Goal: Task Accomplishment & Management: Use online tool/utility

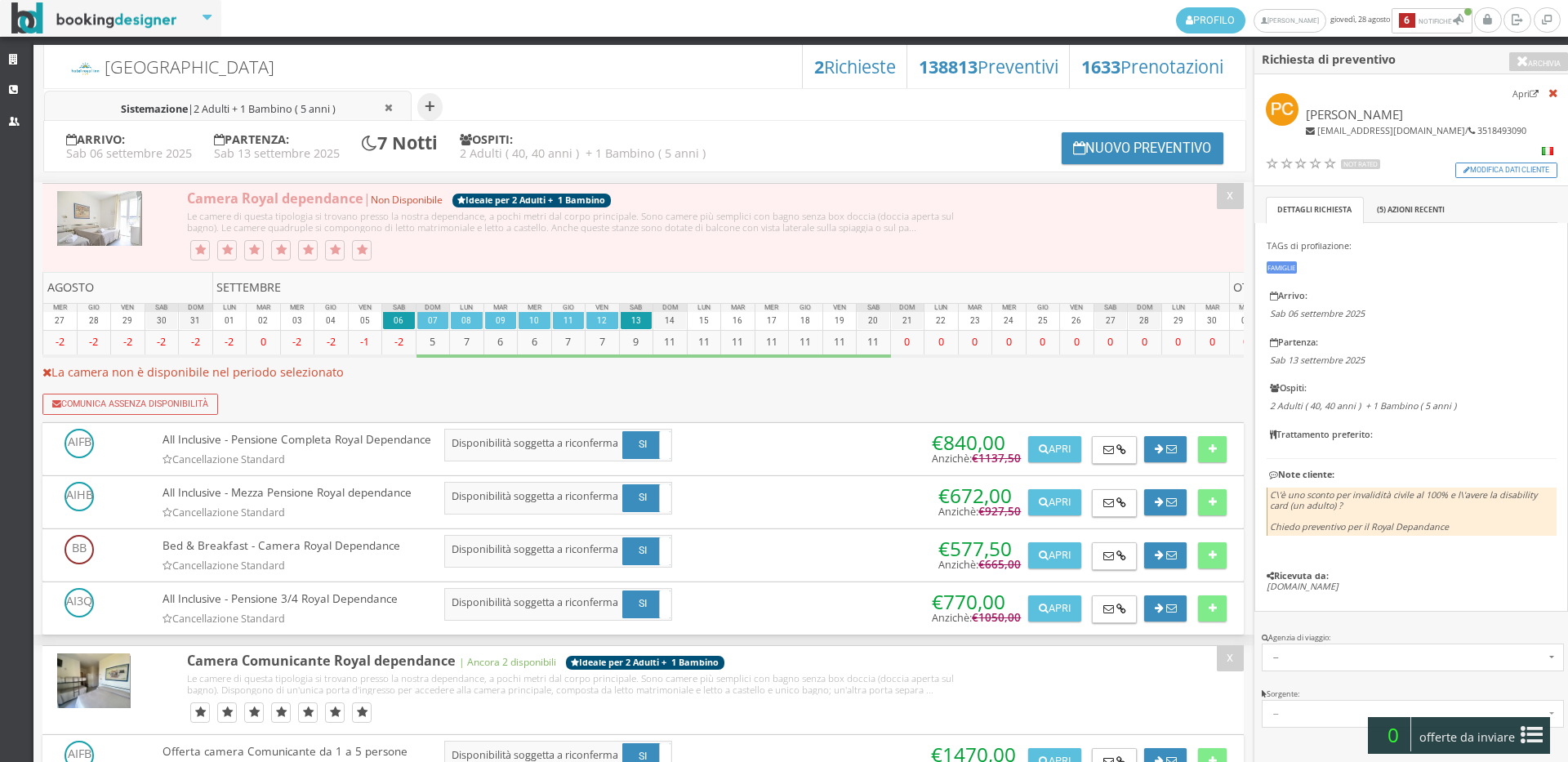
click at [316, 100] on li "Sistemazione | 2 Adulti + 1 Bambino ( 5 anni )" at bounding box center [227, 107] width 368 height 33
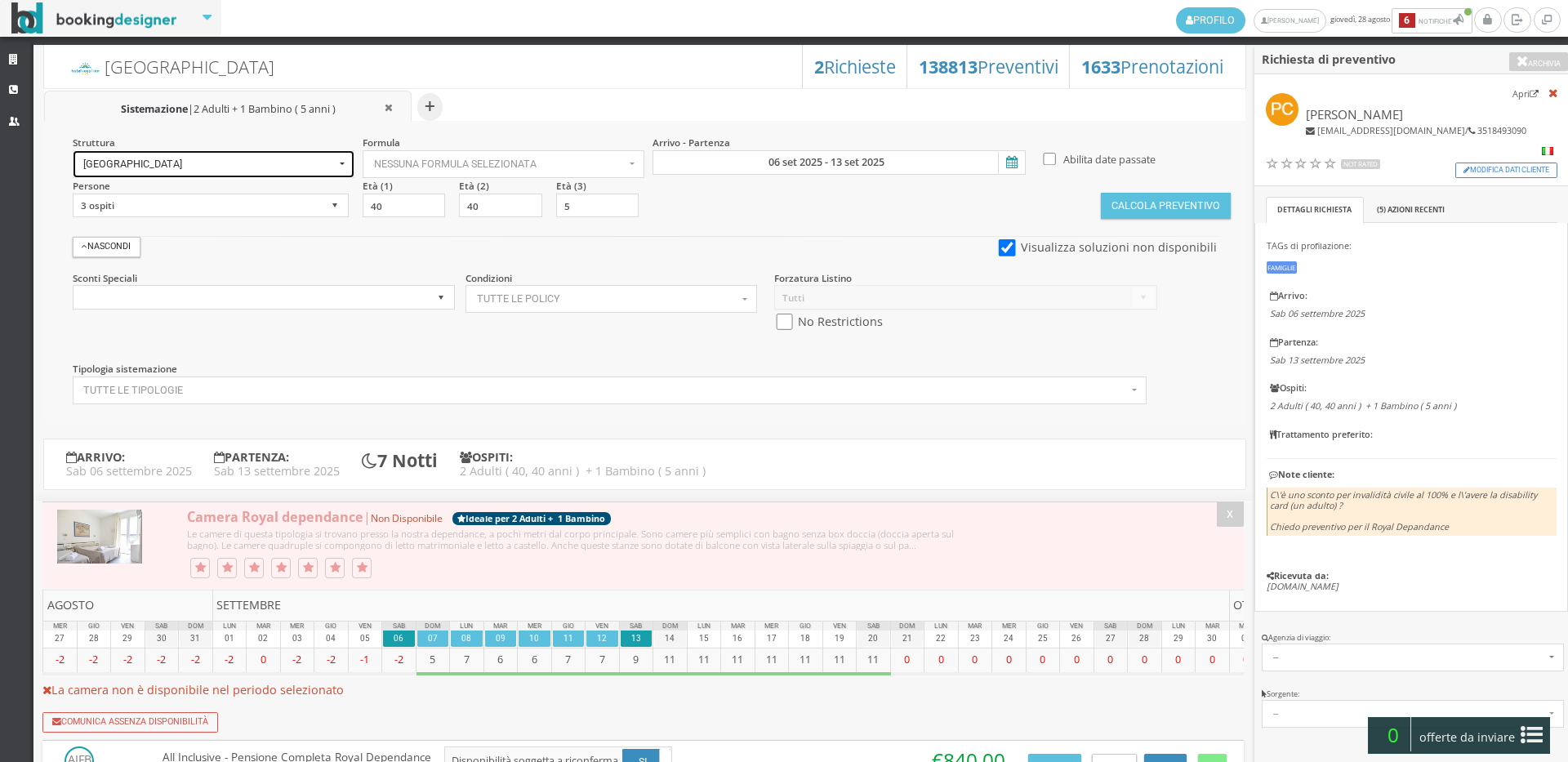
click at [212, 160] on span "[GEOGRAPHIC_DATA]" at bounding box center [209, 163] width 252 height 11
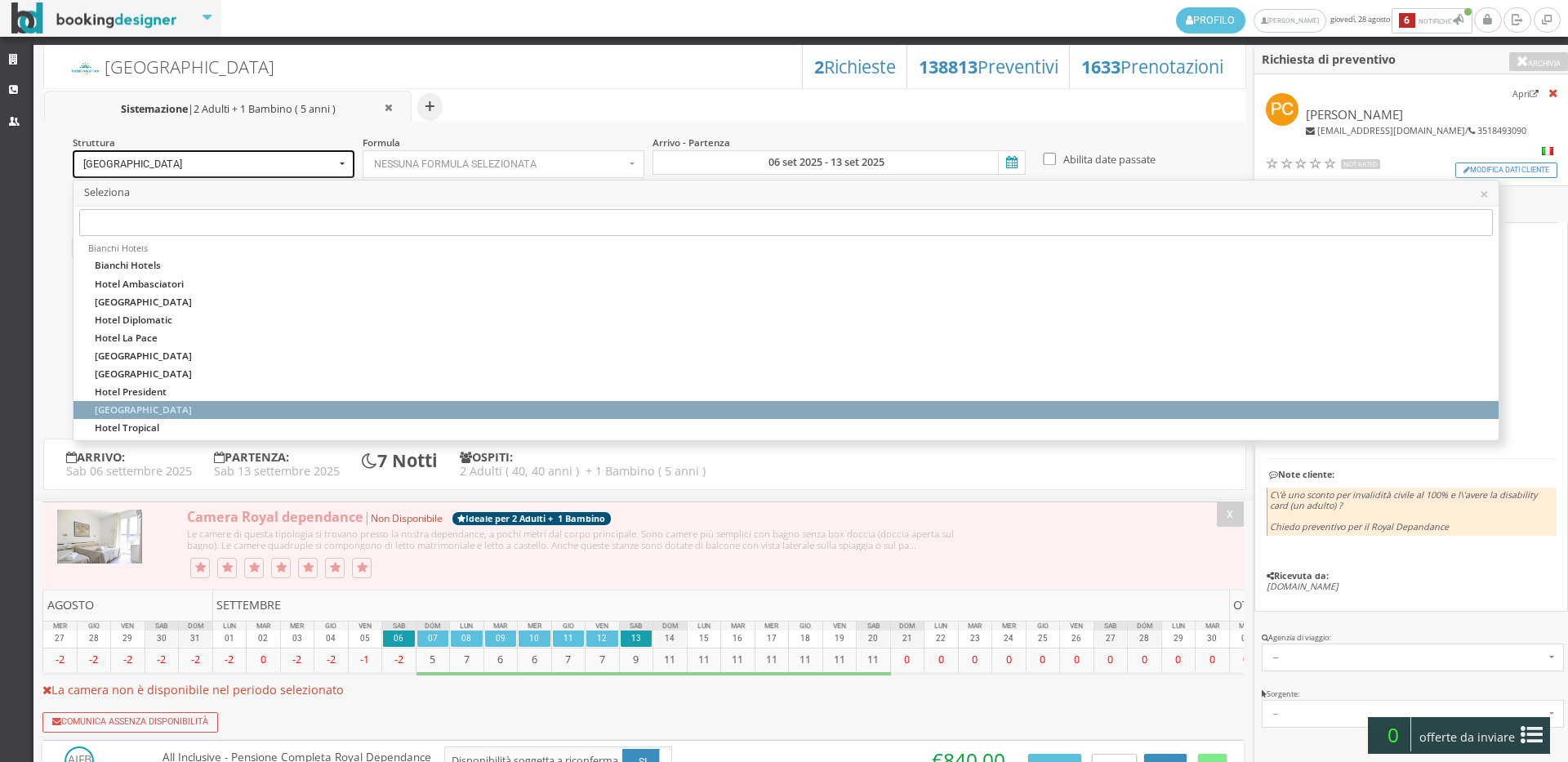
click at [203, 163] on span "[GEOGRAPHIC_DATA]" at bounding box center [209, 163] width 252 height 11
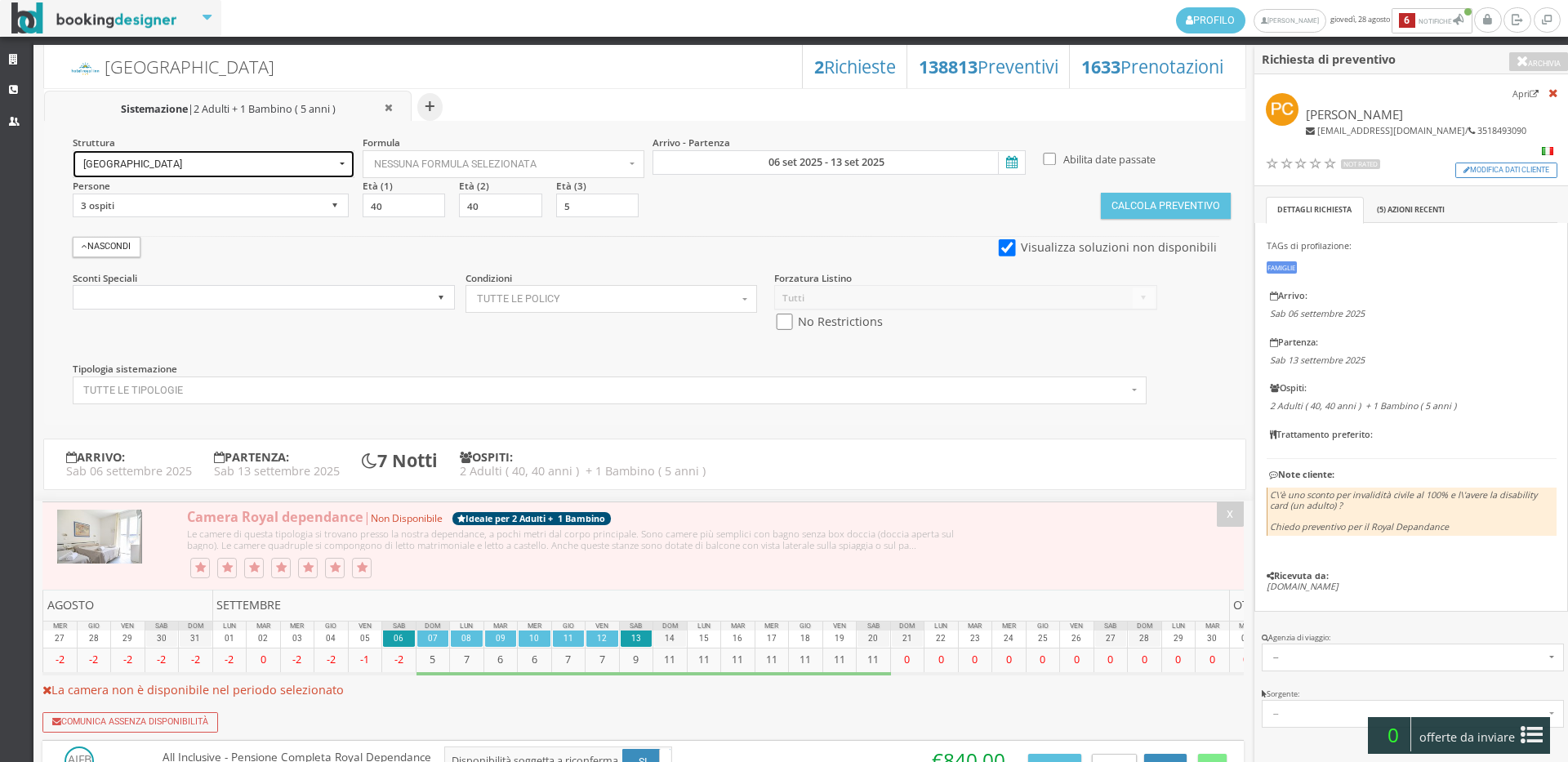
click at [203, 163] on span "[GEOGRAPHIC_DATA]" at bounding box center [209, 163] width 252 height 11
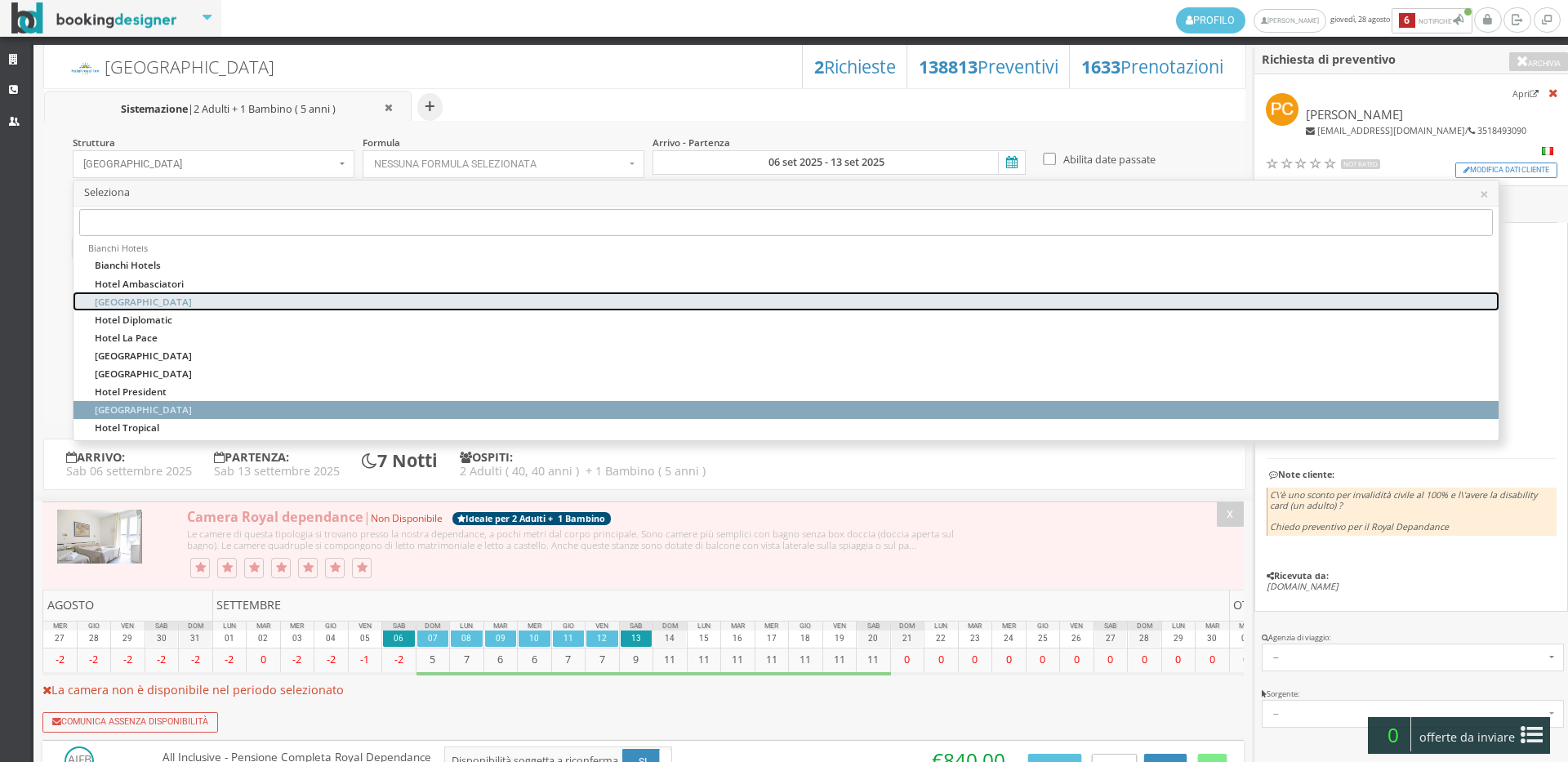
click at [197, 298] on link "Hotel Capitol" at bounding box center [786, 301] width 1425 height 18
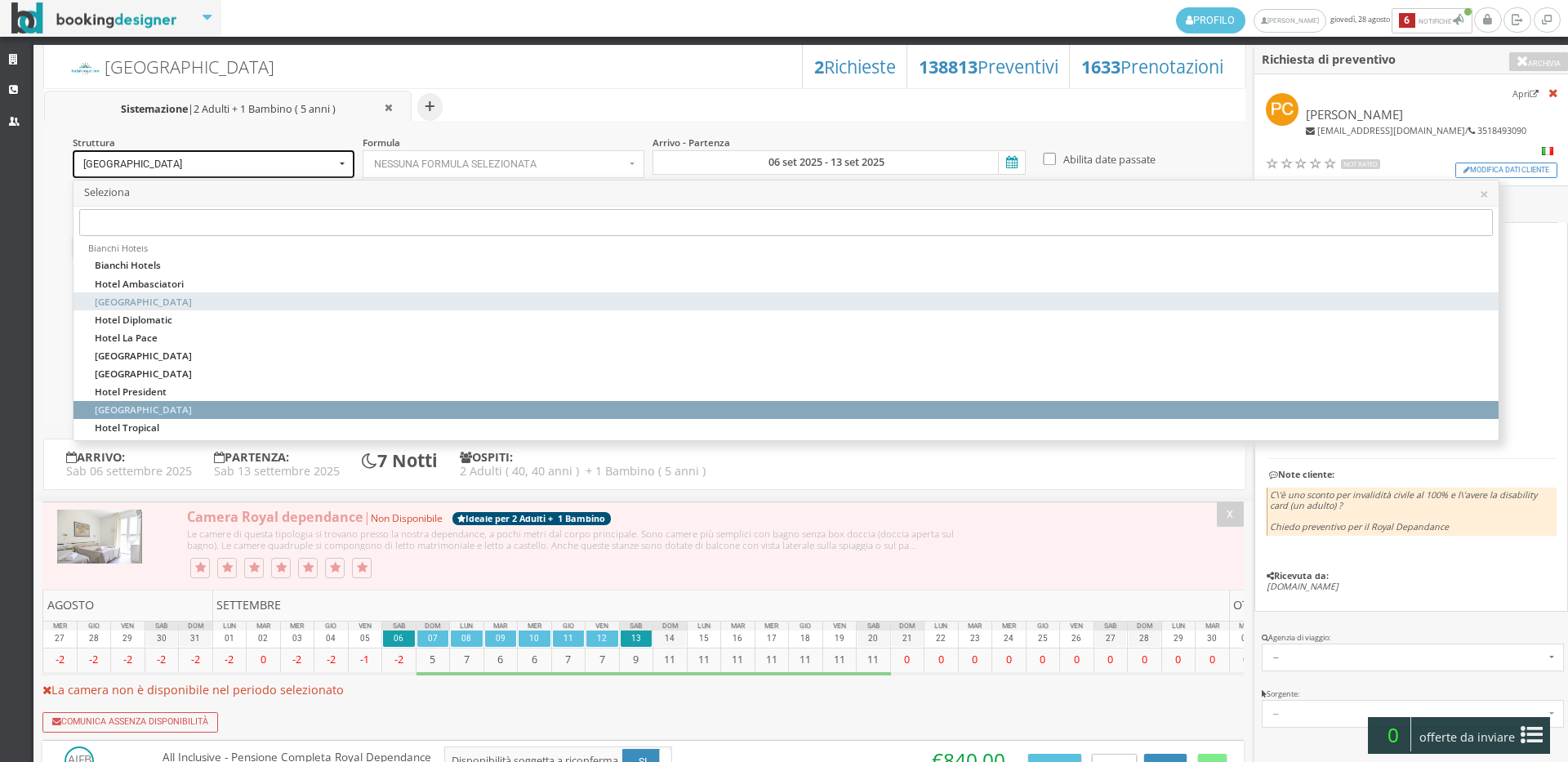
select select "hotelcapitol"
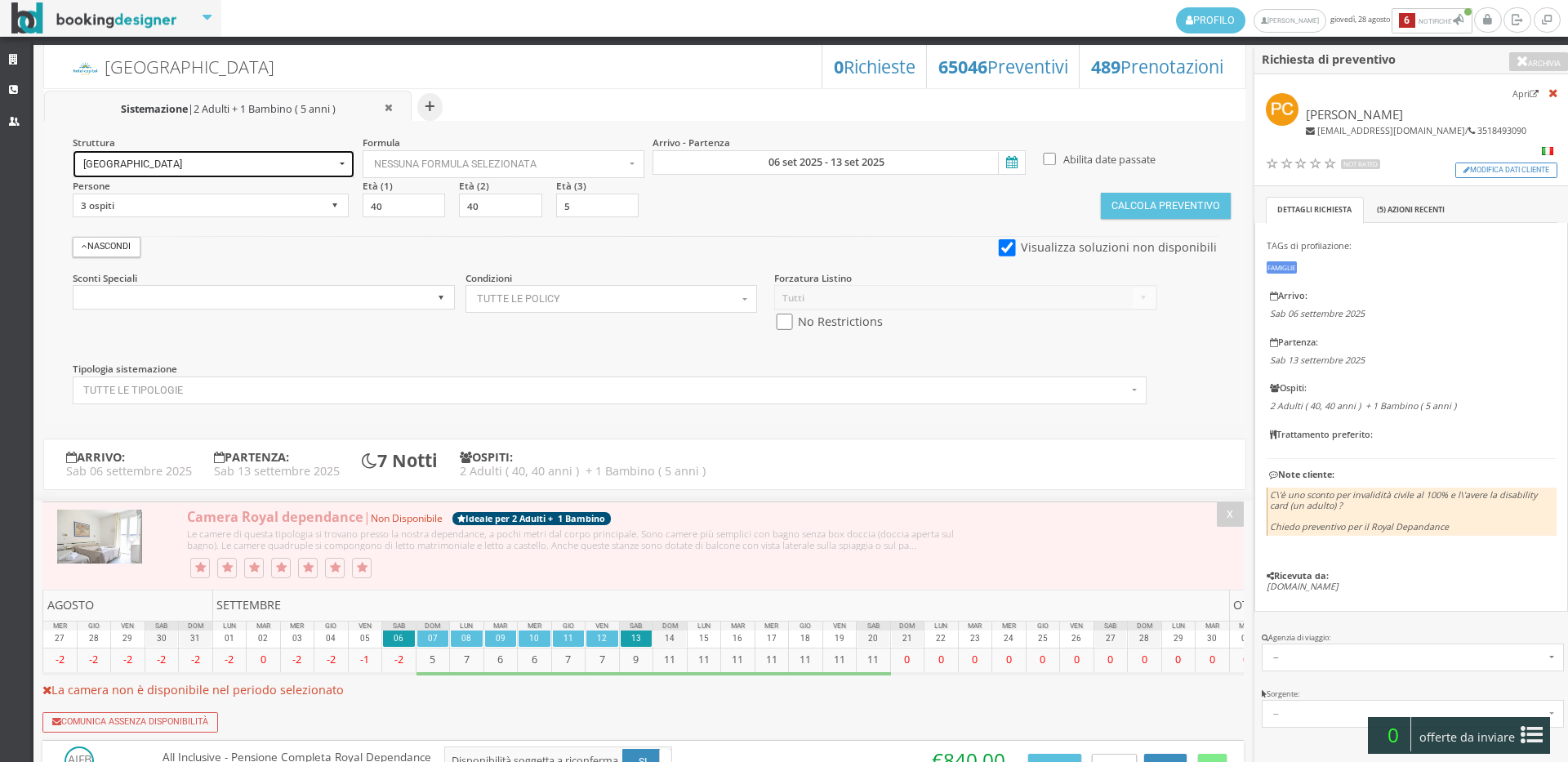
select select
click at [780, 324] on input "checkbox" at bounding box center [784, 322] width 20 height 18
checkbox input "true"
click at [1172, 216] on button "Calcola Preventivo" at bounding box center [1165, 206] width 129 height 26
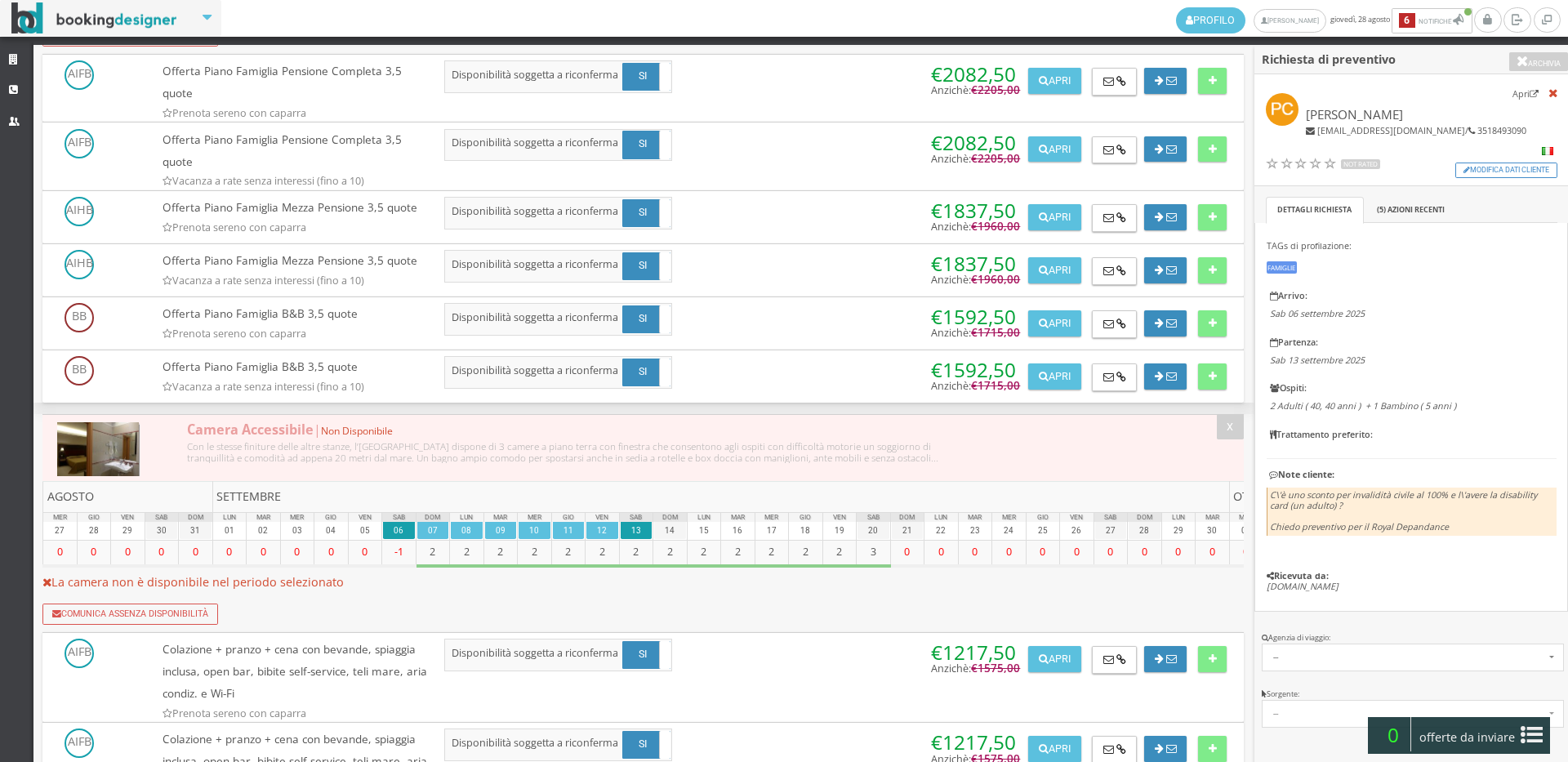
scroll to position [1659, 0]
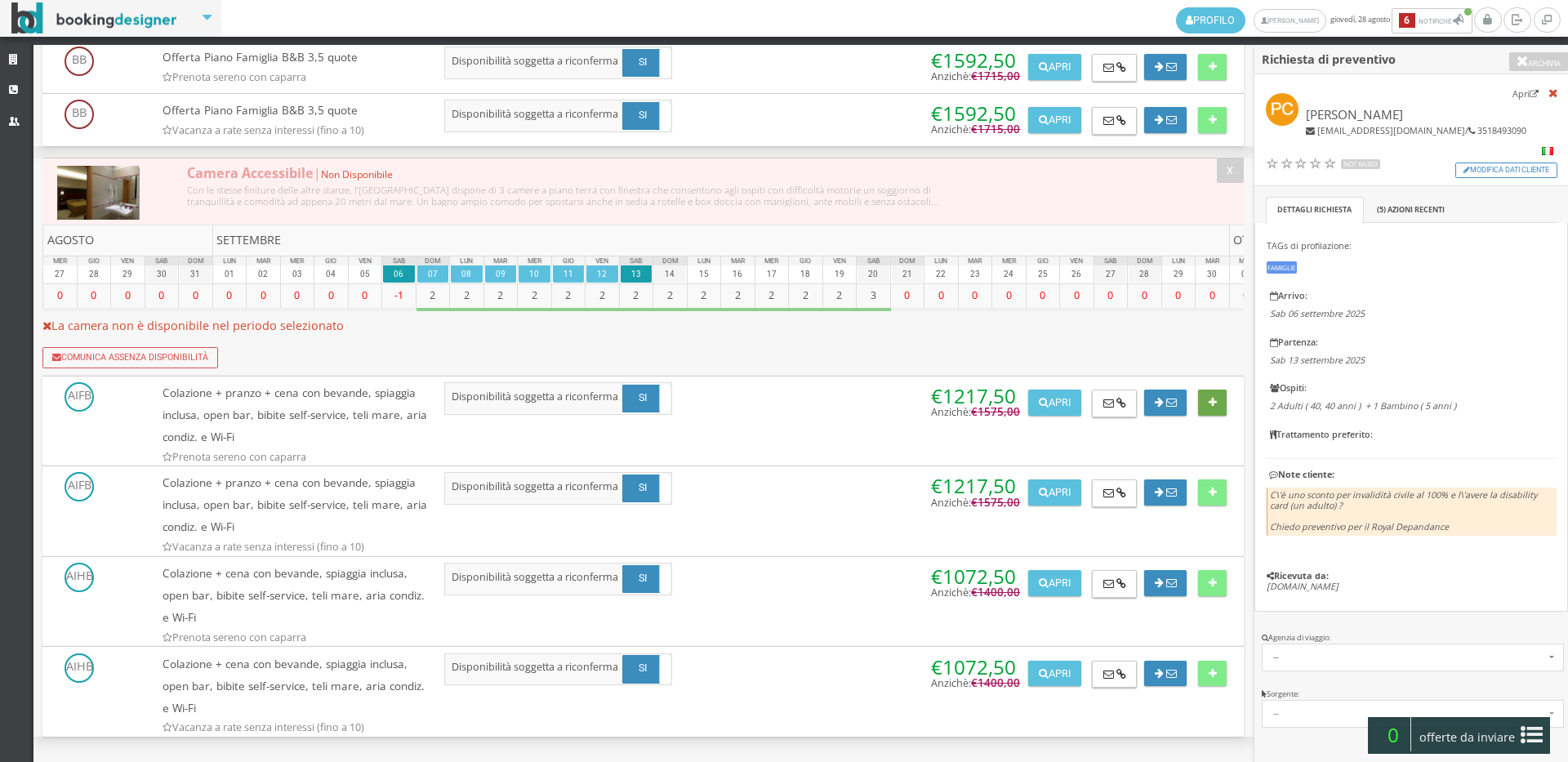
click at [1200, 405] on button at bounding box center [1212, 403] width 29 height 26
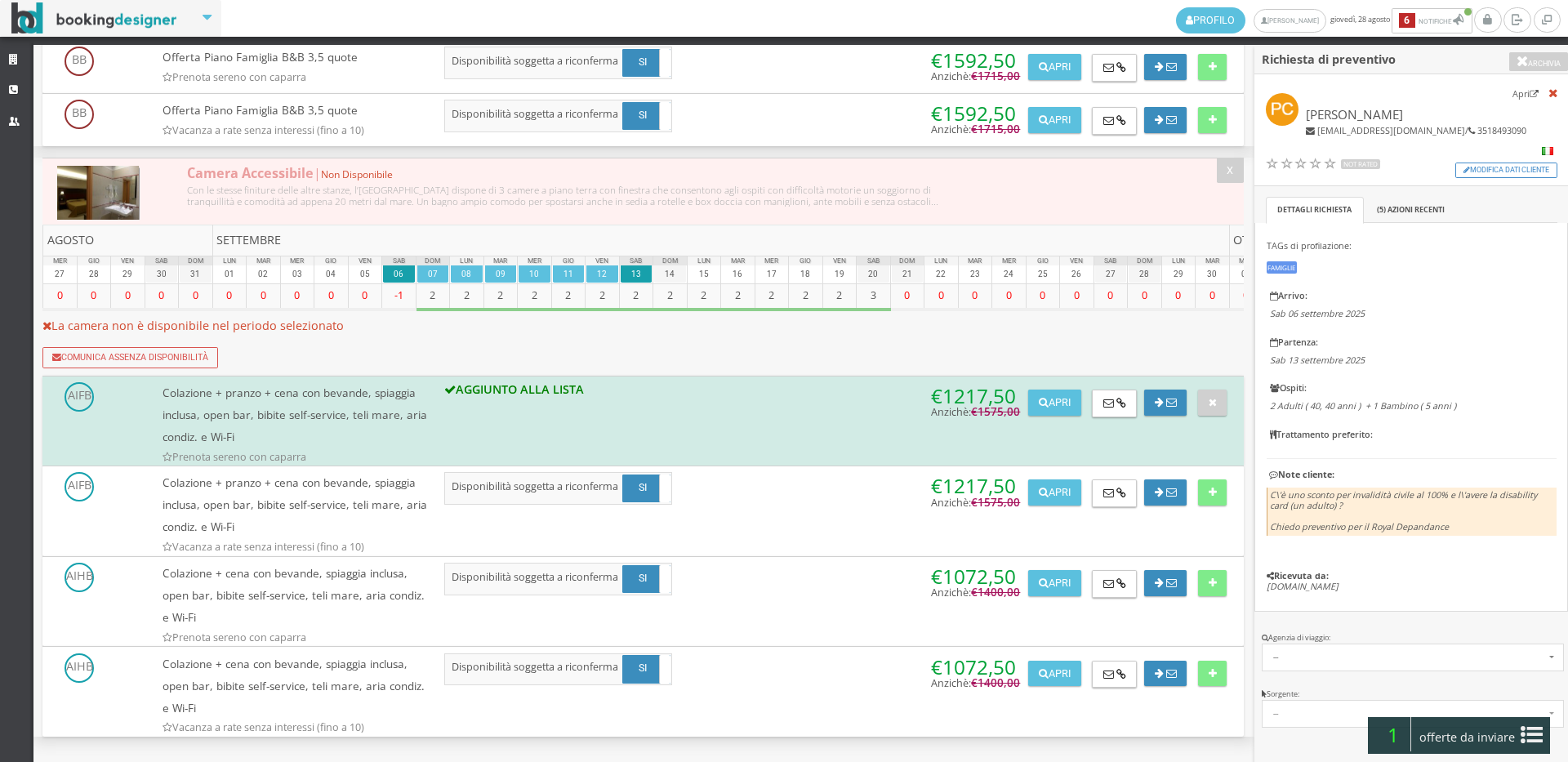
drag, startPoint x: 1488, startPoint y: 728, endPoint x: 1512, endPoint y: 733, distance: 24.5
click at [1487, 728] on span "offerte da inviare" at bounding box center [1467, 737] width 106 height 26
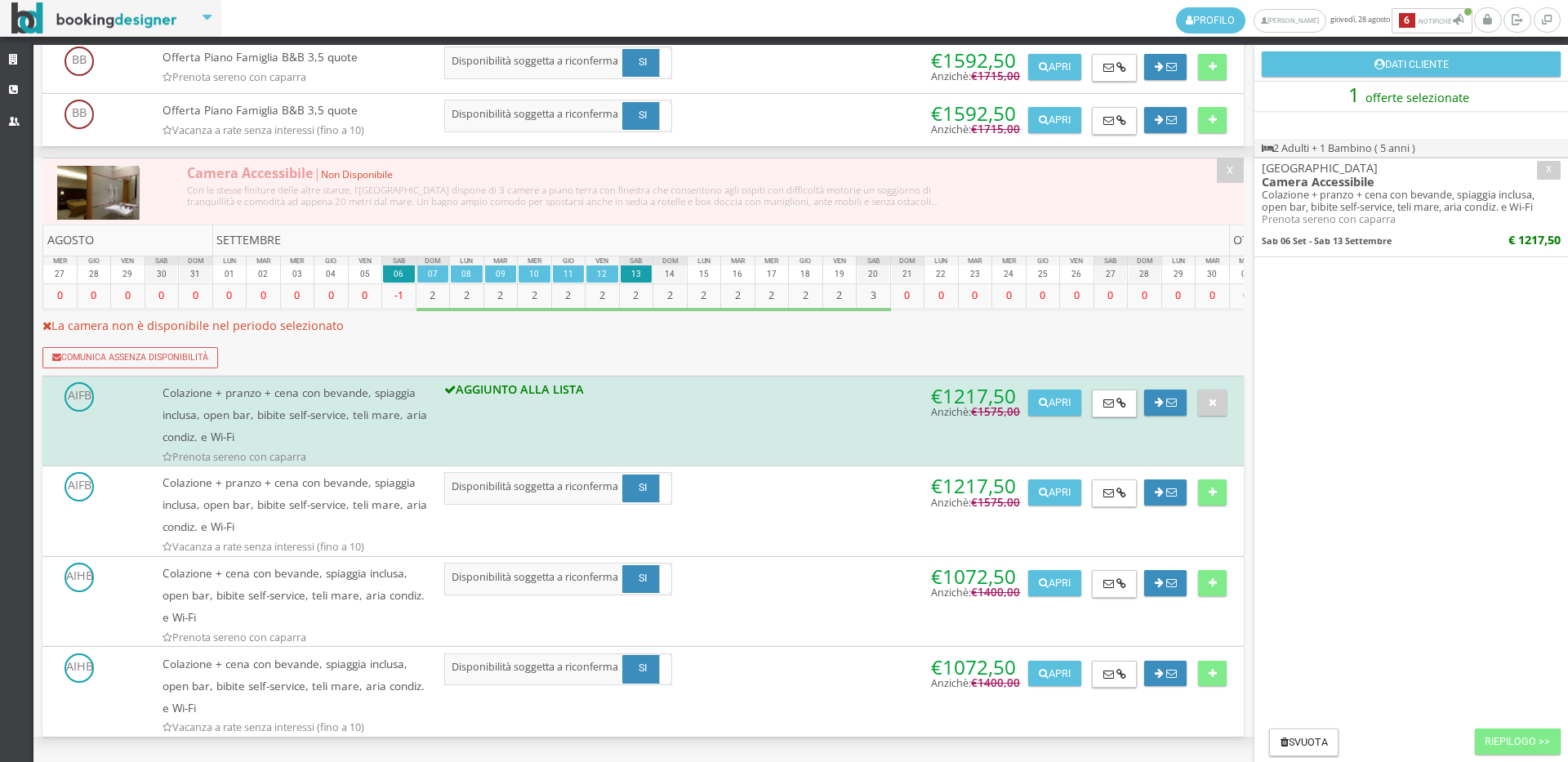
click at [1513, 734] on div "Profilo Bianchi Ilaria giovedì, 28 agosto 6 Notifiche Notifiche 6 Richiesta di …" at bounding box center [784, 381] width 1568 height 762
click at [1512, 751] on button "Riepilogo >>" at bounding box center [1518, 742] width 86 height 26
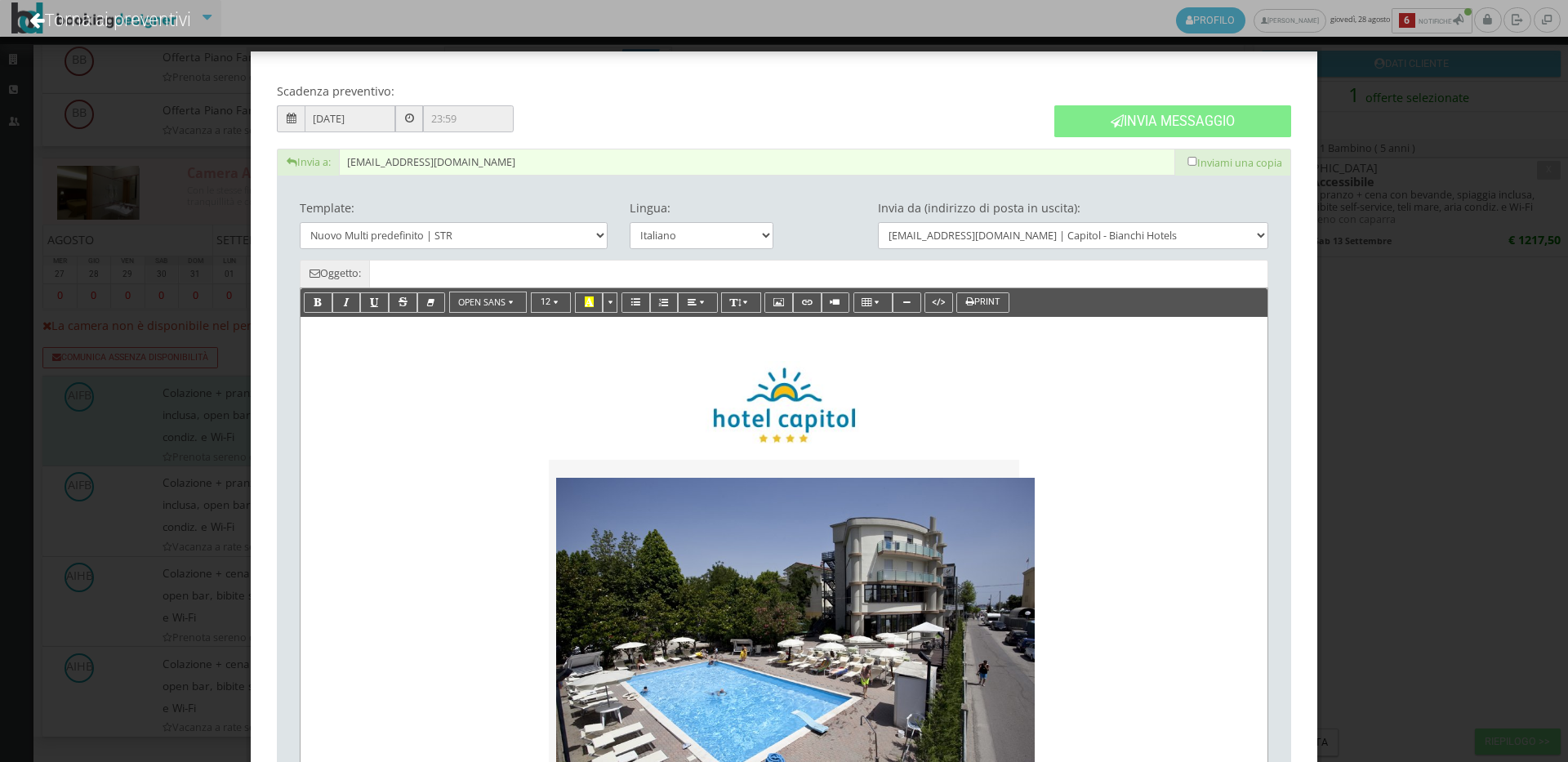
type input "Nuovo Preventivo - Paola Cavazzuti dal 06/09/2025 al 13/09/2025"
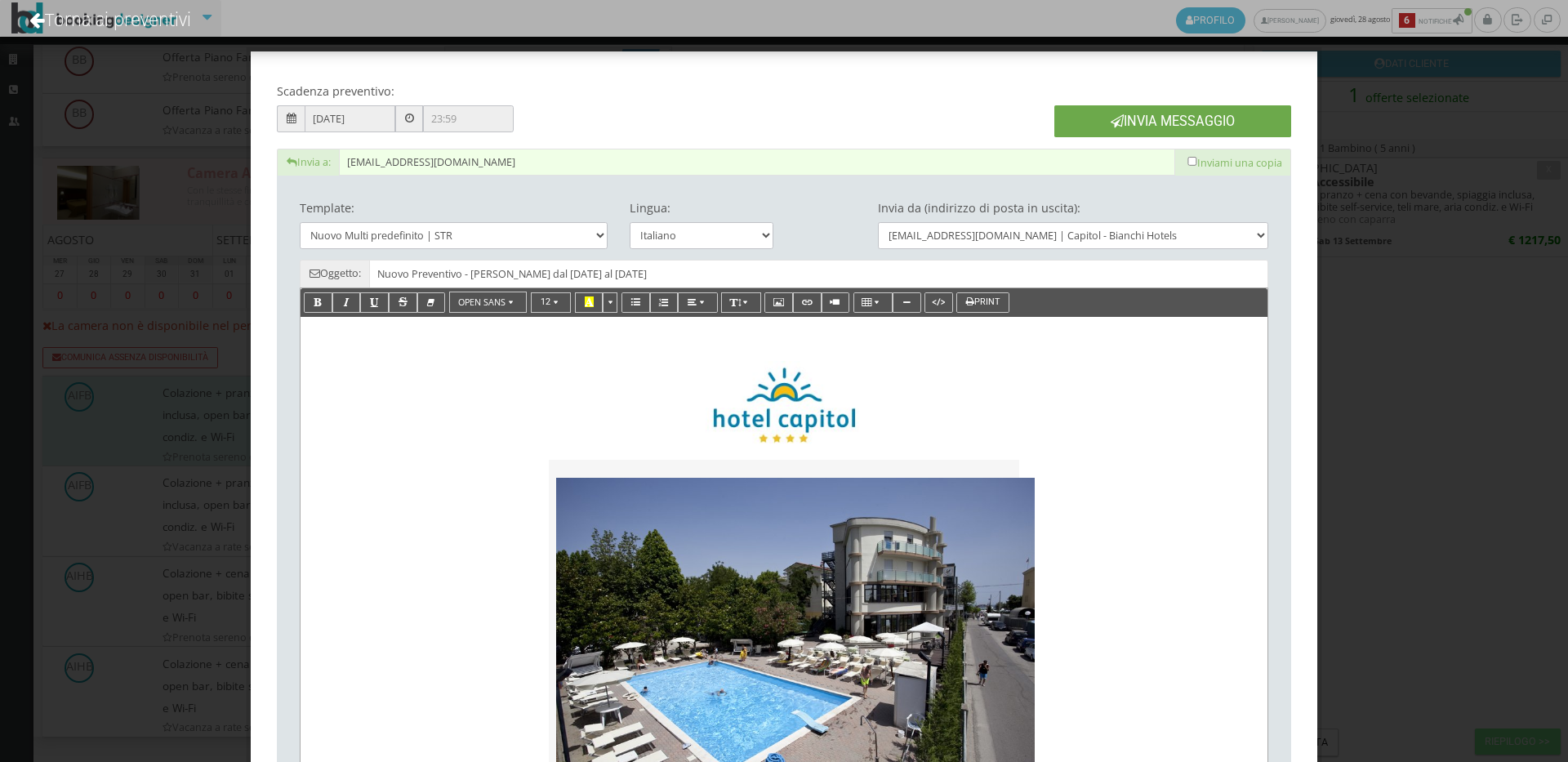
click at [1090, 137] on button "Invia Messaggio" at bounding box center [1173, 121] width 237 height 32
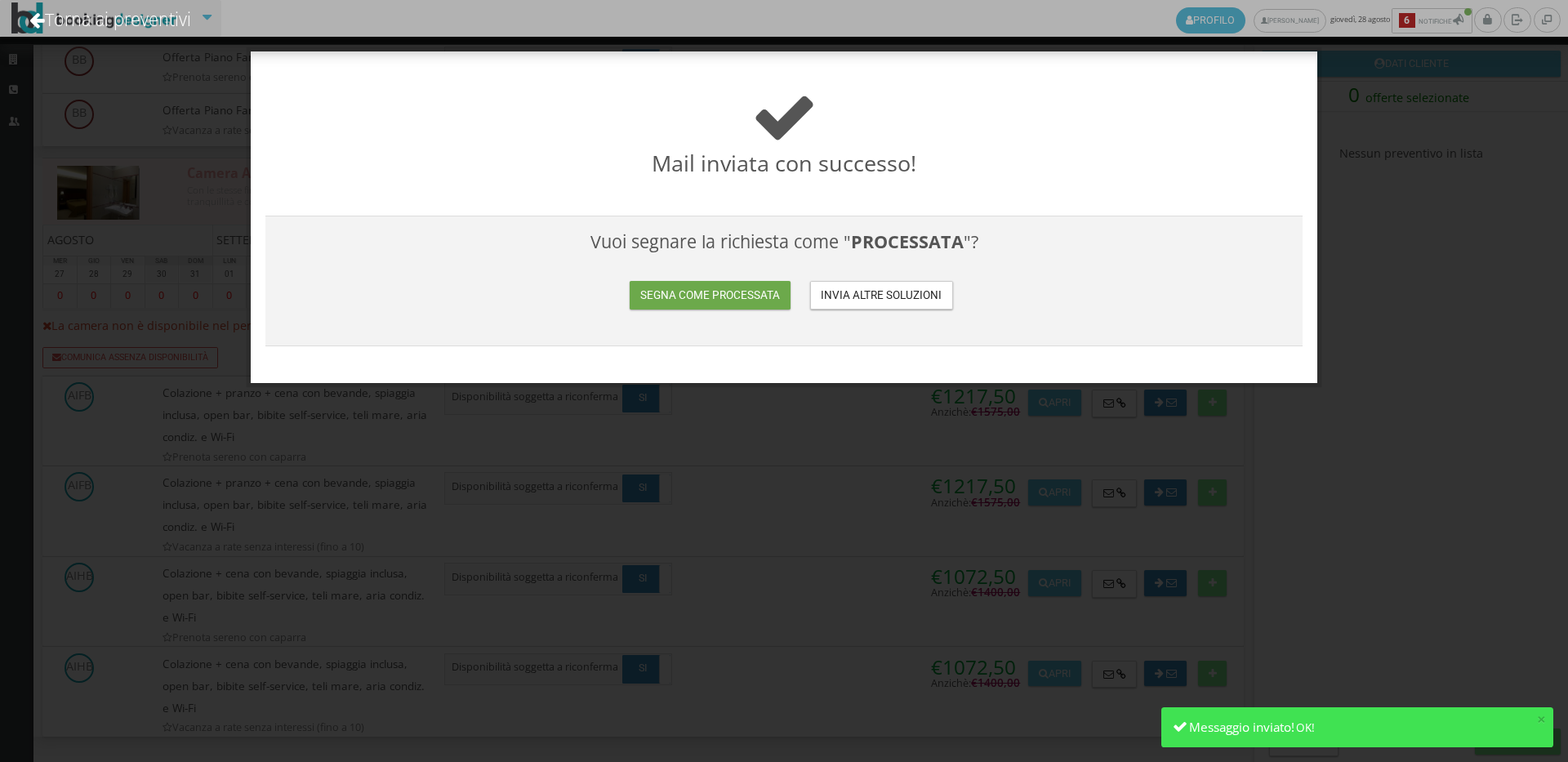
click at [718, 289] on button "Segna come processata" at bounding box center [709, 295] width 160 height 29
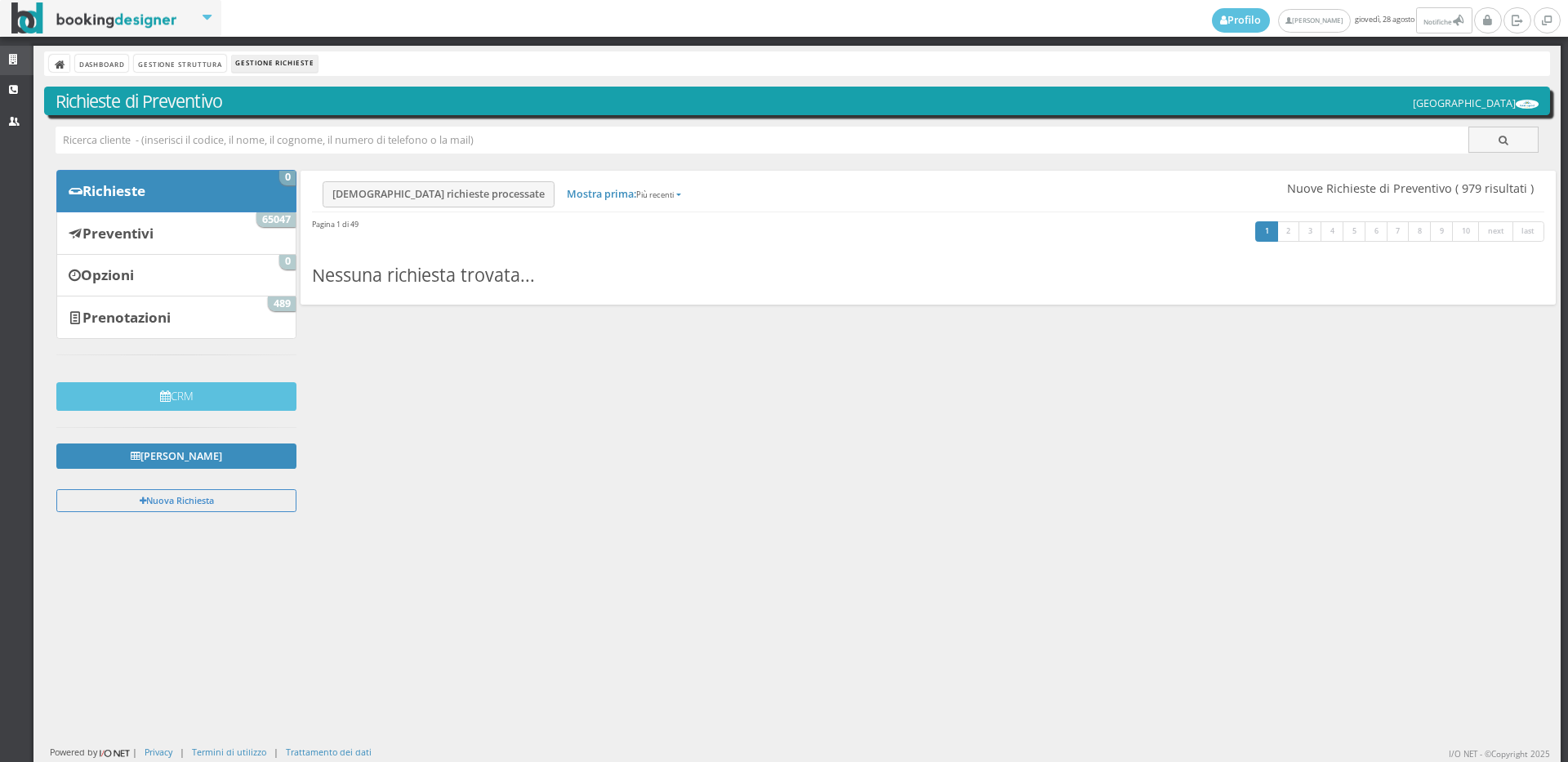
click at [6, 65] on link "Strutture" at bounding box center [17, 60] width 33 height 29
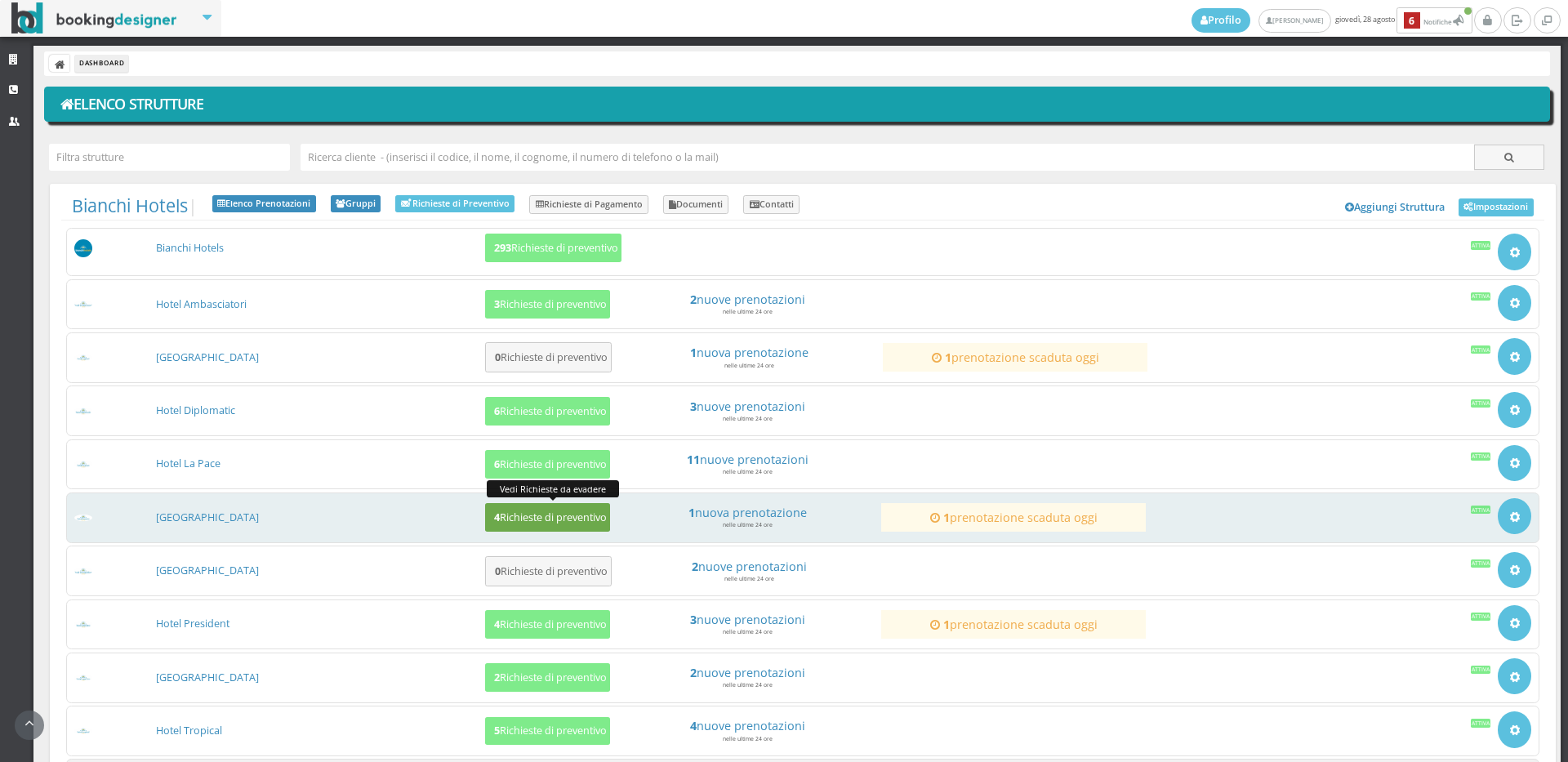
scroll to position [157, 0]
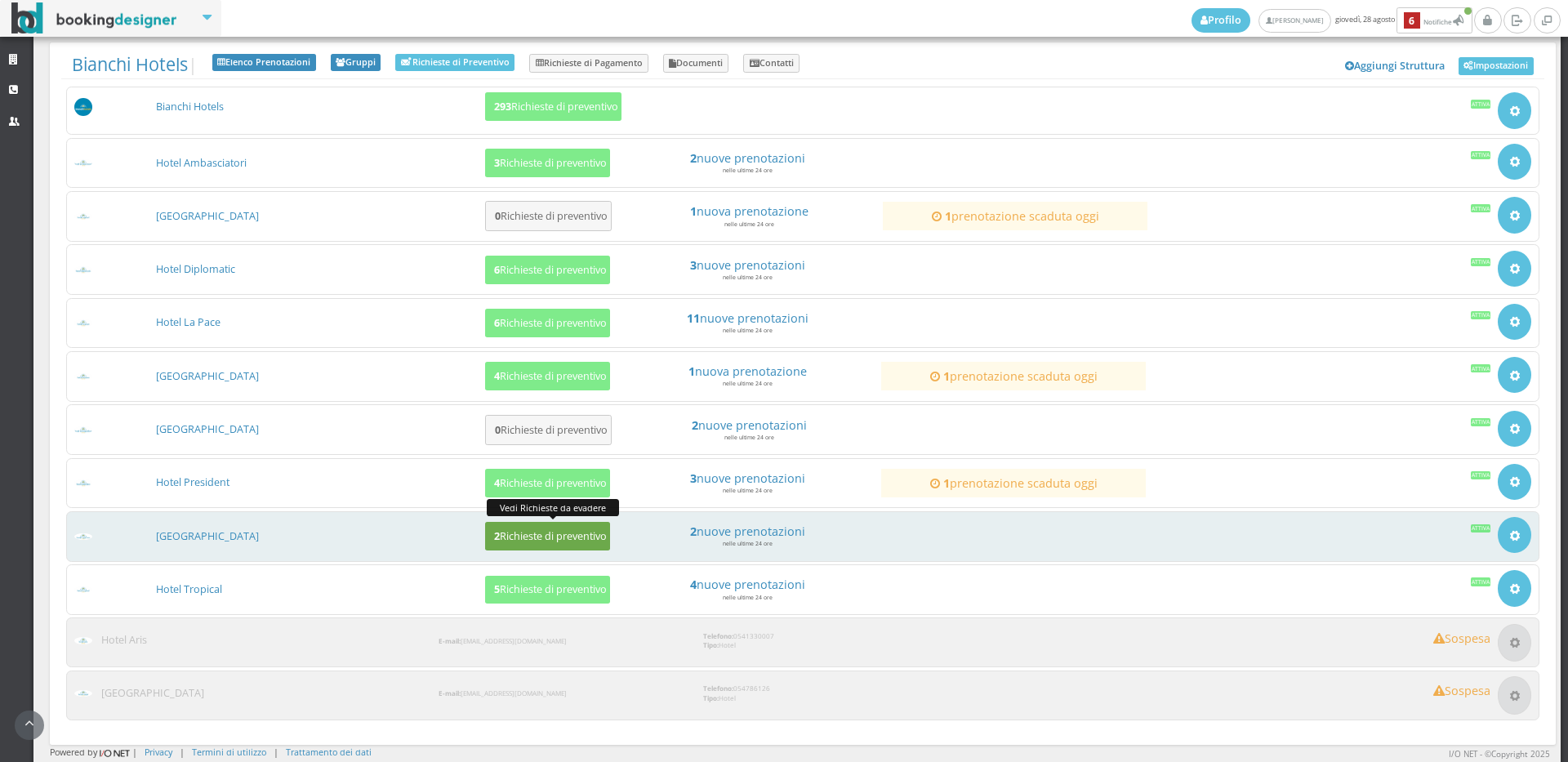
click at [500, 523] on button "2 Richieste di preventivo" at bounding box center [548, 536] width 125 height 29
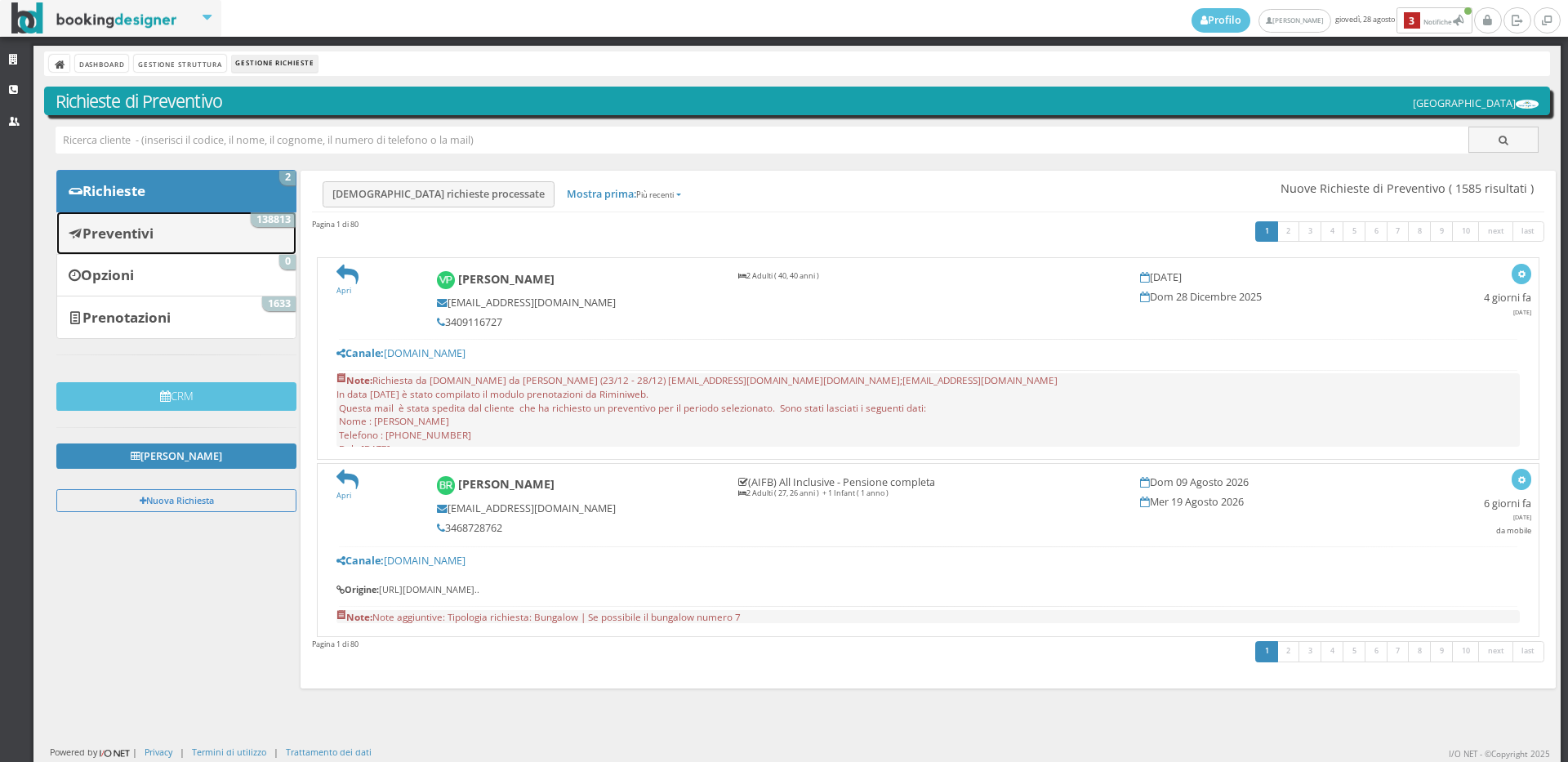
click at [116, 224] on b "Preventivi" at bounding box center [118, 233] width 71 height 18
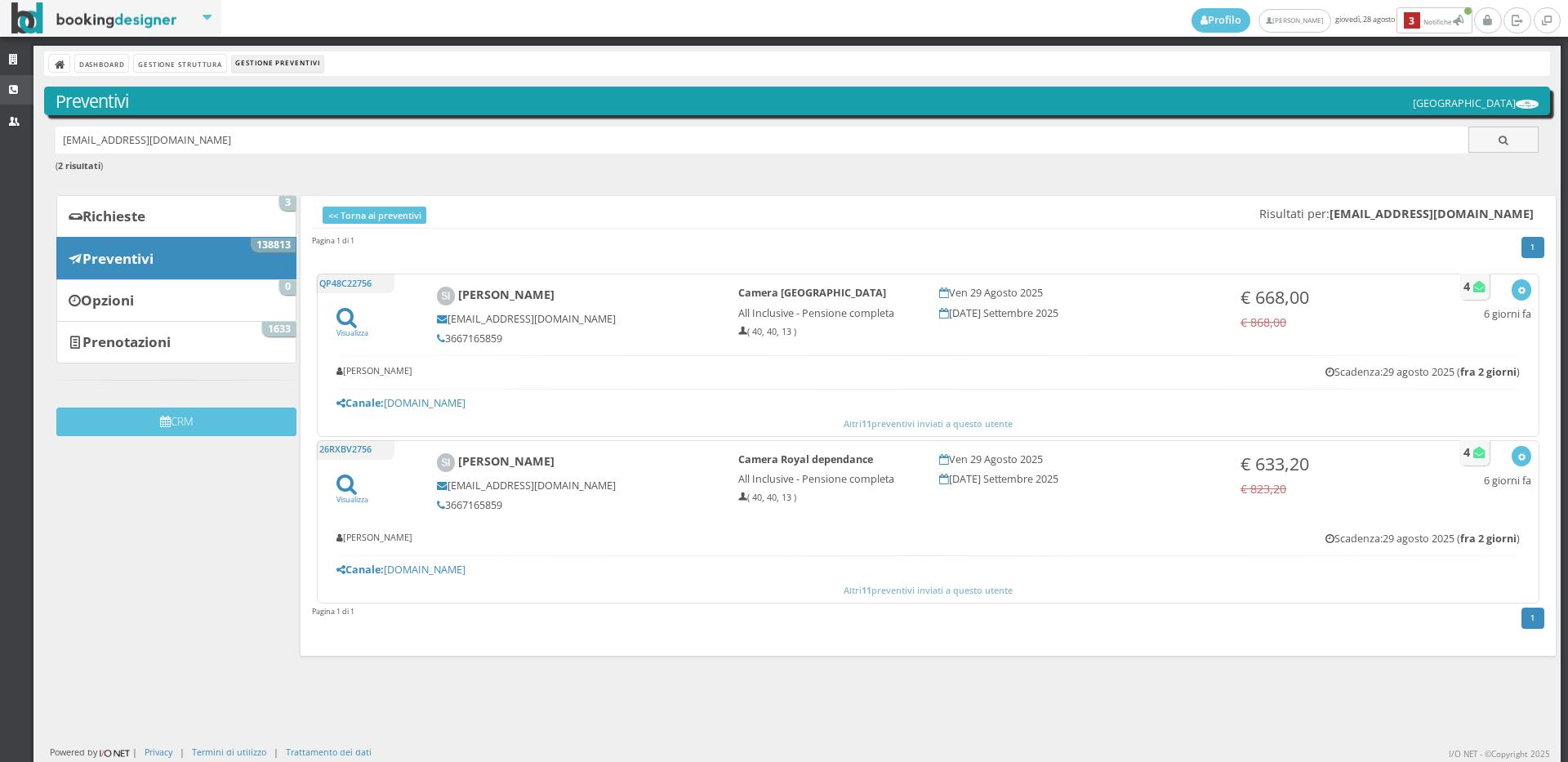
click at [20, 90] on icon at bounding box center [15, 90] width 13 height 11
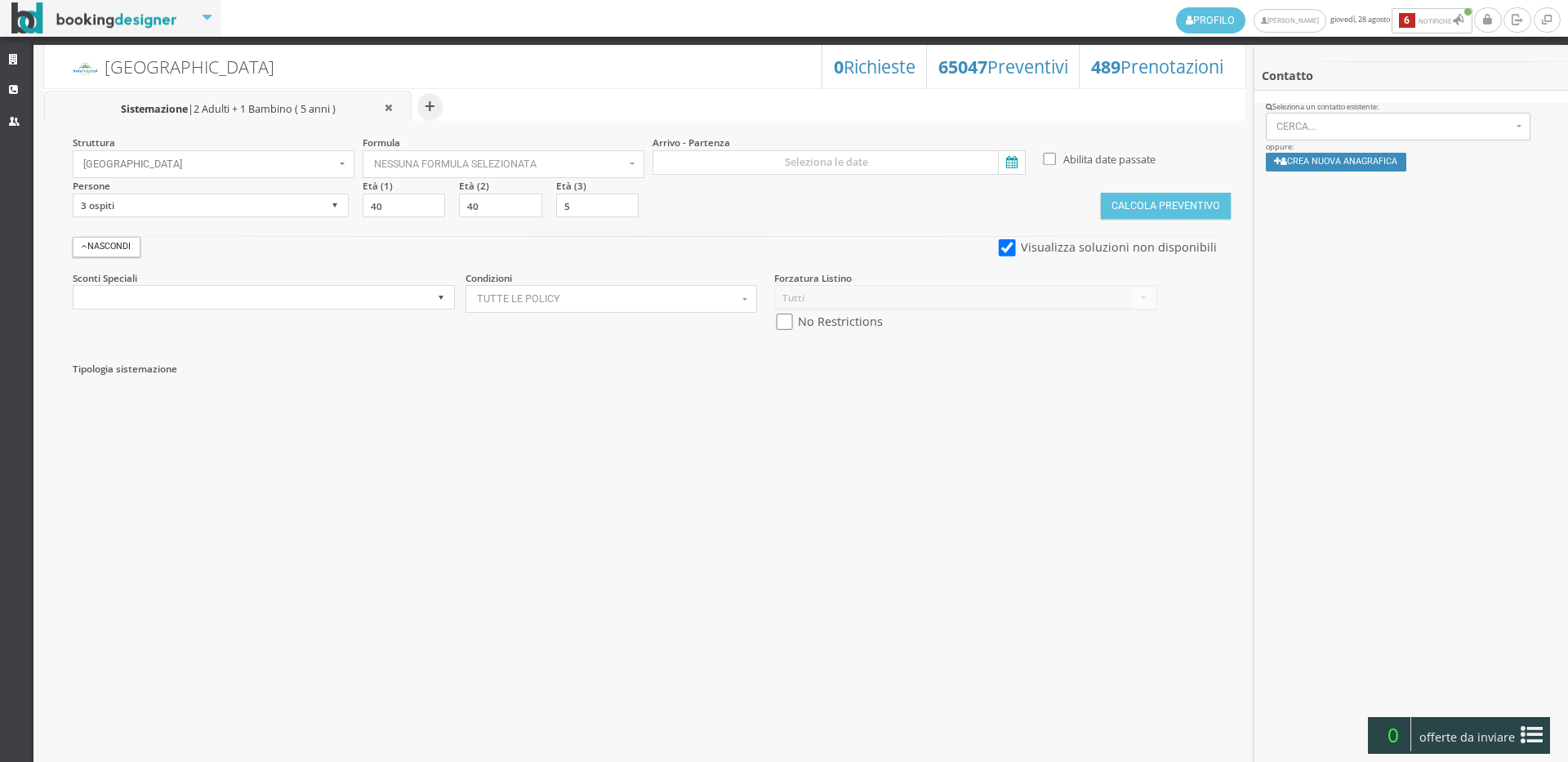
select select
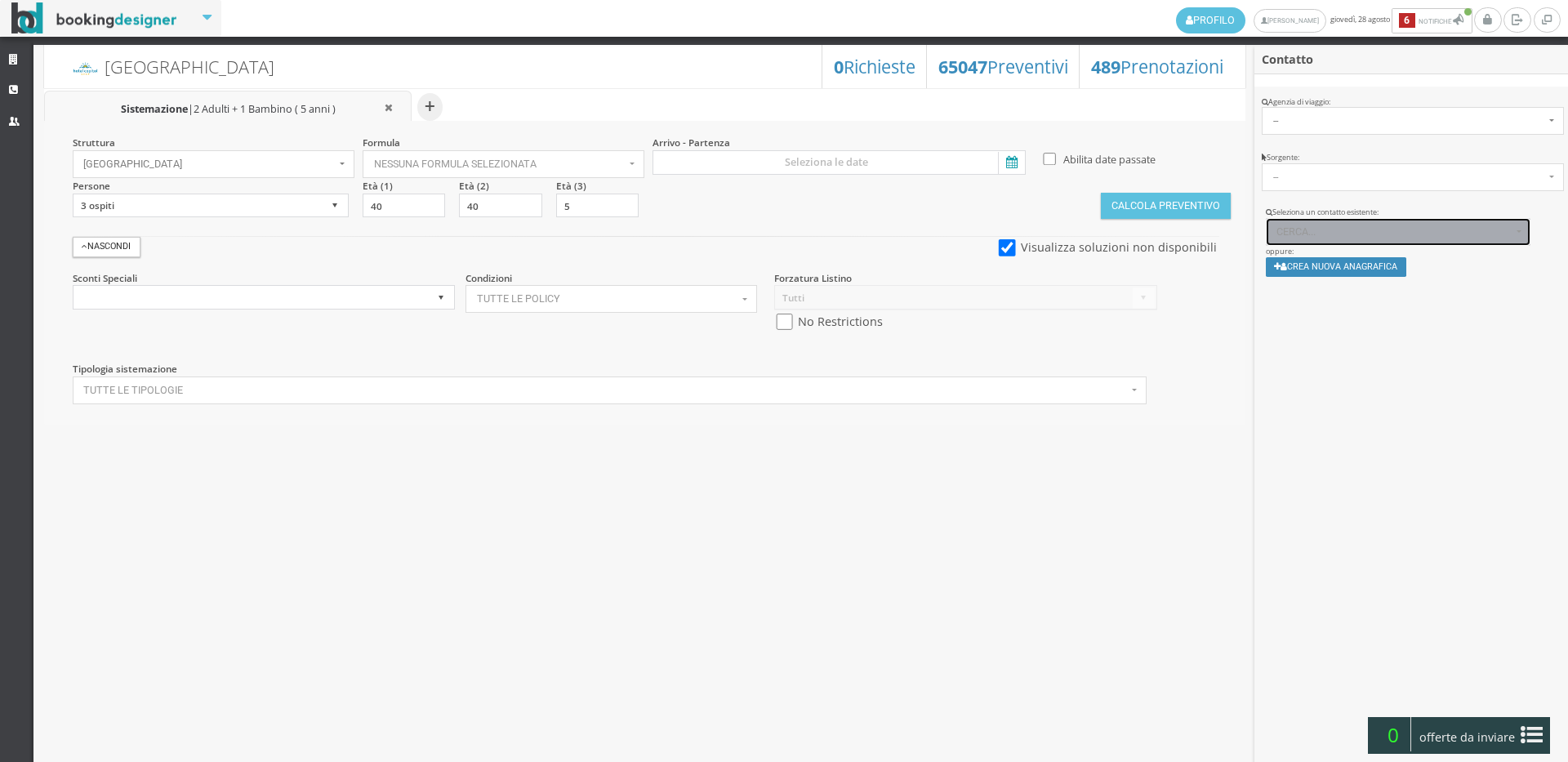
click at [1326, 235] on span "Cerca..." at bounding box center [1394, 232] width 235 height 11
paste input "[EMAIL_ADDRESS][DOMAIN_NAME]"
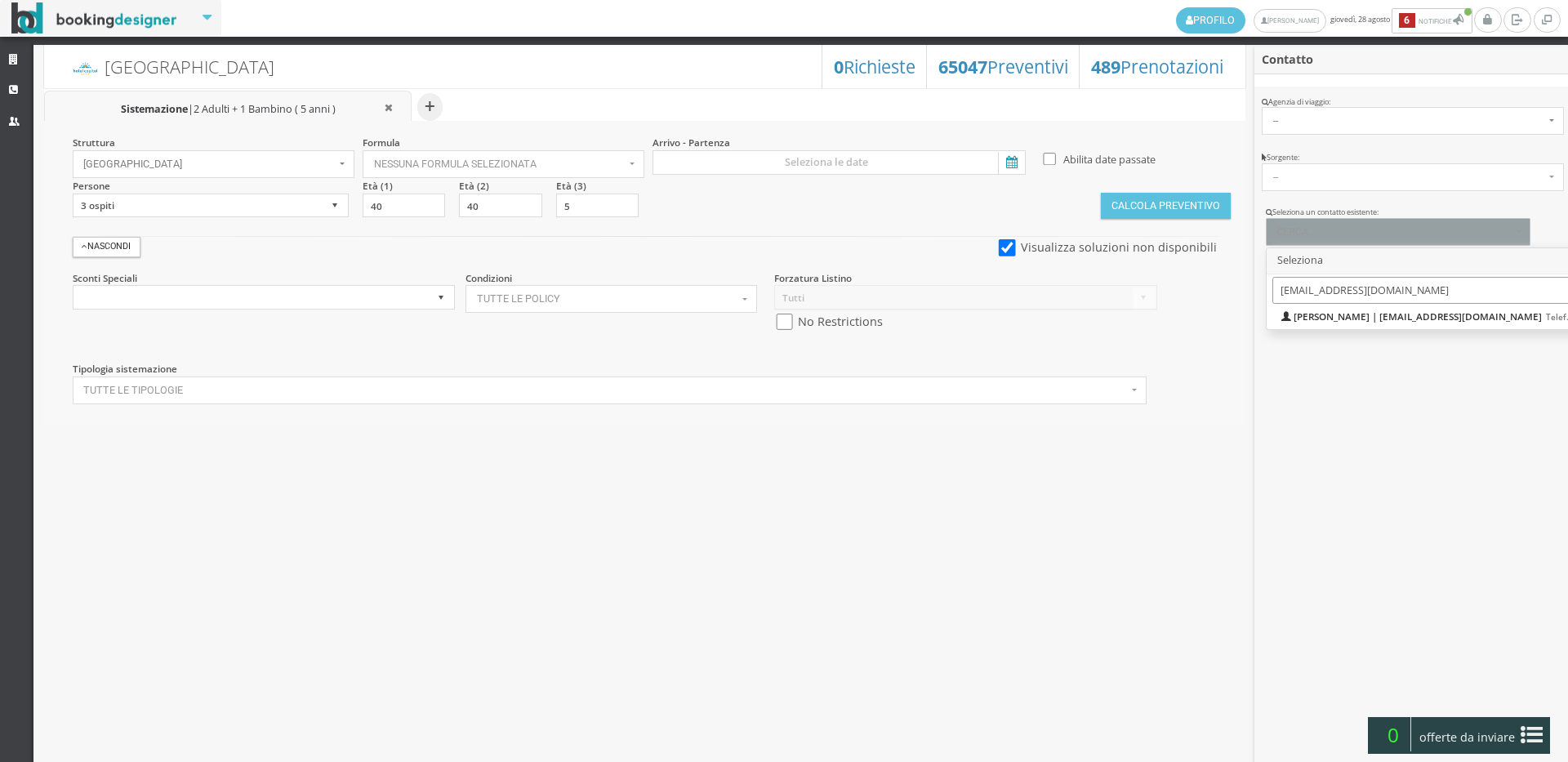
type input "introvignes@gmail.co"
click at [1301, 313] on span "Stefania Introvigne | introvignes@gmail.com Telef.: 3667165859" at bounding box center [1458, 317] width 329 height 14
select select "447d85007f4911f0bcd50aeaebb5e02f"
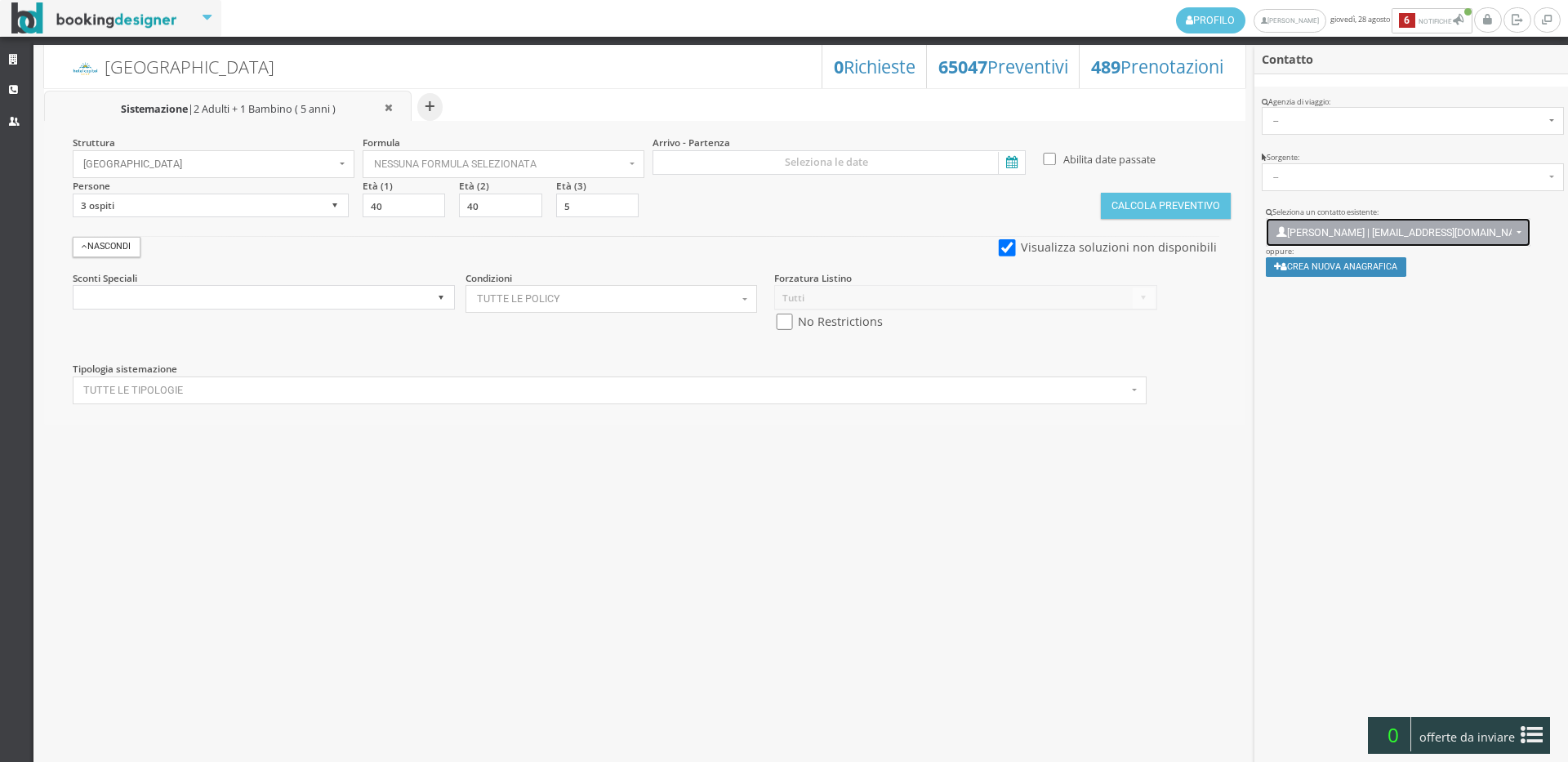
scroll to position [11, 0]
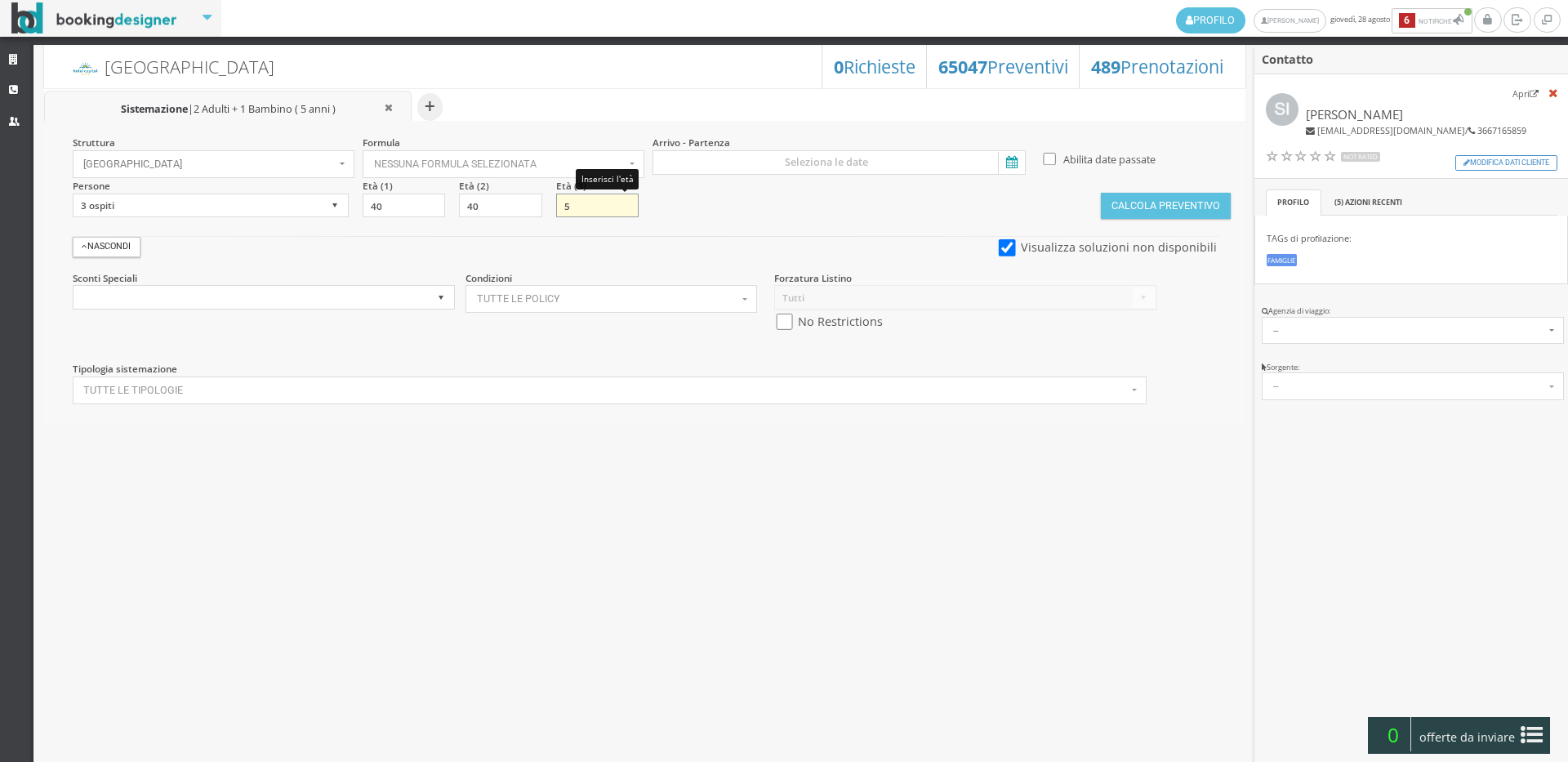
drag, startPoint x: 580, startPoint y: 205, endPoint x: 557, endPoint y: 210, distance: 23.5
click at [557, 210] on input "5" at bounding box center [598, 205] width 83 height 25
type input "13"
click at [795, 154] on input at bounding box center [838, 162] width 373 height 25
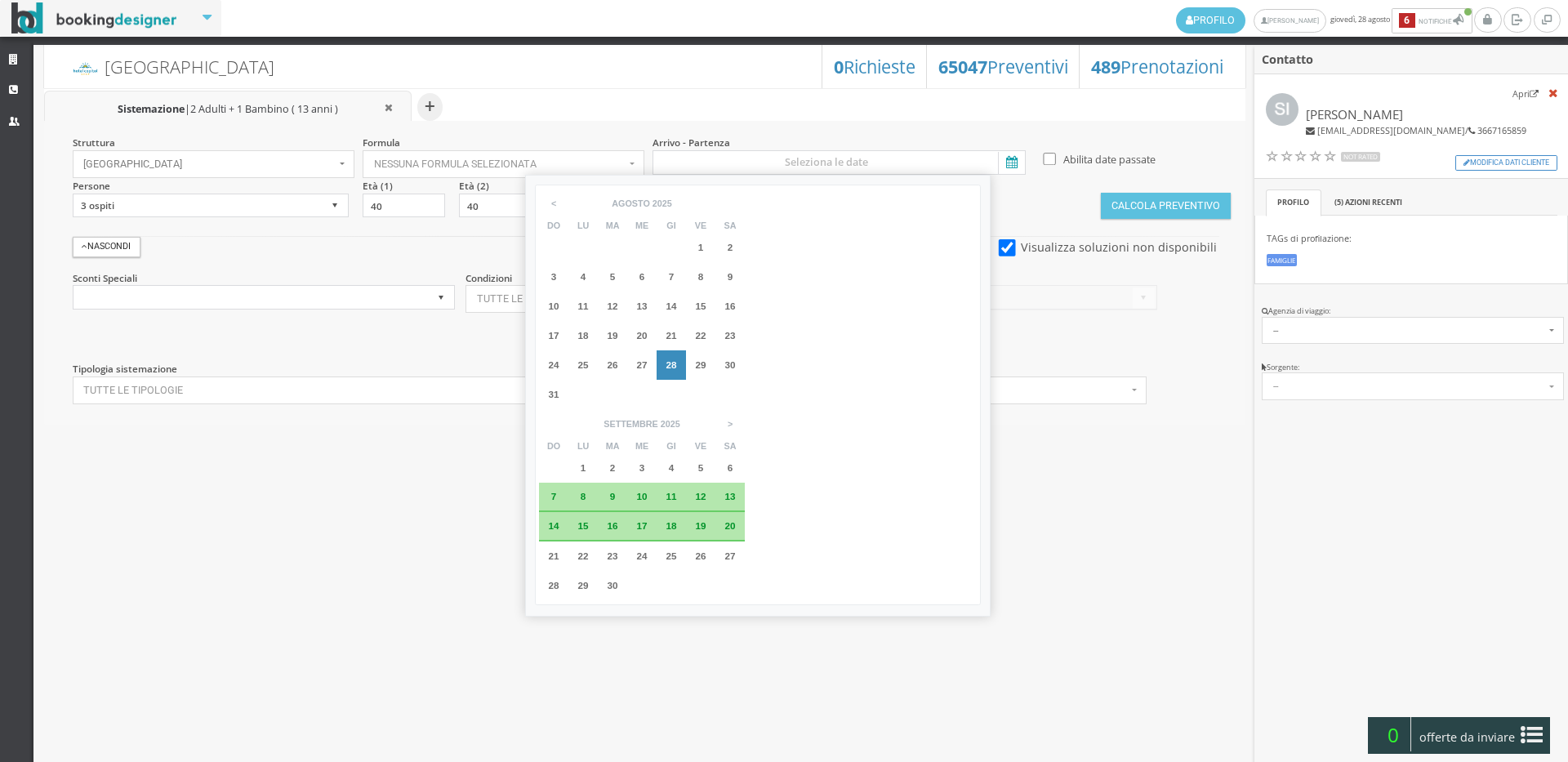
click at [733, 365] on span "30" at bounding box center [730, 364] width 11 height 11
click at [615, 463] on span "2" at bounding box center [613, 468] width 6 height 11
type input "30 ago 2025 - 02 set 2025"
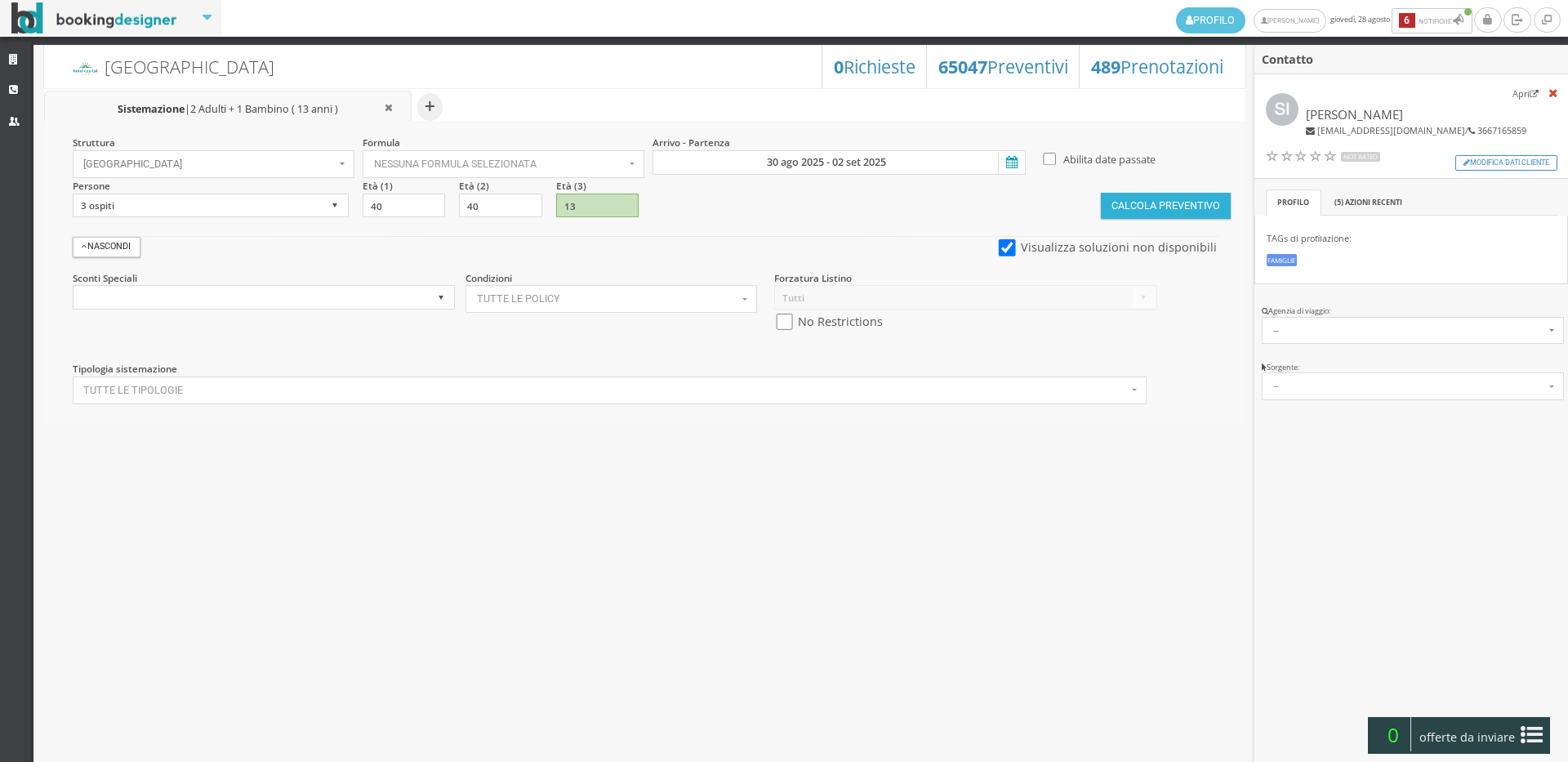
click at [1130, 215] on button "Calcola Preventivo" at bounding box center [1165, 206] width 129 height 26
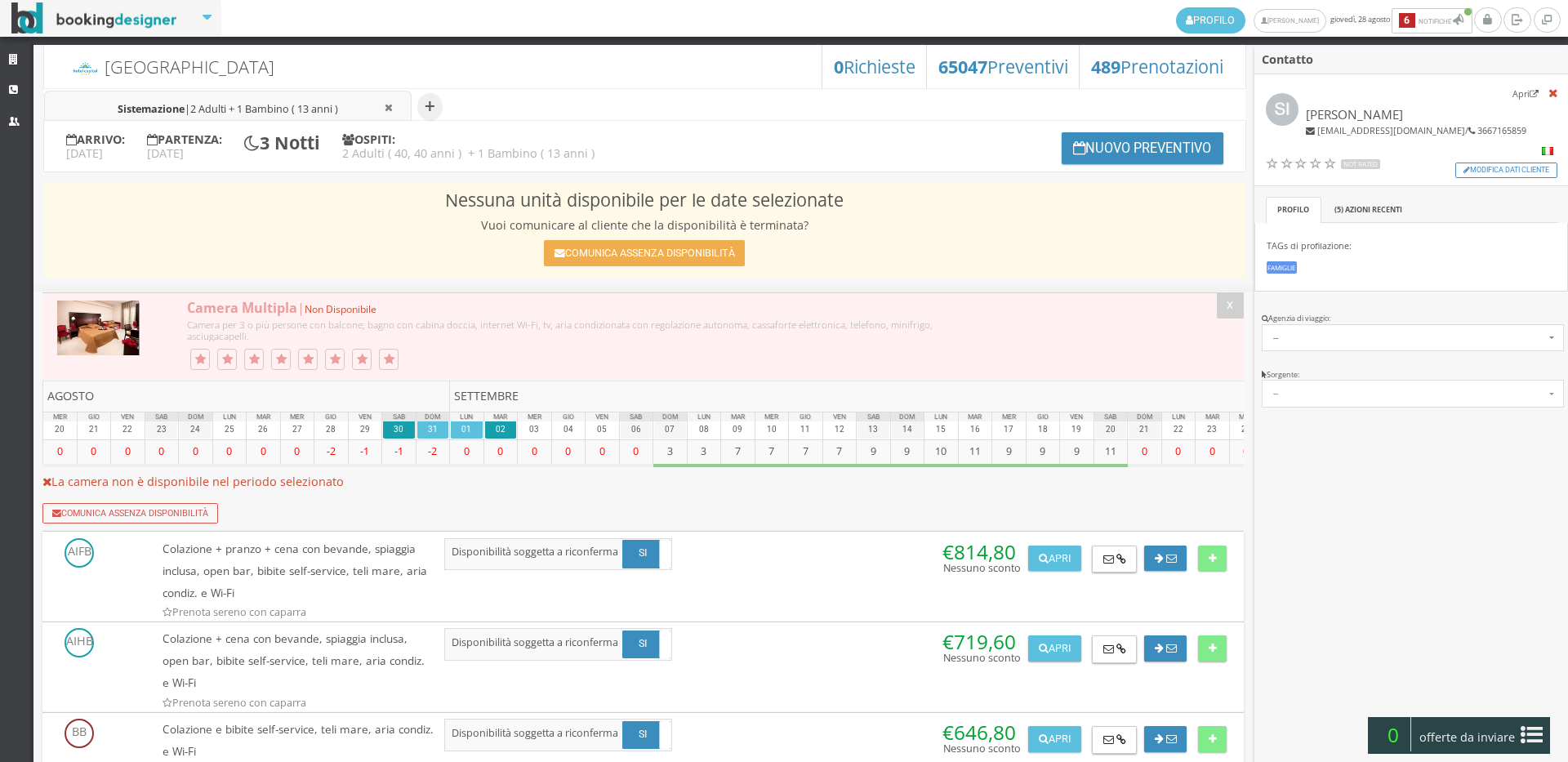
click at [267, 100] on li "Sistemazione | 2 Adulti + 1 Bambino ( 13 anni )" at bounding box center [227, 107] width 368 height 33
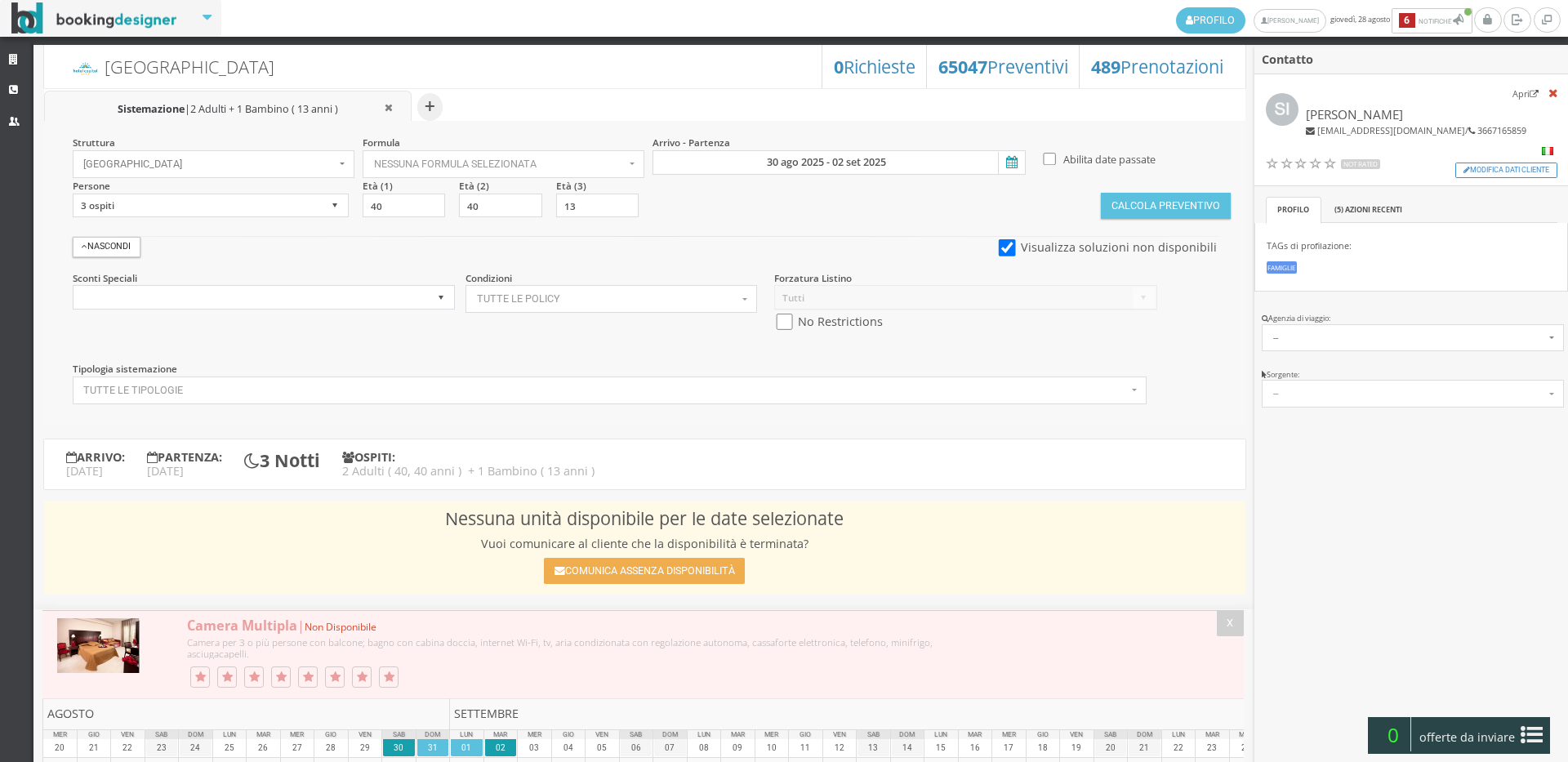
click at [205, 178] on div "Struttura [GEOGRAPHIC_DATA] × Seleziona Bianchi Hotels Bianchi Hotels Hotel [GE…" at bounding box center [644, 272] width 1202 height 303
click at [212, 165] on span "[GEOGRAPHIC_DATA]" at bounding box center [209, 163] width 252 height 11
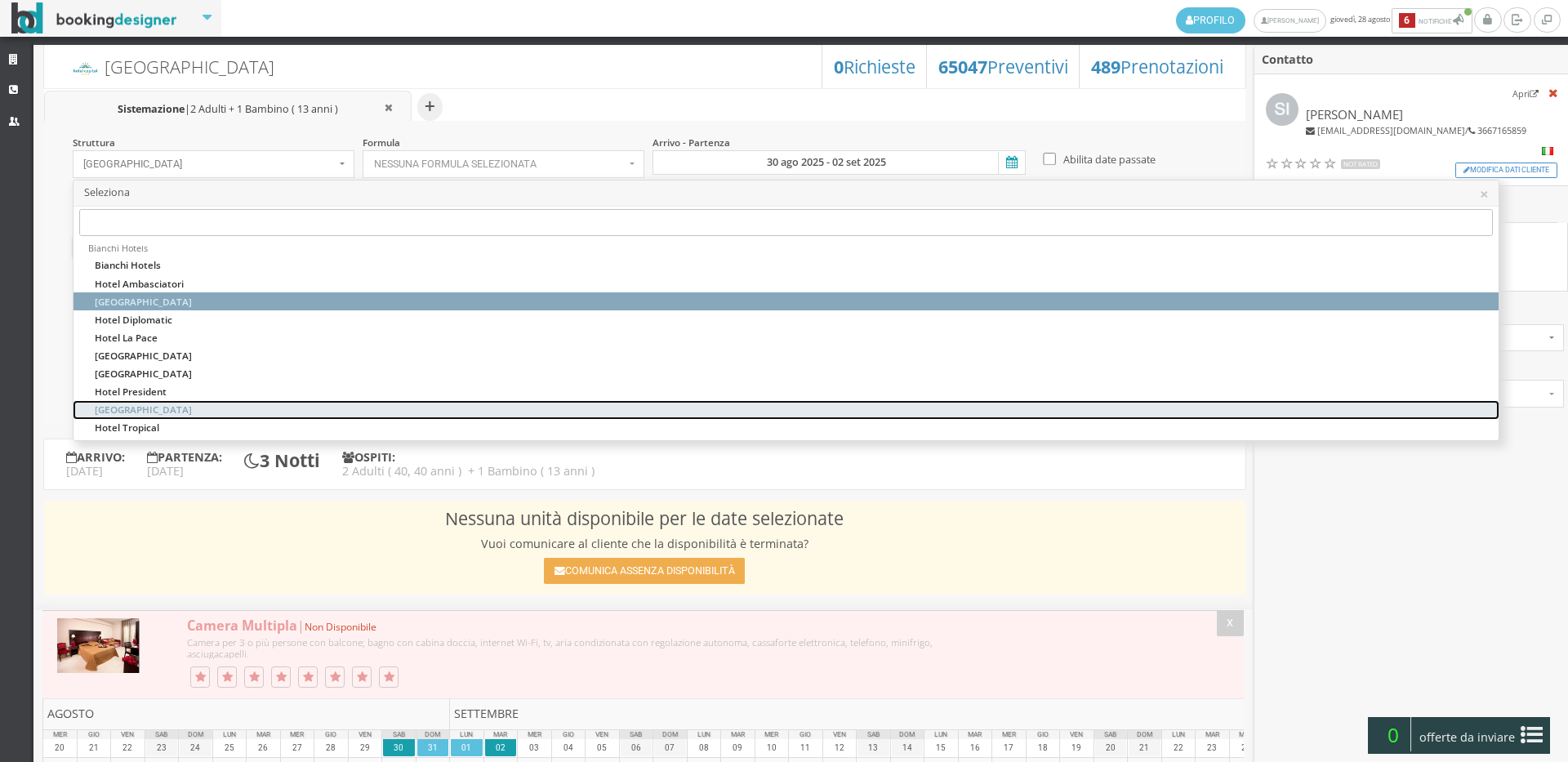
click at [208, 406] on link "[GEOGRAPHIC_DATA]" at bounding box center [786, 410] width 1425 height 18
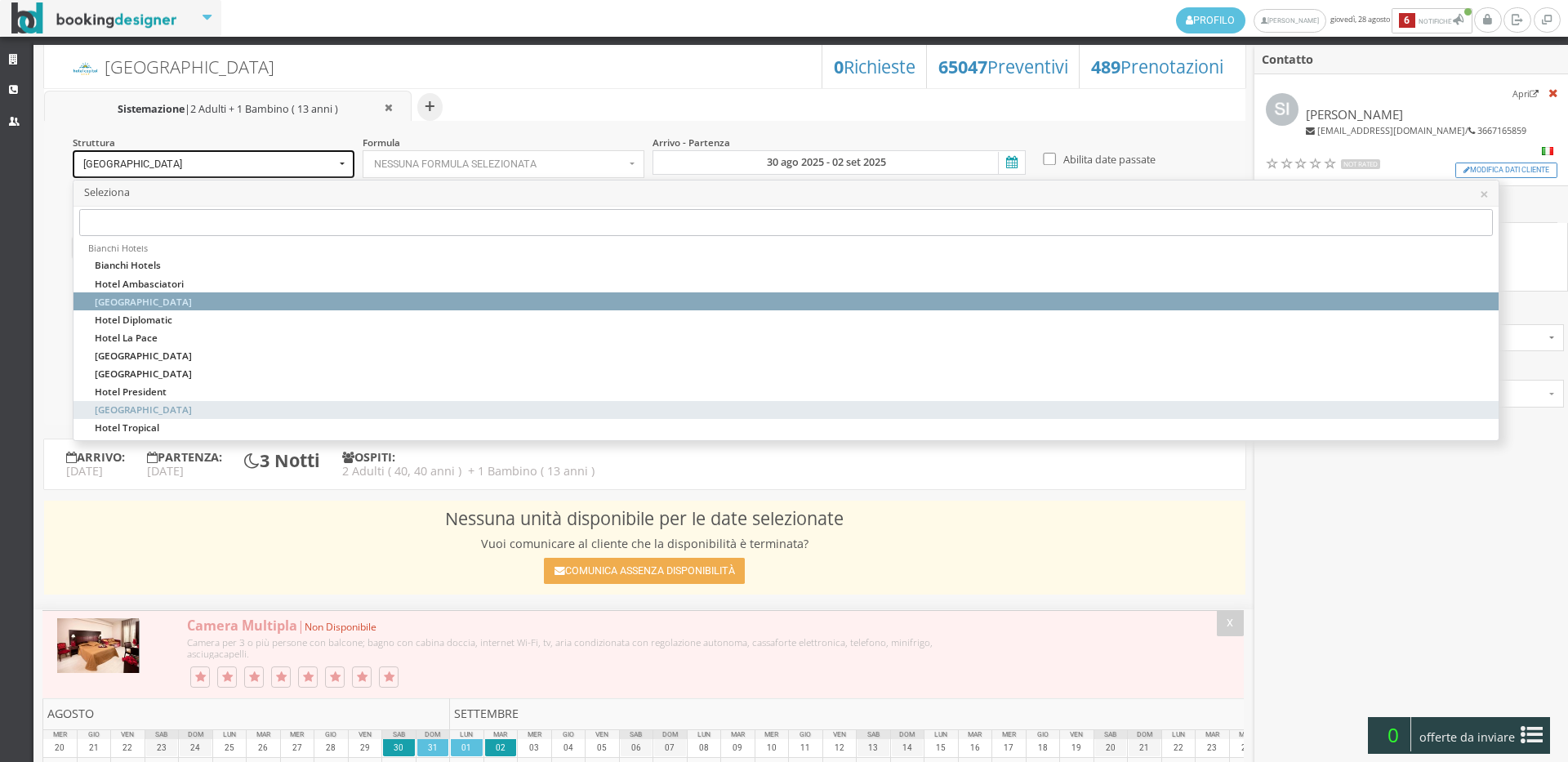
select select "hotelroyalinn"
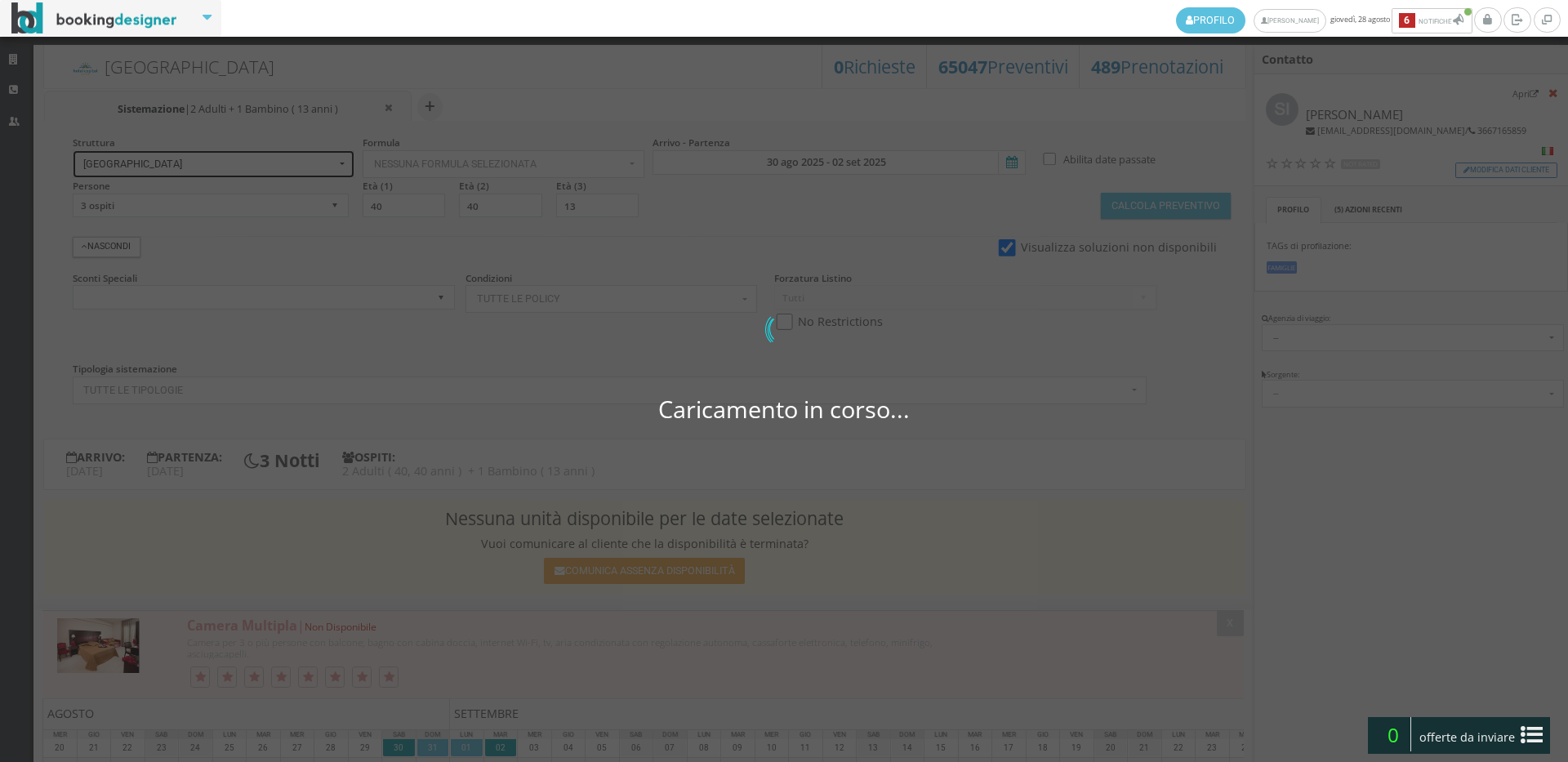
select select
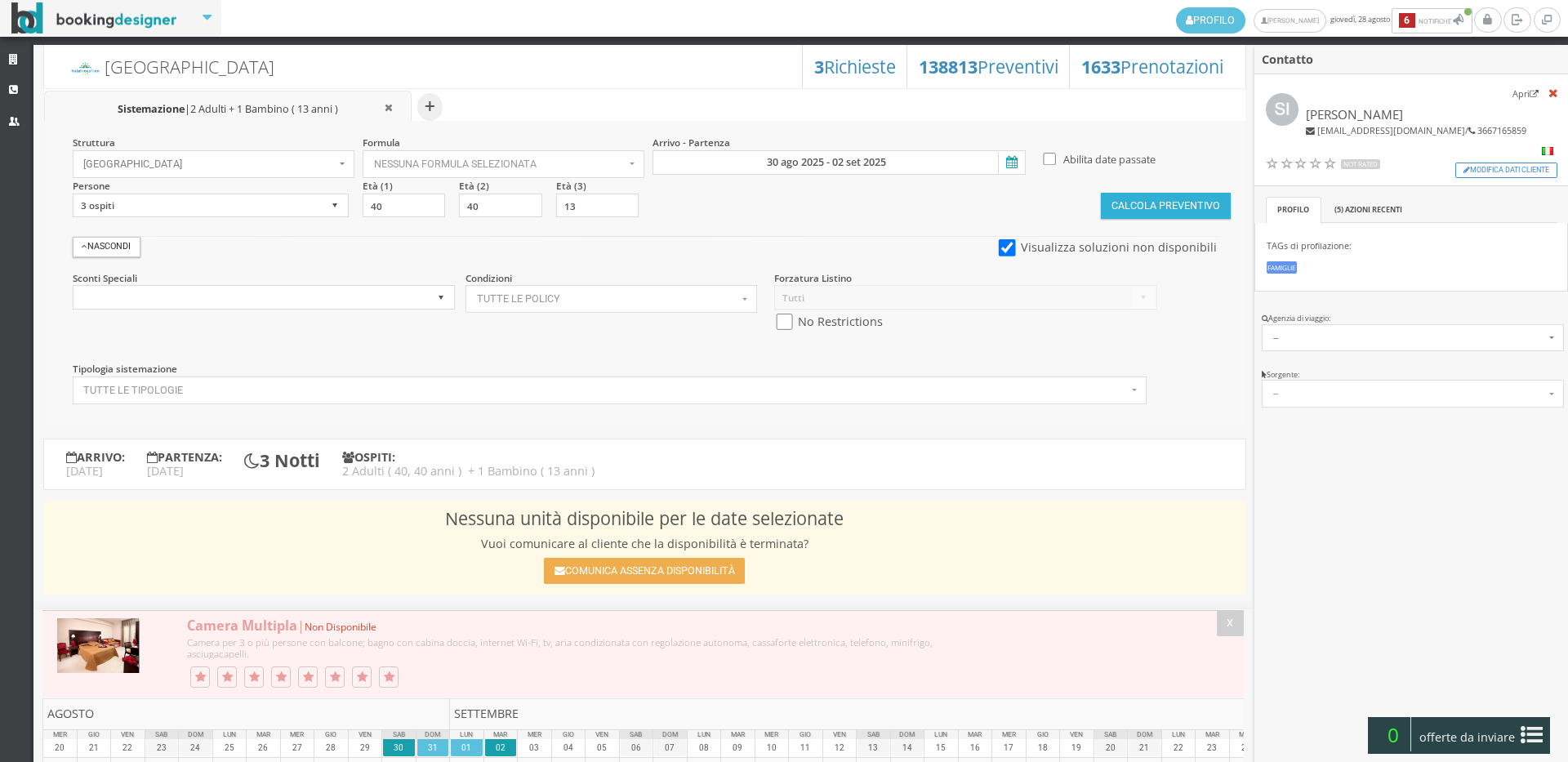
click at [1215, 194] on button "Calcola Preventivo" at bounding box center [1165, 206] width 129 height 26
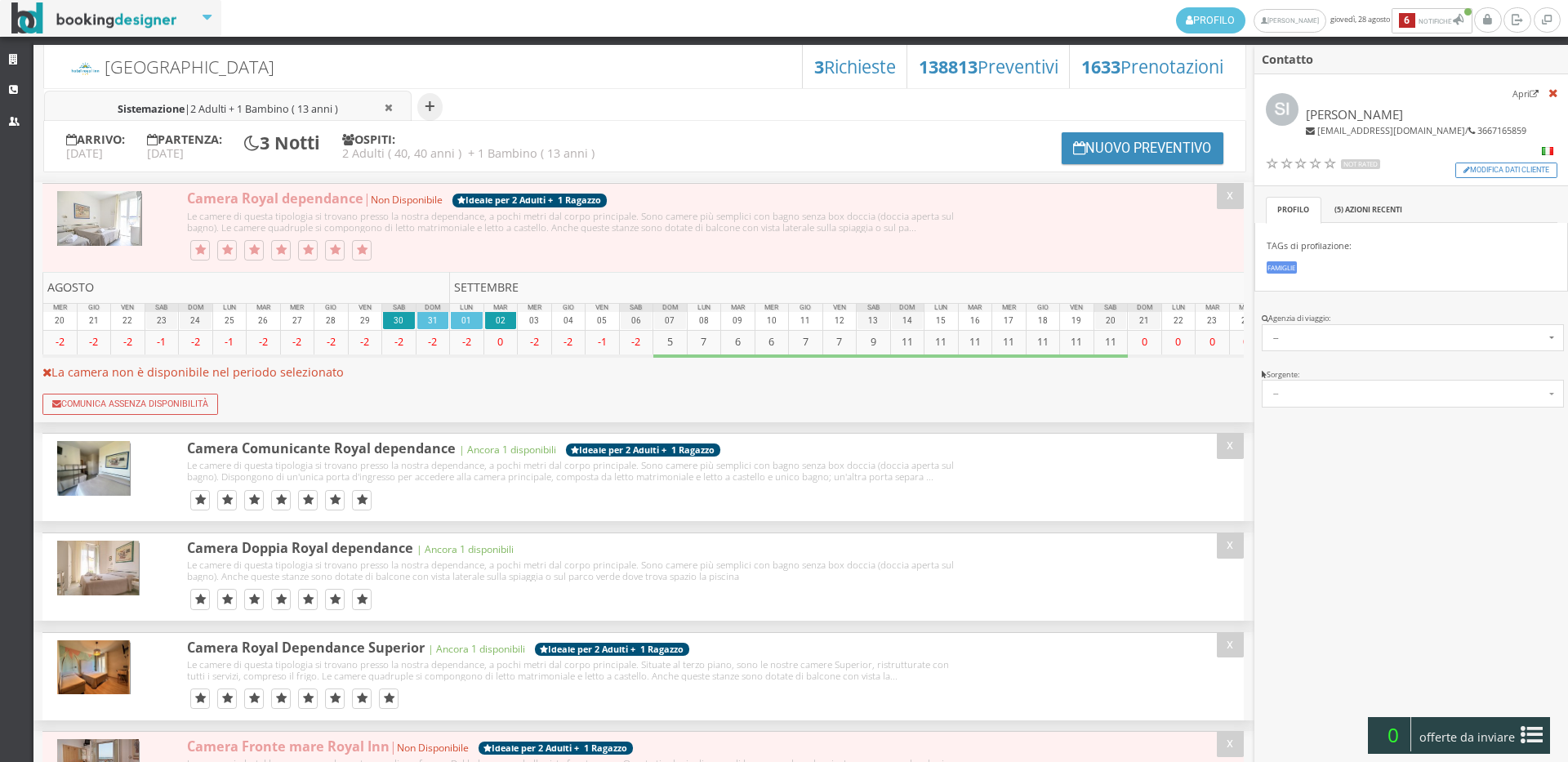
click at [241, 102] on span "2 Adulti + 1 Bambino ( 13 anni )" at bounding box center [264, 109] width 147 height 14
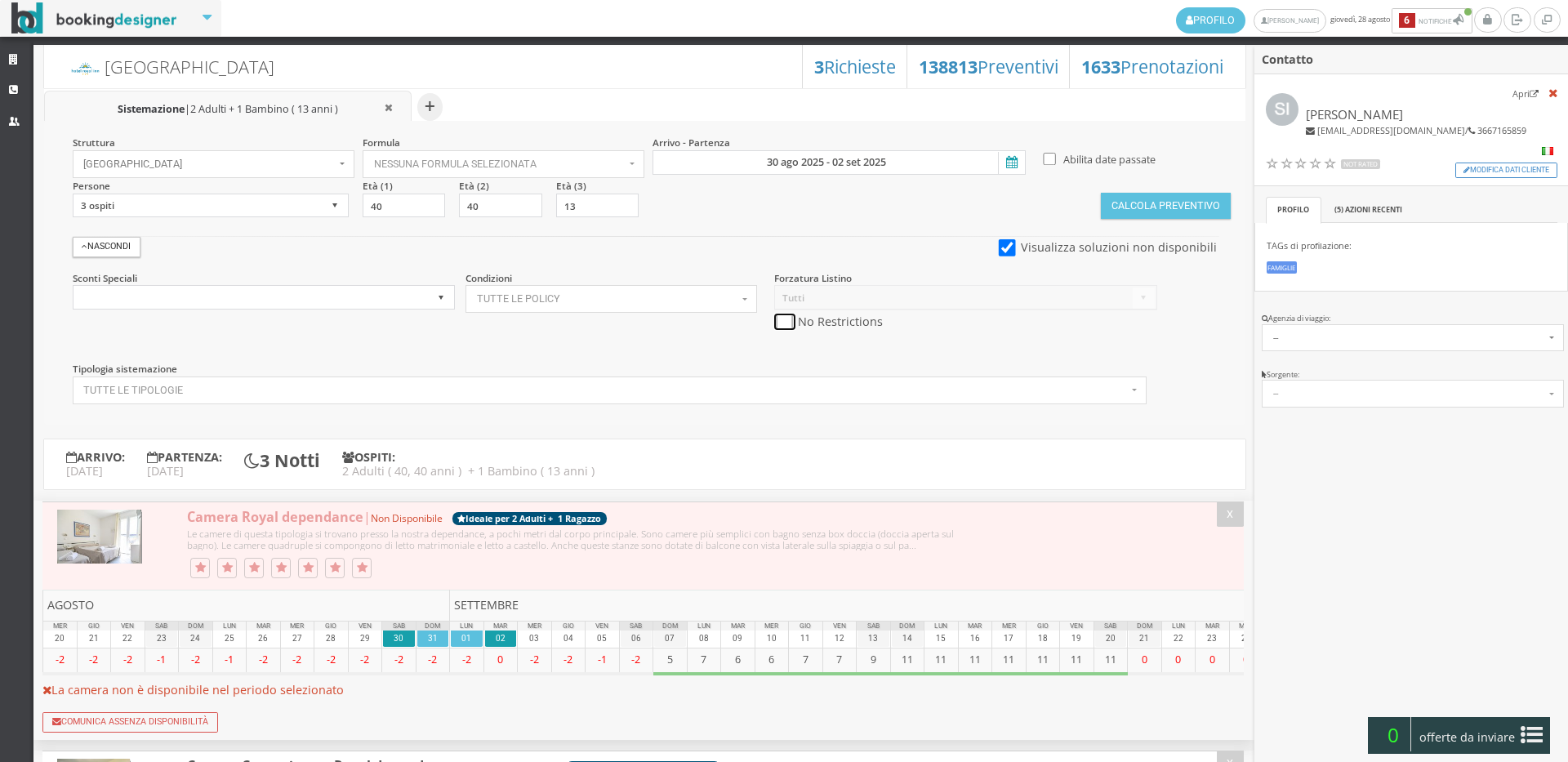
click at [788, 318] on input "checkbox" at bounding box center [784, 322] width 20 height 18
checkbox input "true"
click at [1184, 189] on section "Calcola Preventivo" at bounding box center [1165, 199] width 129 height 40
click at [1185, 191] on section "Calcola Preventivo" at bounding box center [1165, 199] width 129 height 40
click at [1183, 204] on button "Calcola Preventivo" at bounding box center [1165, 206] width 129 height 26
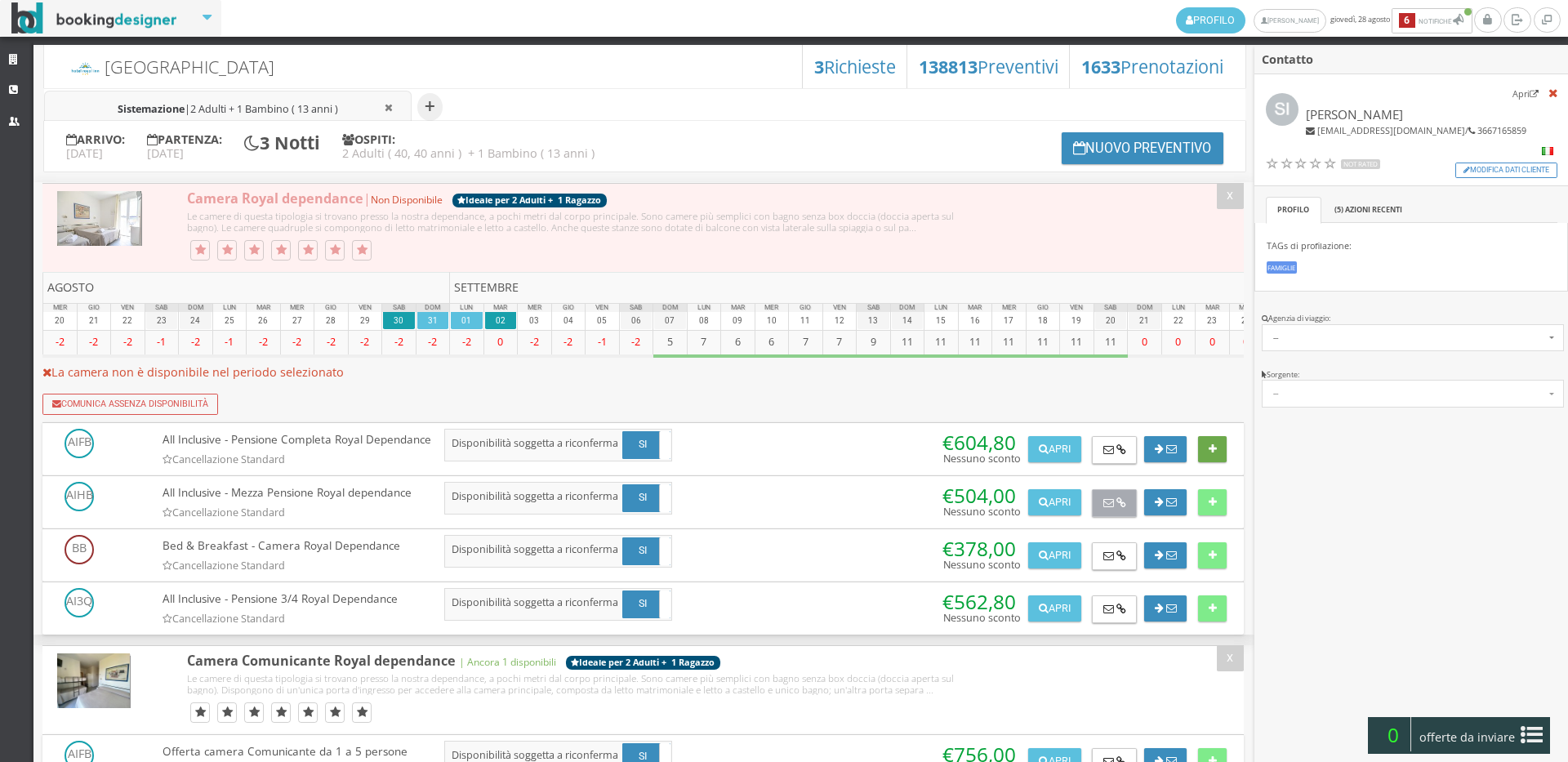
click at [1210, 455] on icon at bounding box center [1212, 449] width 8 height 11
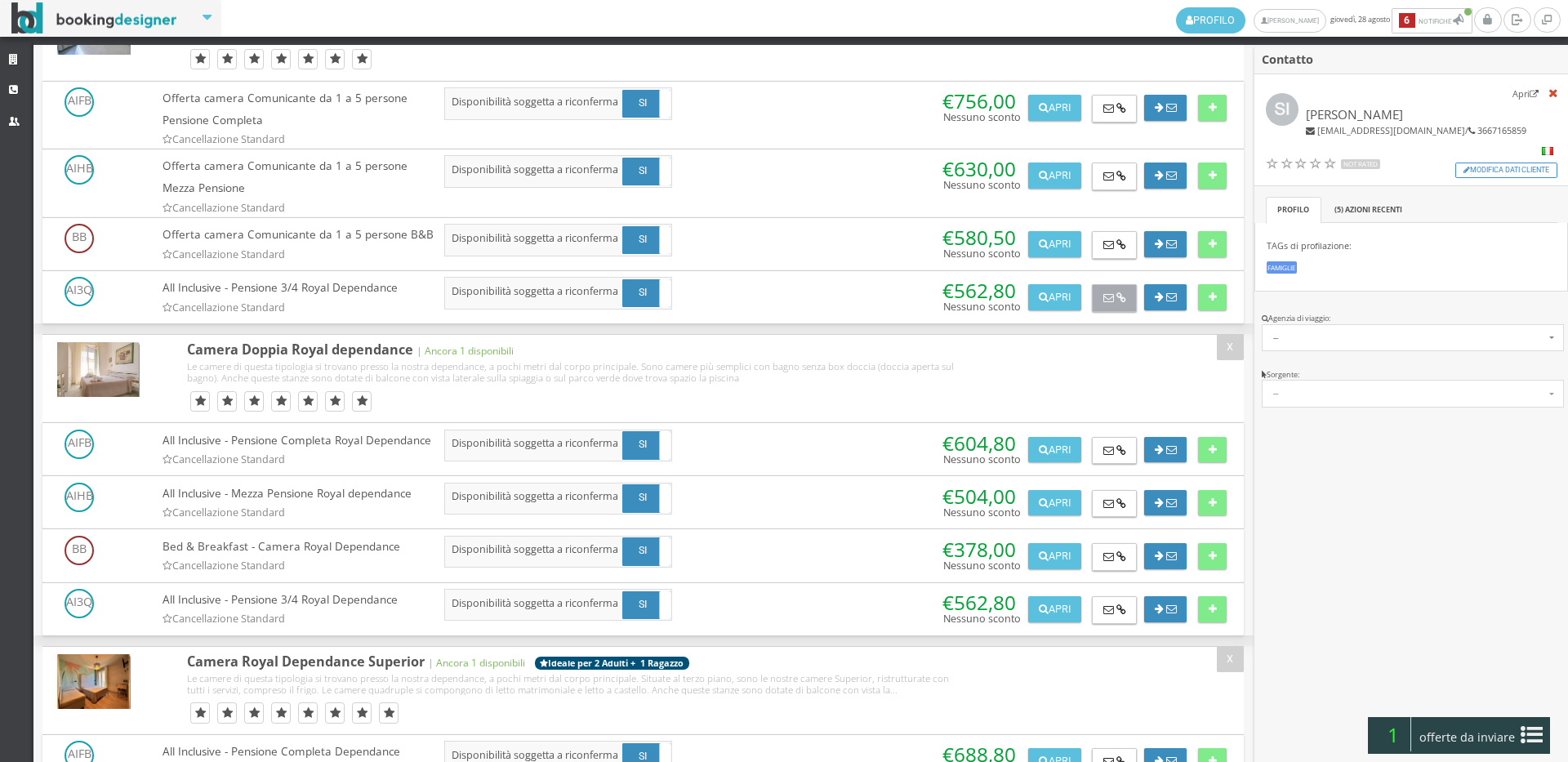
scroll to position [1089, 0]
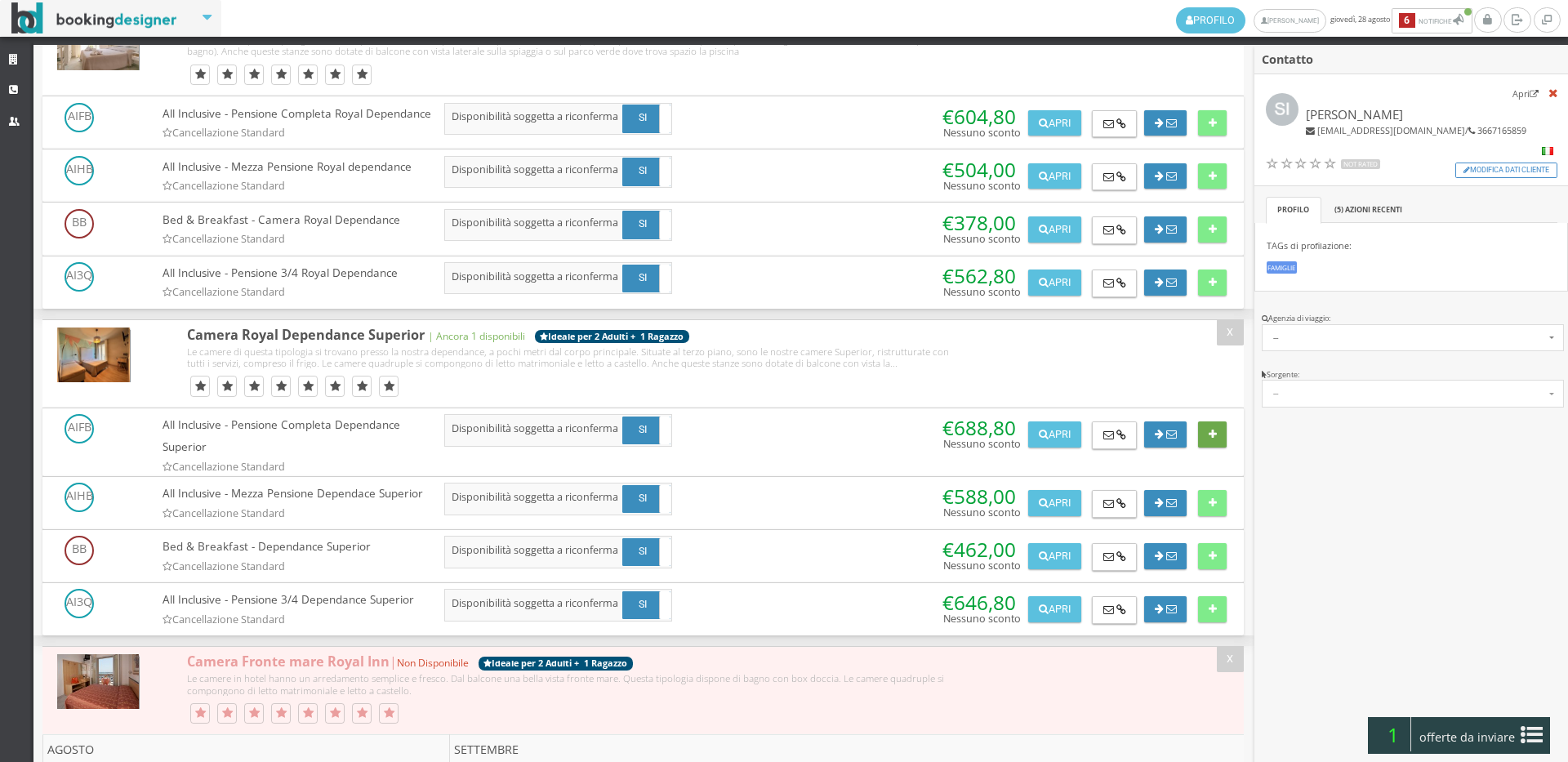
click at [1220, 448] on button at bounding box center [1212, 435] width 29 height 26
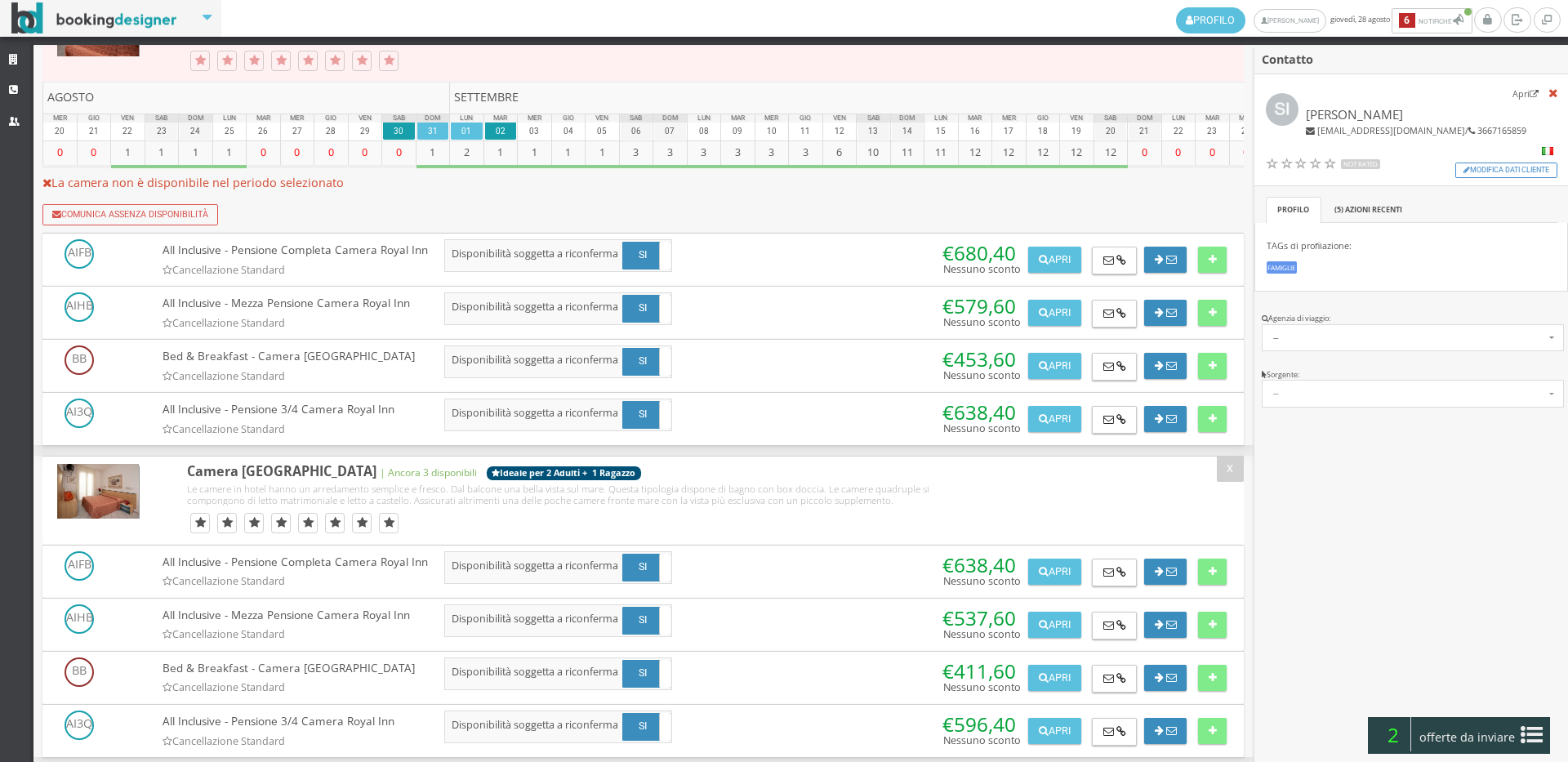
scroll to position [2177, 0]
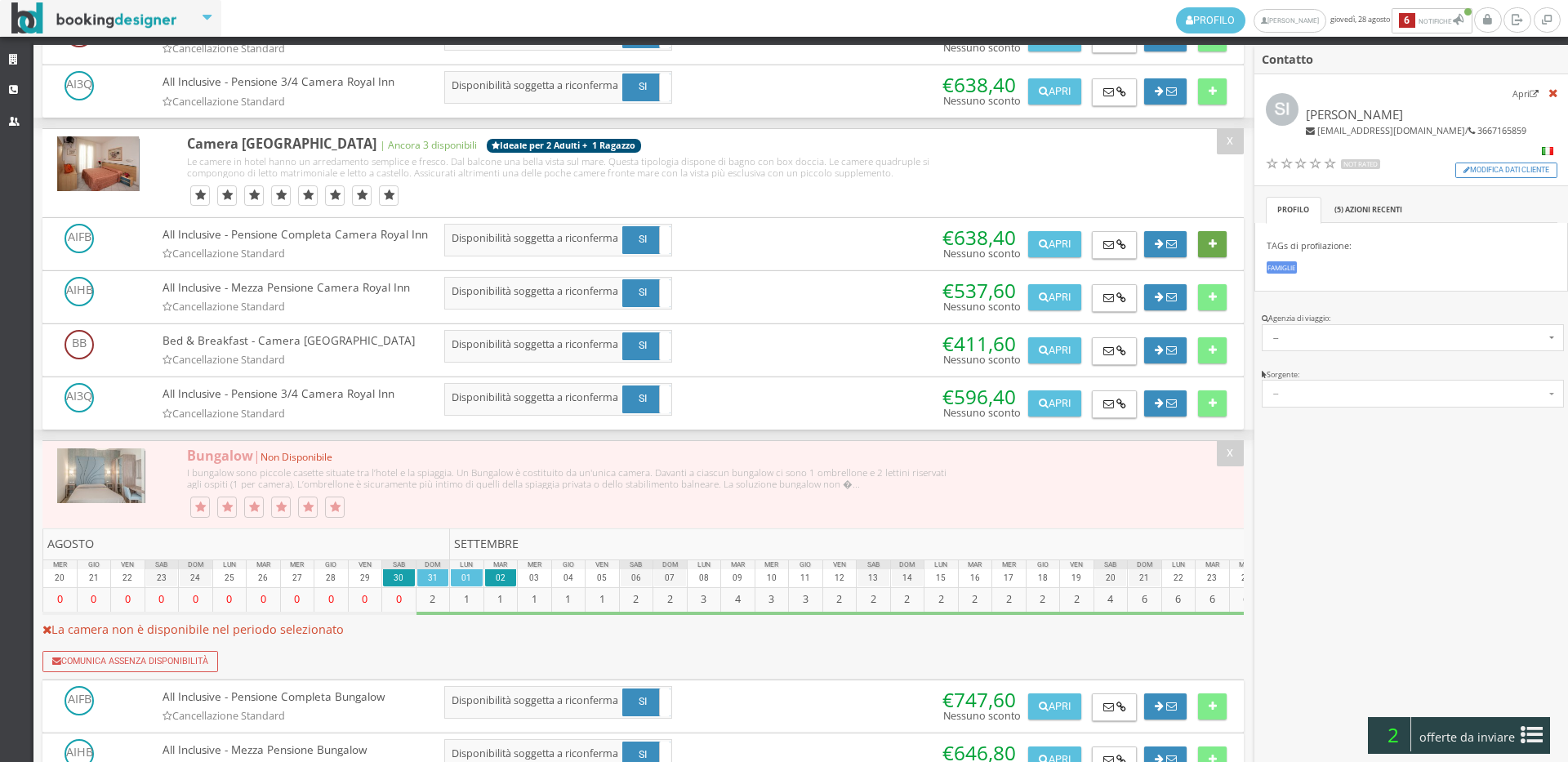
click at [1214, 257] on button at bounding box center [1212, 244] width 29 height 26
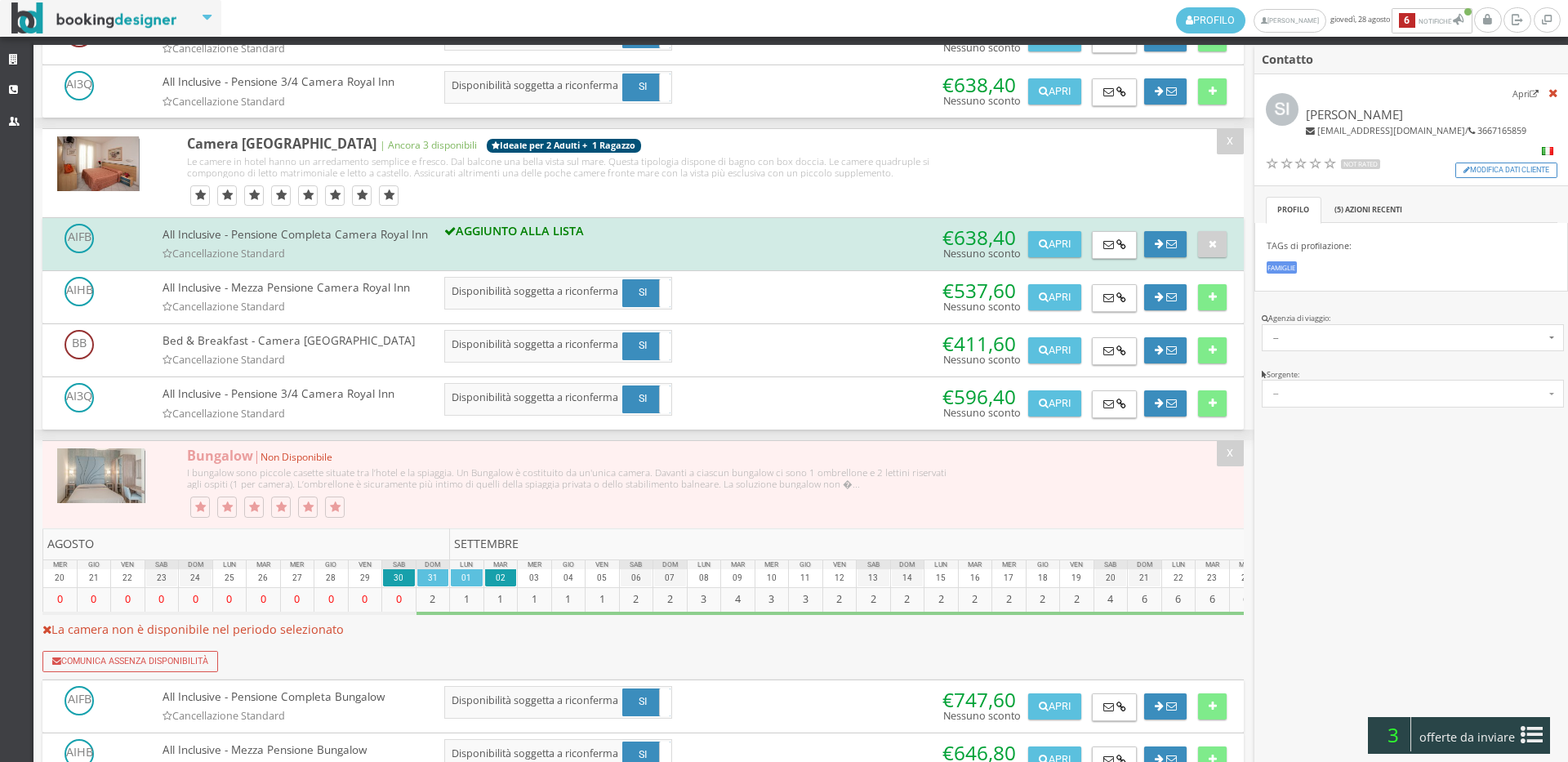
click at [1448, 733] on span "offerte da inviare" at bounding box center [1467, 737] width 106 height 26
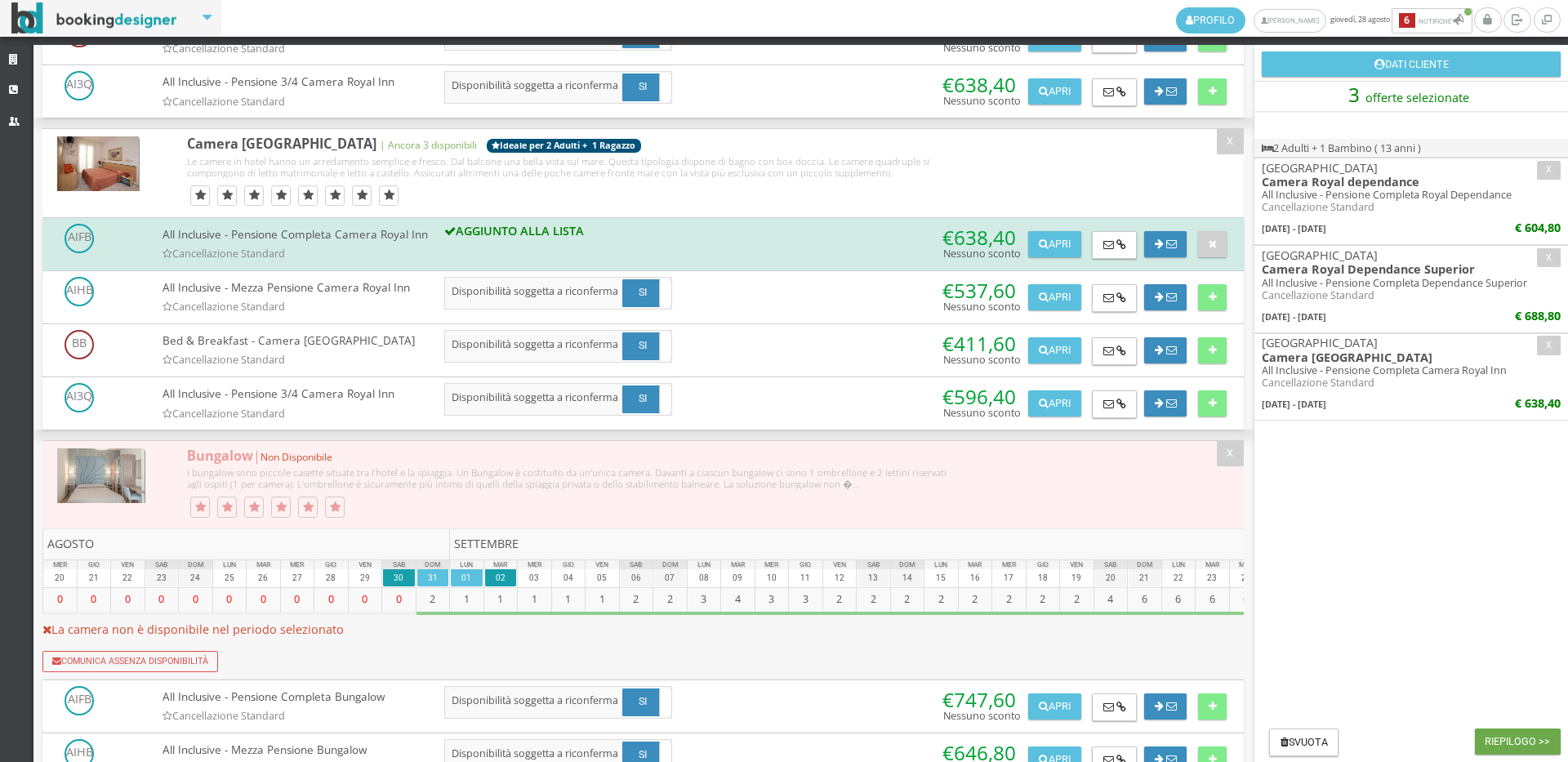
click at [1494, 733] on button "Riepilogo >>" at bounding box center [1518, 742] width 86 height 26
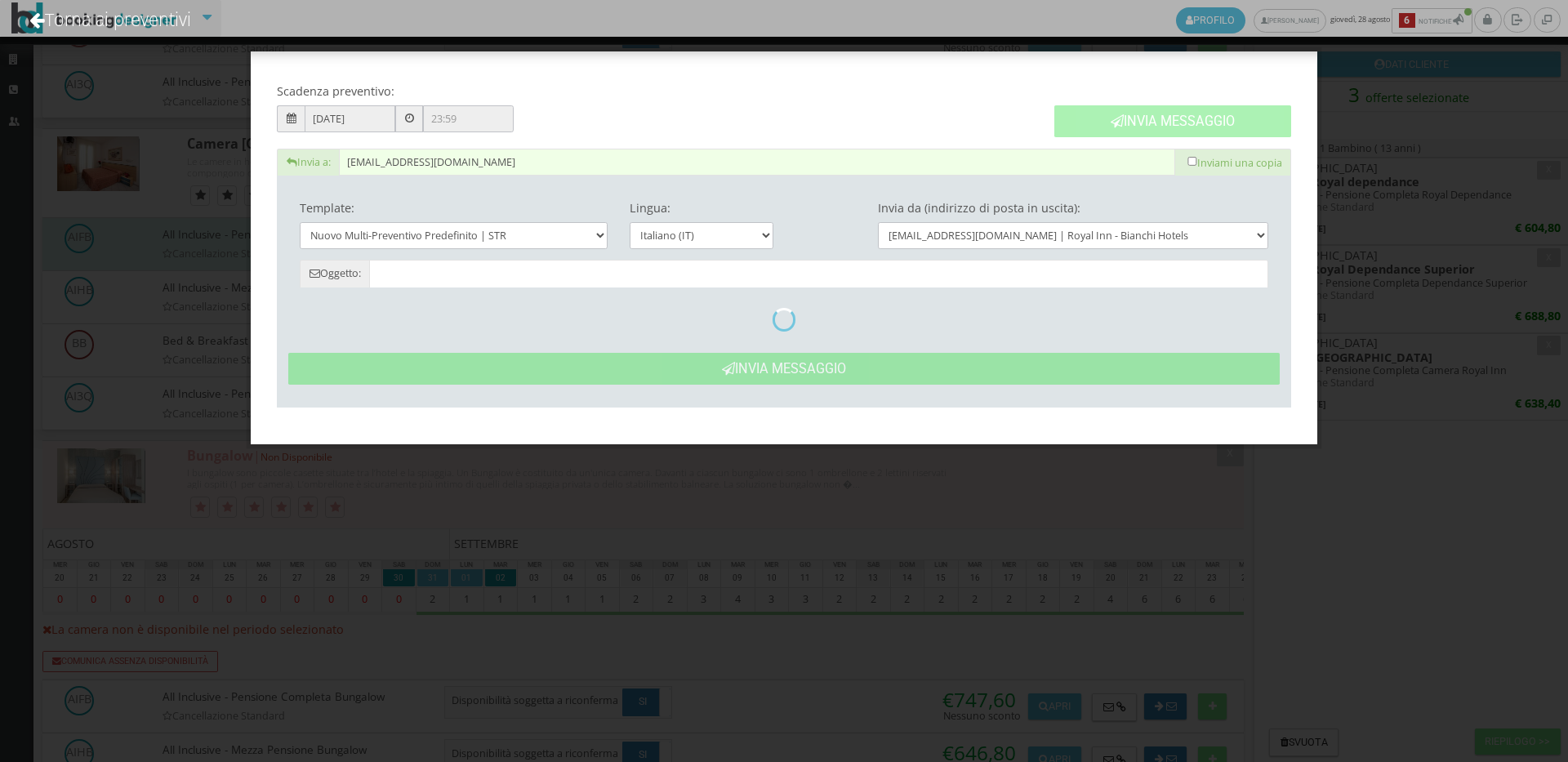
click at [1139, 119] on button "Invia Messaggio" at bounding box center [1173, 121] width 237 height 32
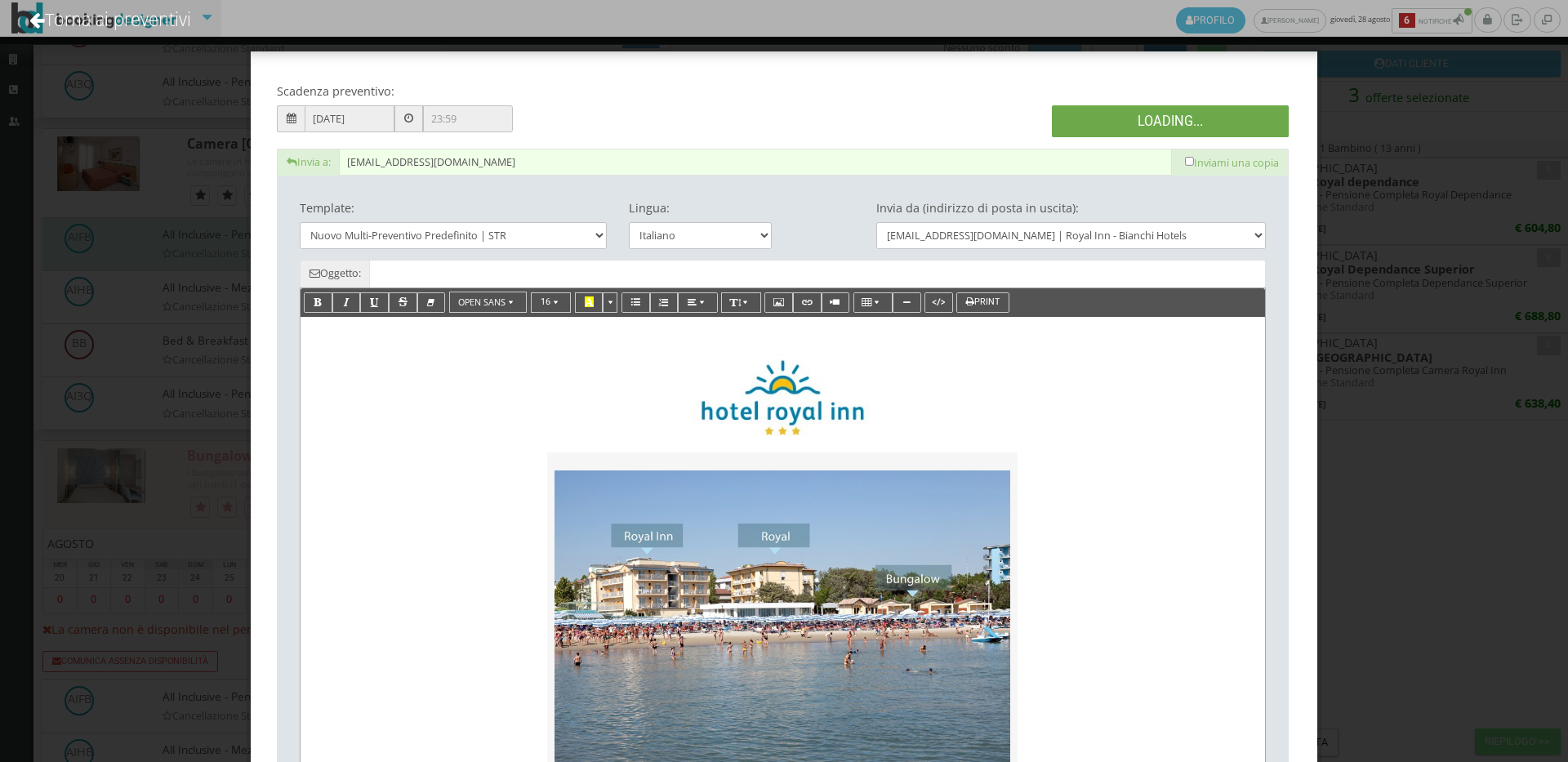
type input "Nuovo Preventivo - Stefania Introvigne dal 30/08/2025 al 02/09/2025"
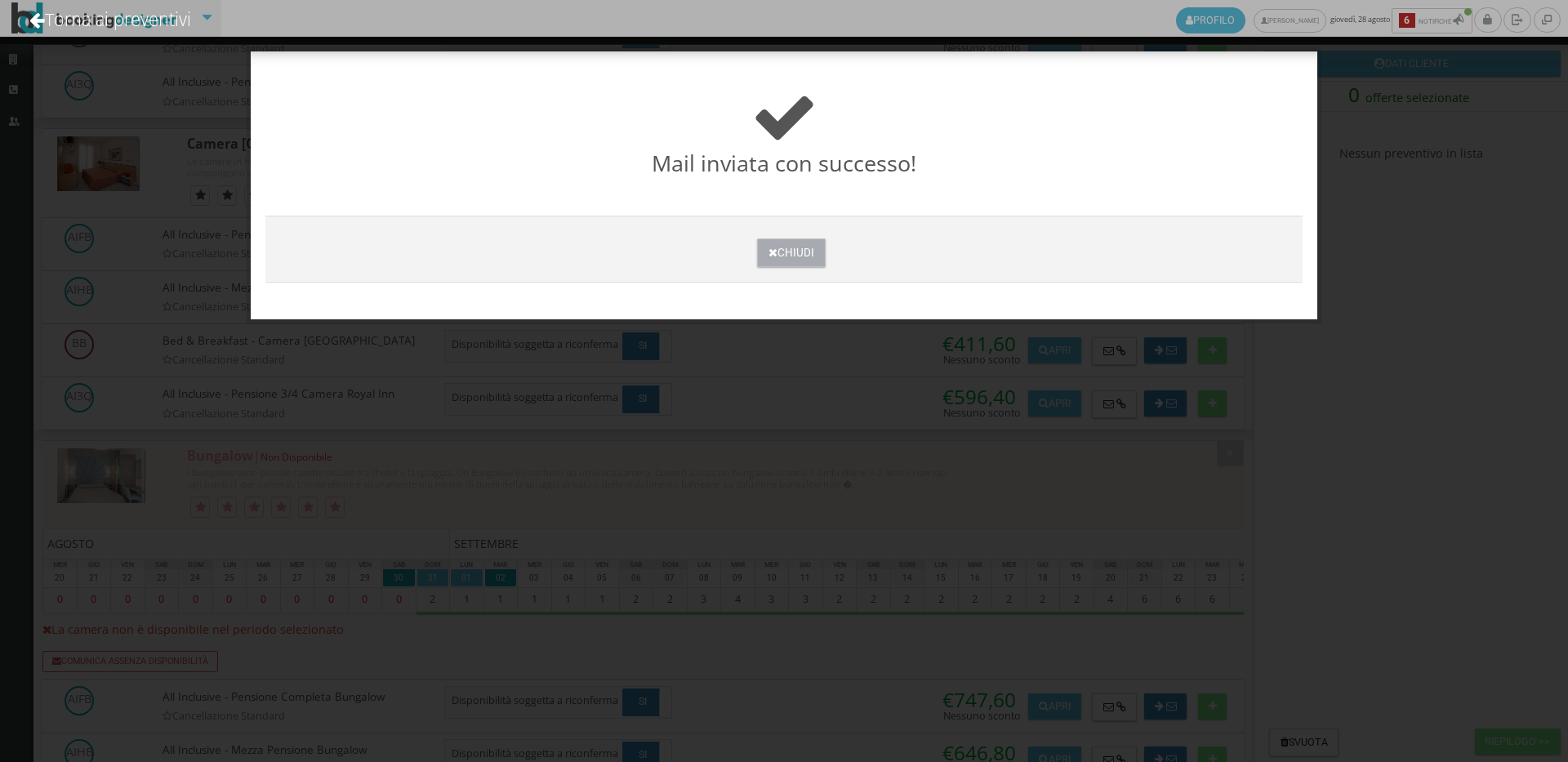
click at [795, 262] on button "Chiudi" at bounding box center [790, 253] width 68 height 29
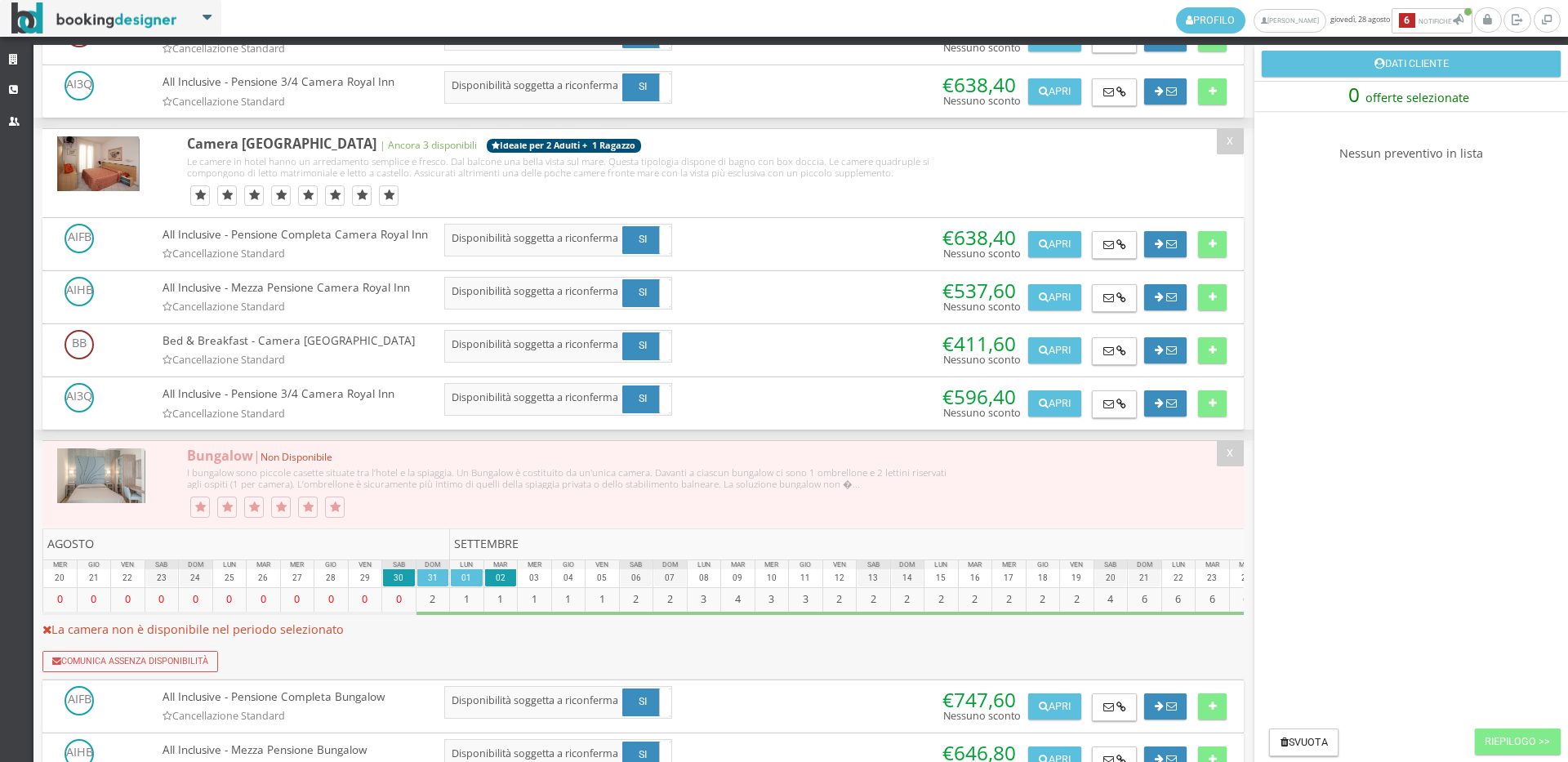
click at [0, 29] on link at bounding box center [111, 18] width 221 height 37
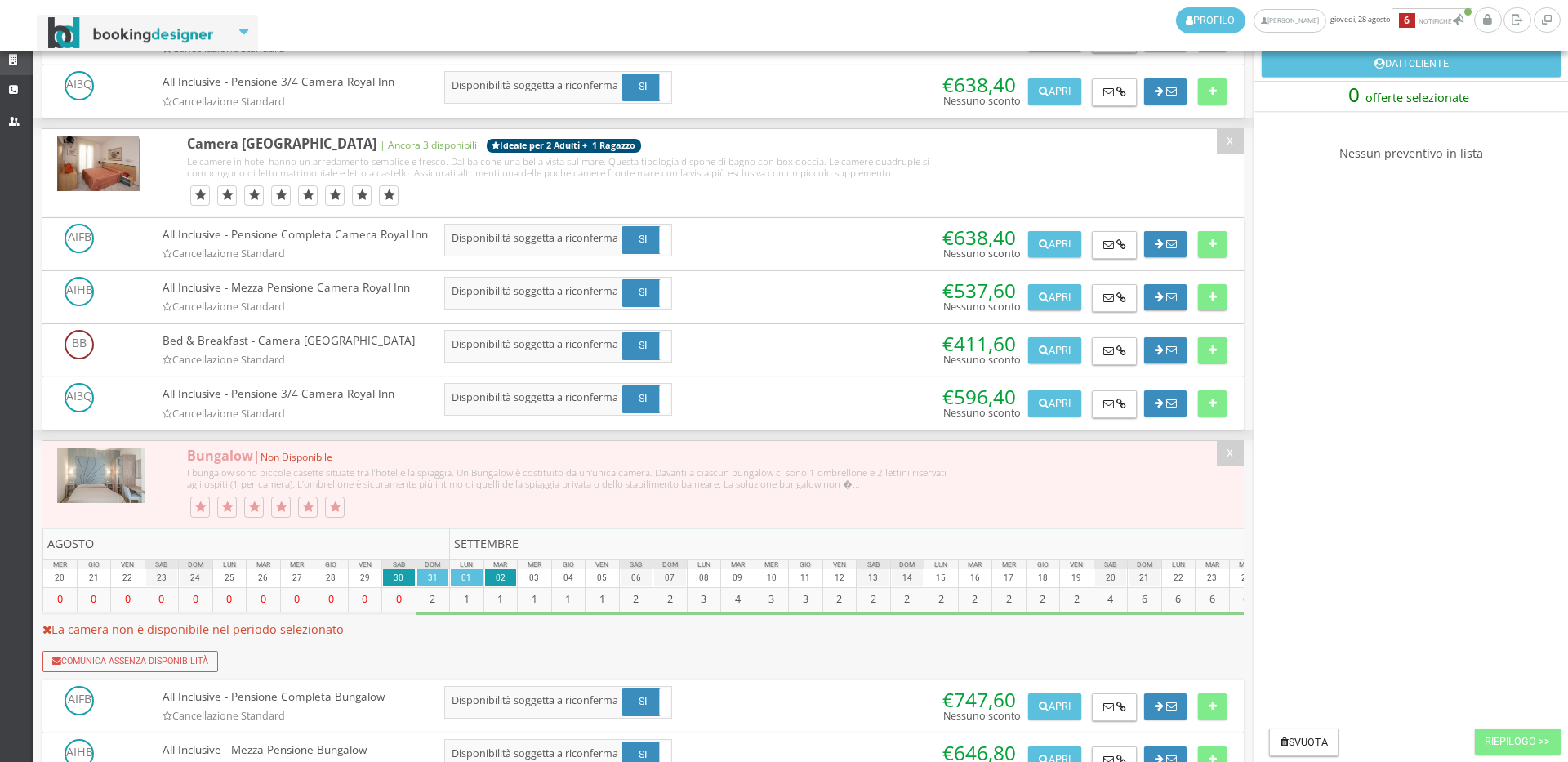
click at [0, 61] on link "Strutture" at bounding box center [17, 60] width 33 height 29
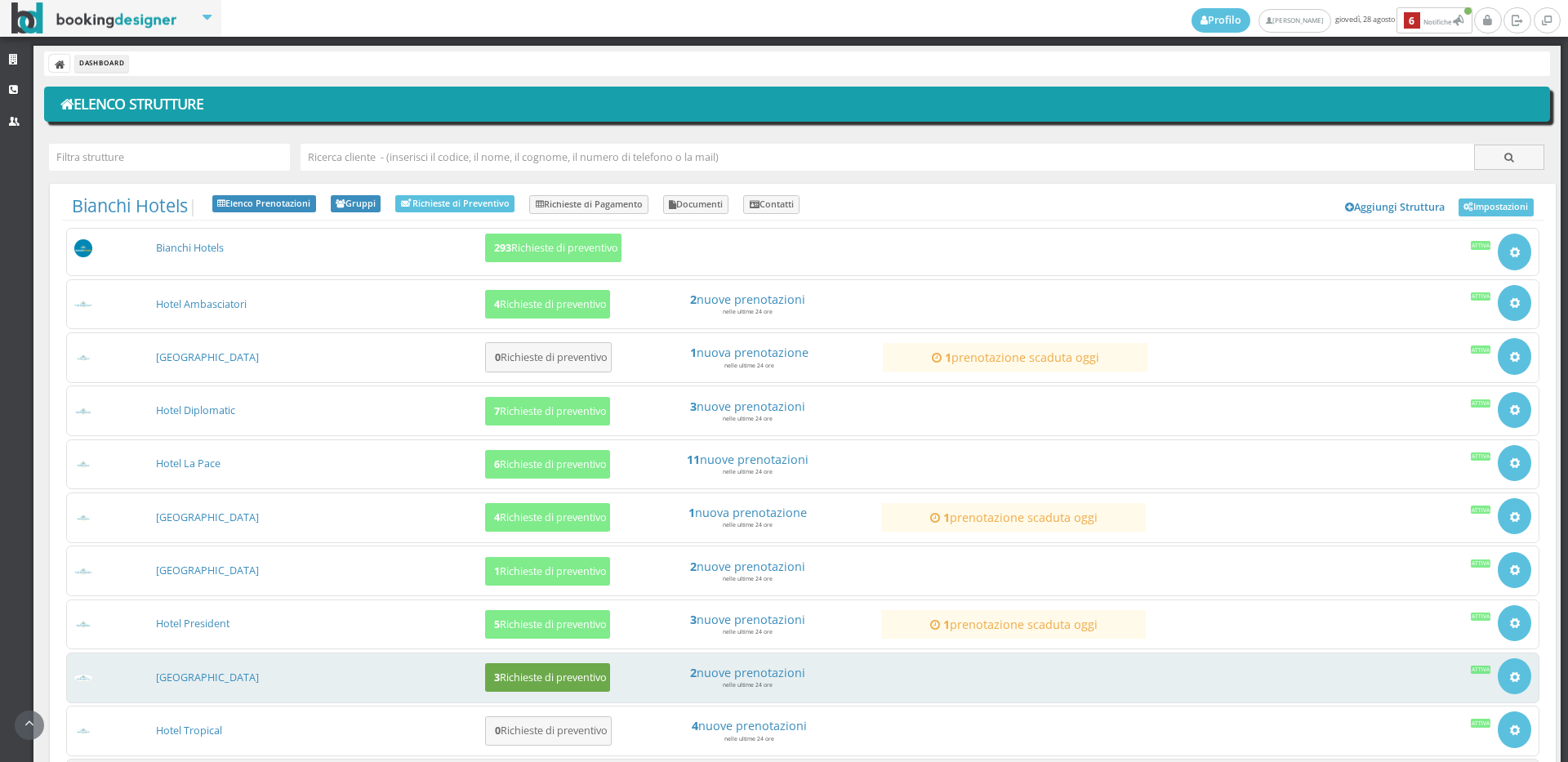
scroll to position [157, 0]
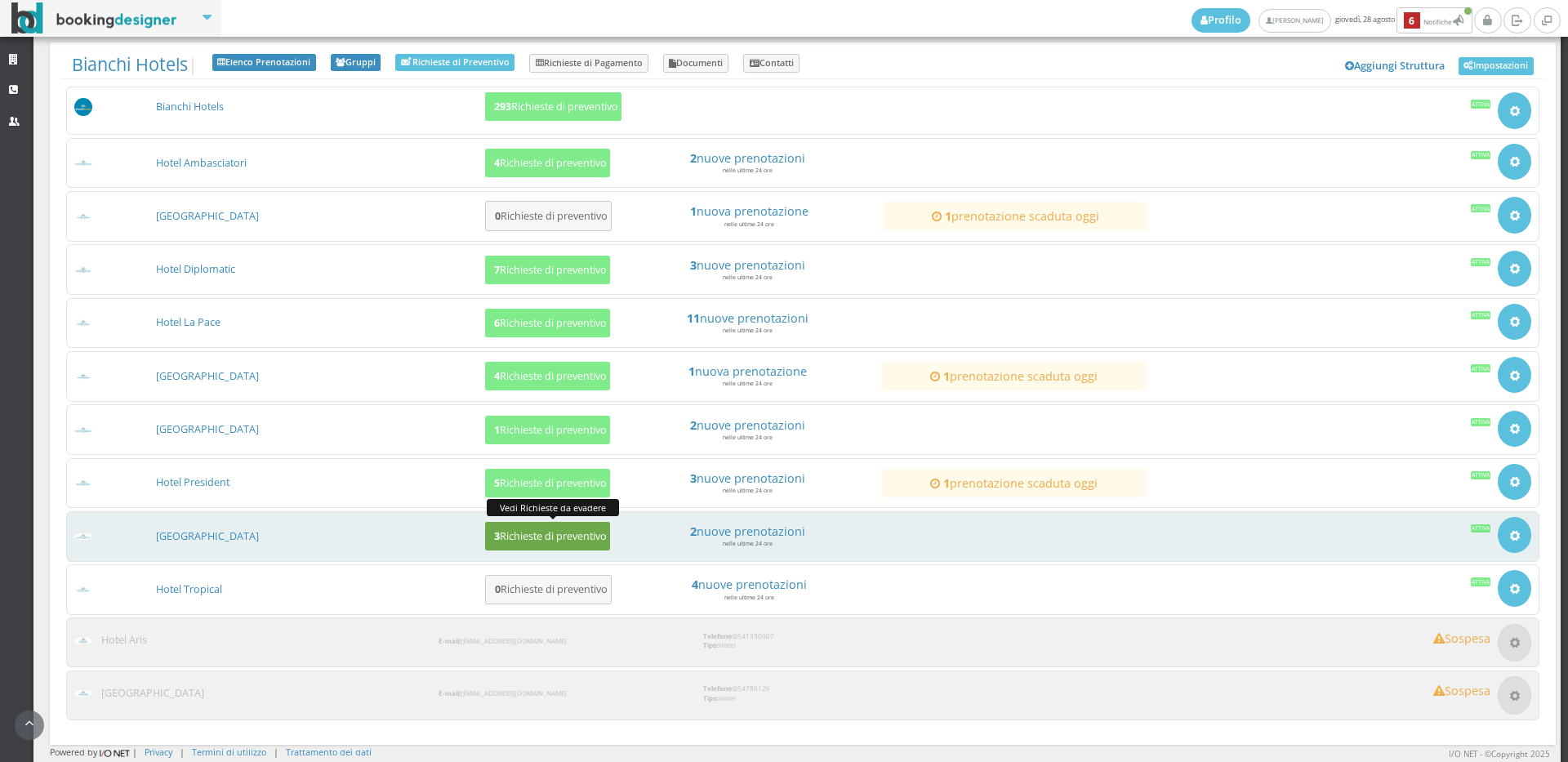
click at [497, 543] on h5 "3 Richieste di preventivo" at bounding box center [548, 536] width 118 height 12
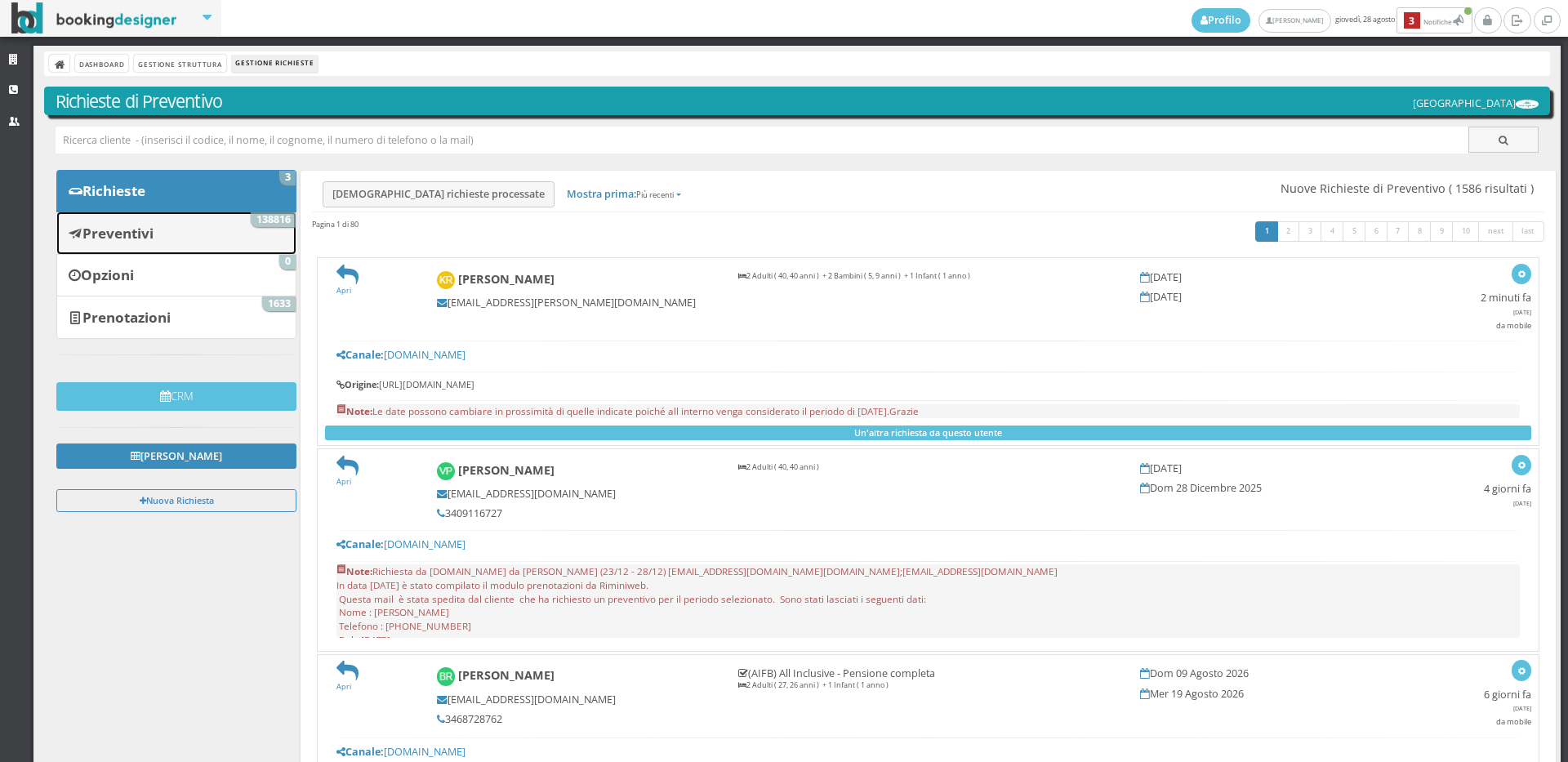
click at [89, 243] on link "Preventivi 138816" at bounding box center [176, 233] width 241 height 42
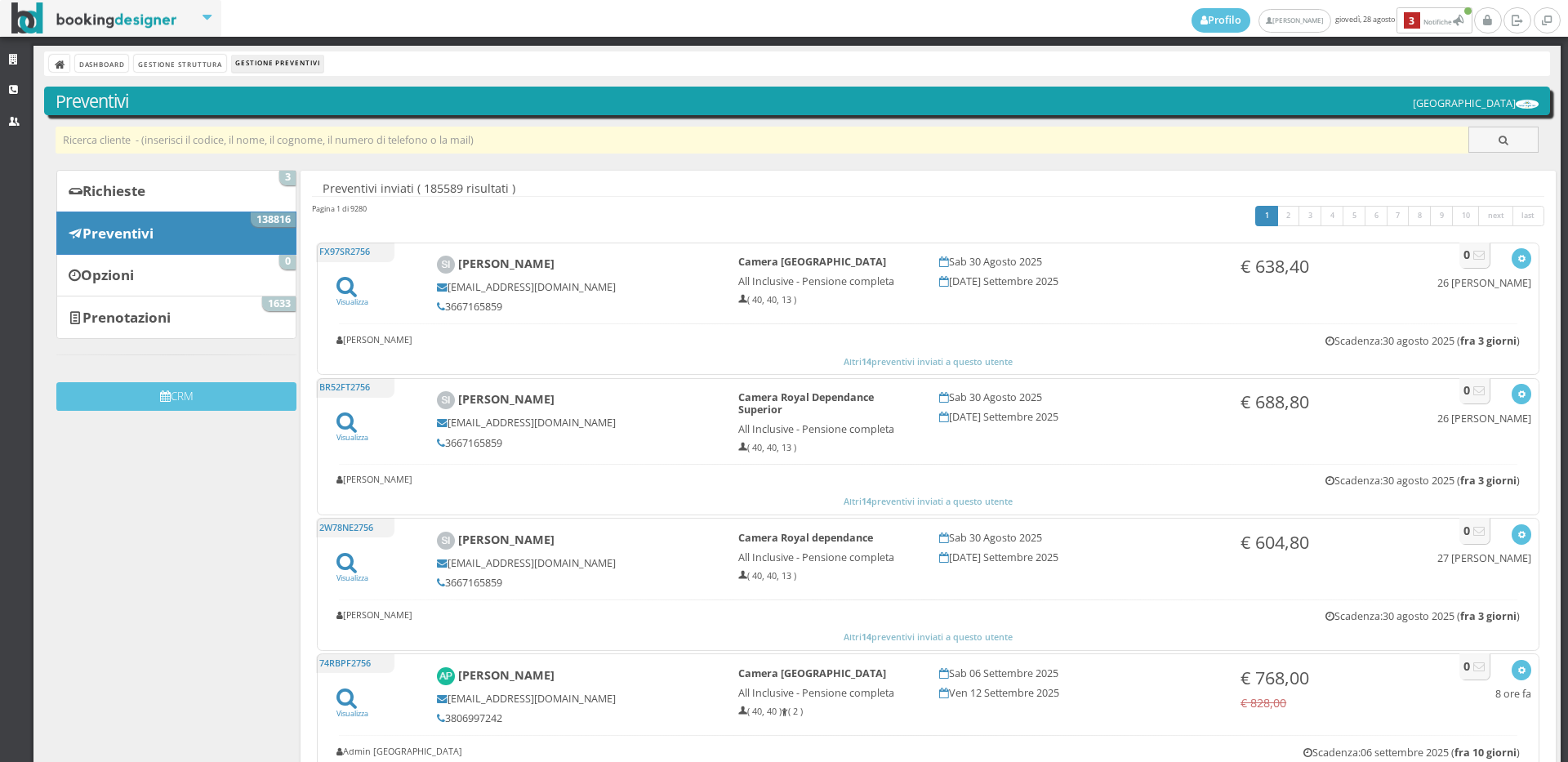
click at [152, 143] on input "text" at bounding box center [762, 140] width 1413 height 27
paste input "[EMAIL_ADDRESS][DOMAIN_NAME]"
type input "[EMAIL_ADDRESS][DOMAIN_NAME]"
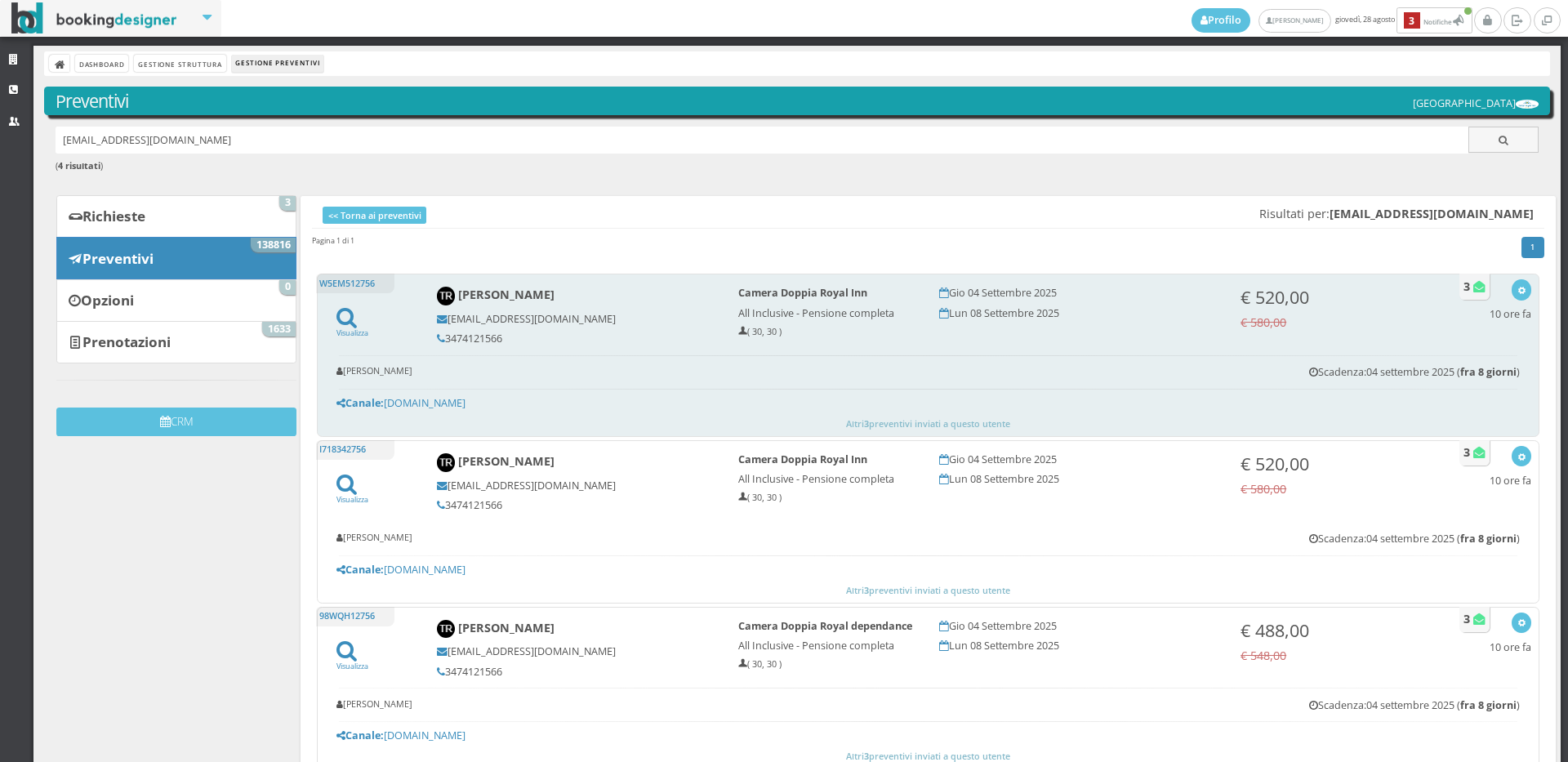
drag, startPoint x: 510, startPoint y: 341, endPoint x: 432, endPoint y: 333, distance: 78.4
click at [432, 333] on div "[PERSON_NAME] [EMAIL_ADDRESS][DOMAIN_NAME] 3474121566" at bounding box center [576, 315] width 301 height 73
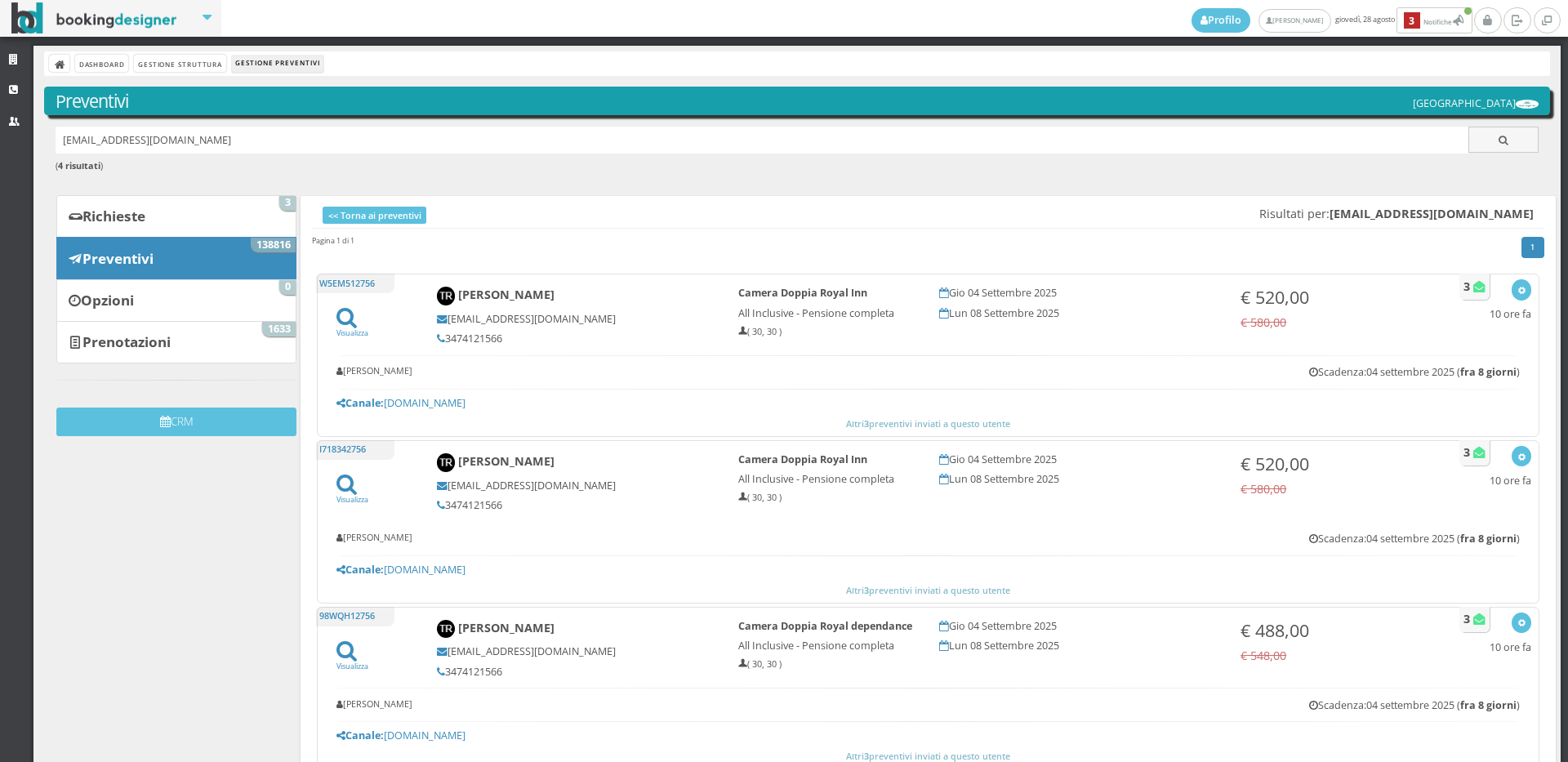
copy h5 "3474121566"
click at [186, 230] on link "Richieste 3" at bounding box center [176, 216] width 241 height 42
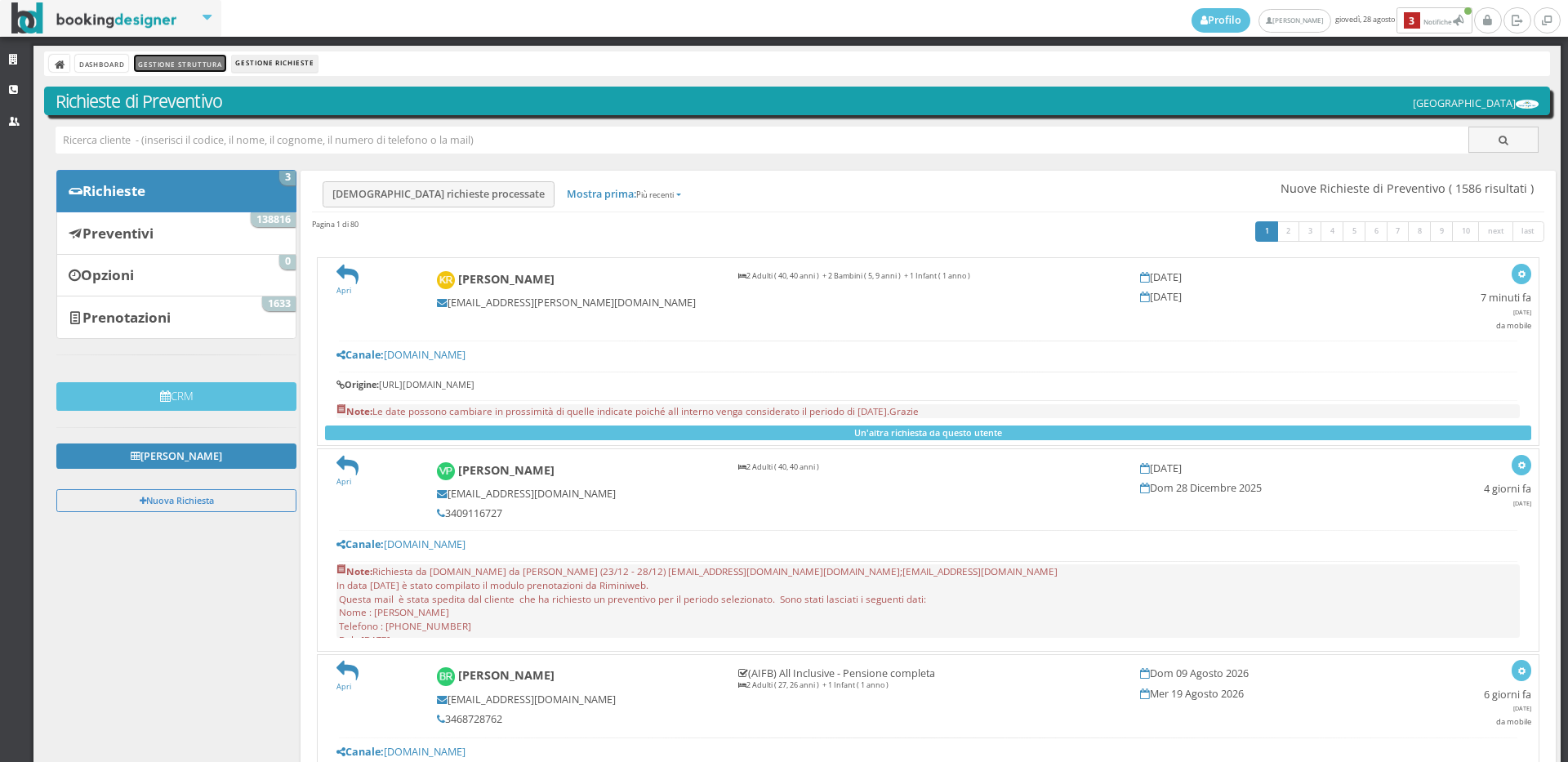
click at [158, 64] on link "Gestione Struttura" at bounding box center [180, 63] width 91 height 18
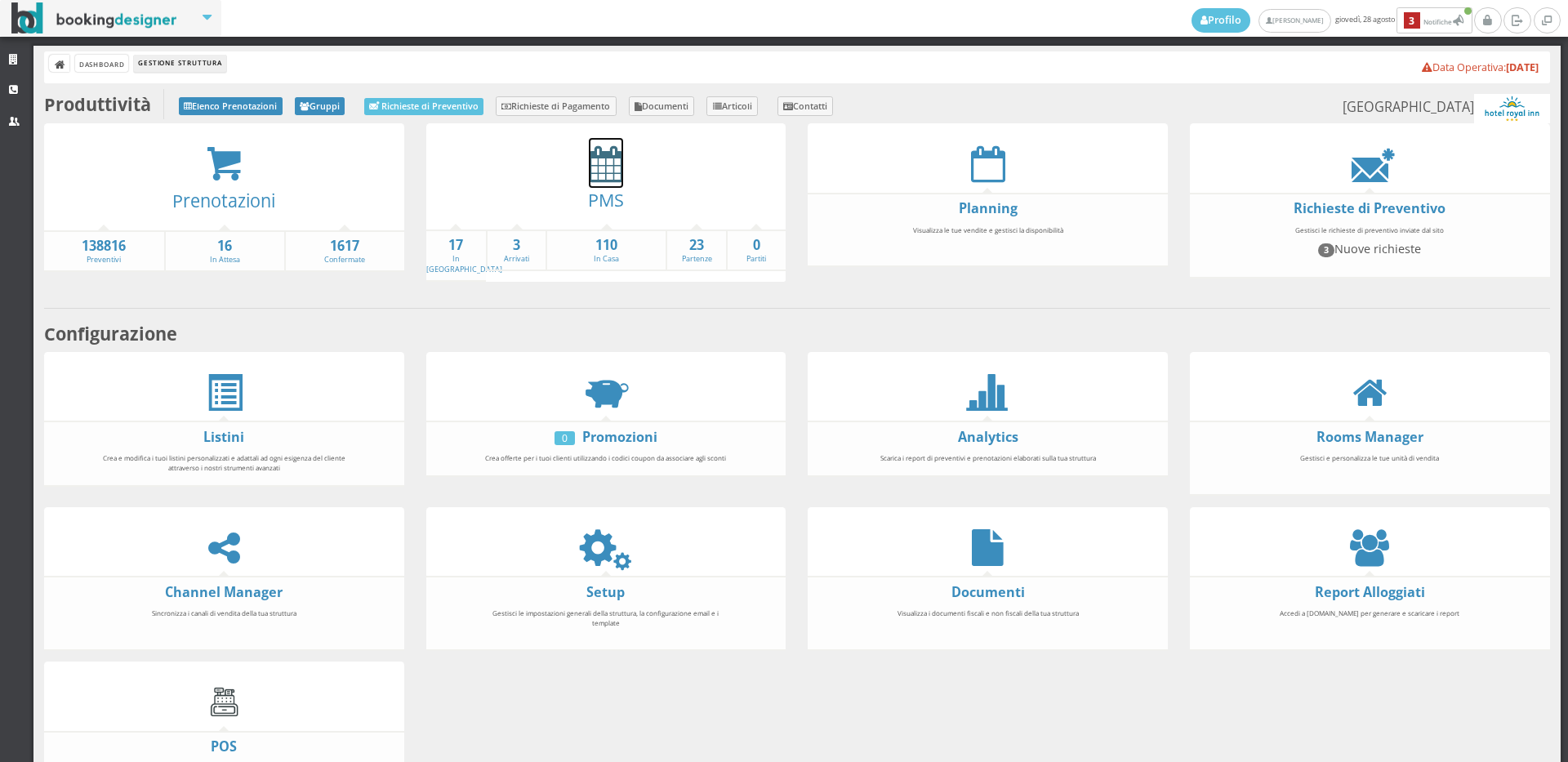
click at [610, 162] on icon at bounding box center [606, 164] width 34 height 37
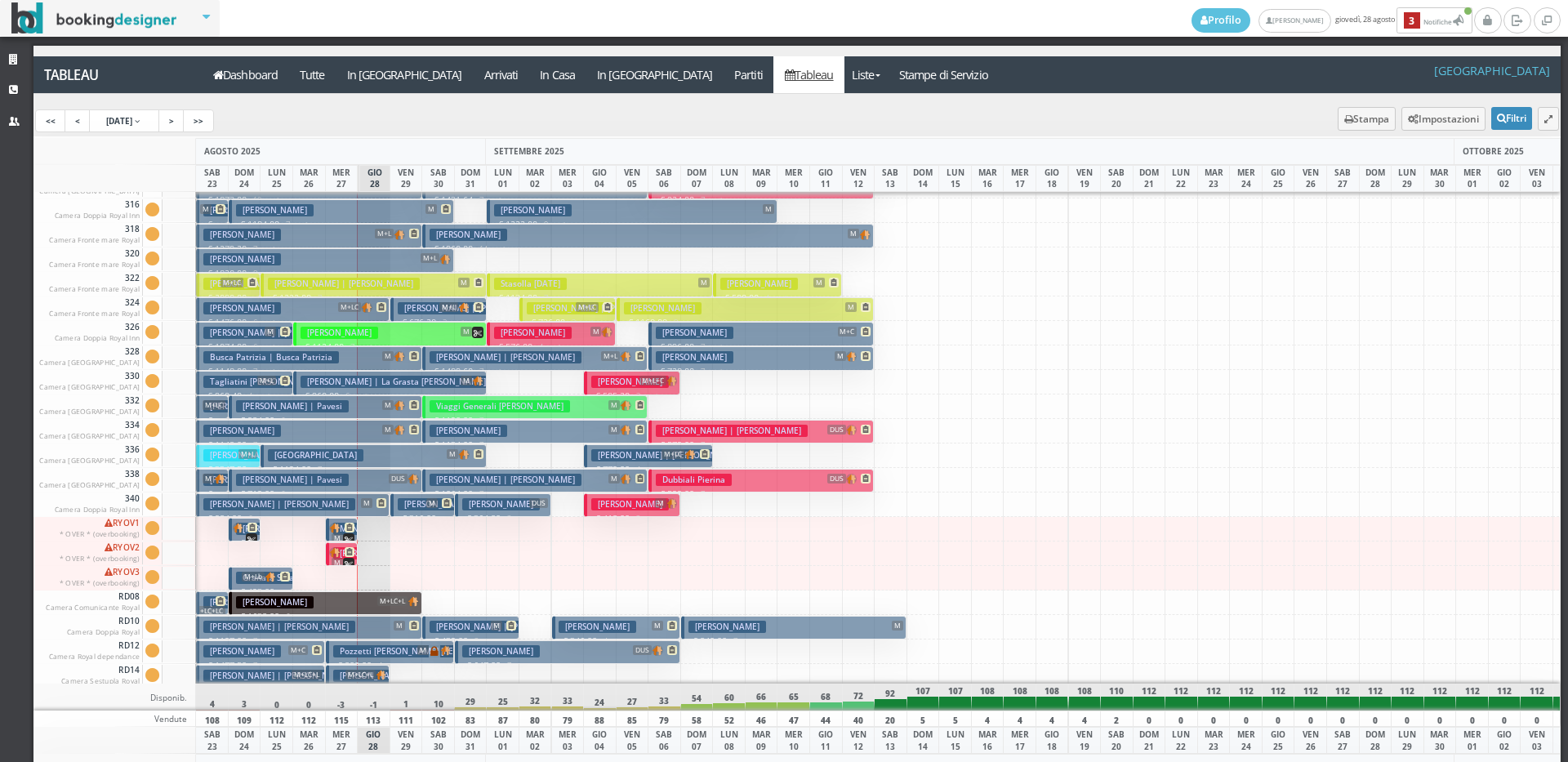
scroll to position [1471, 0]
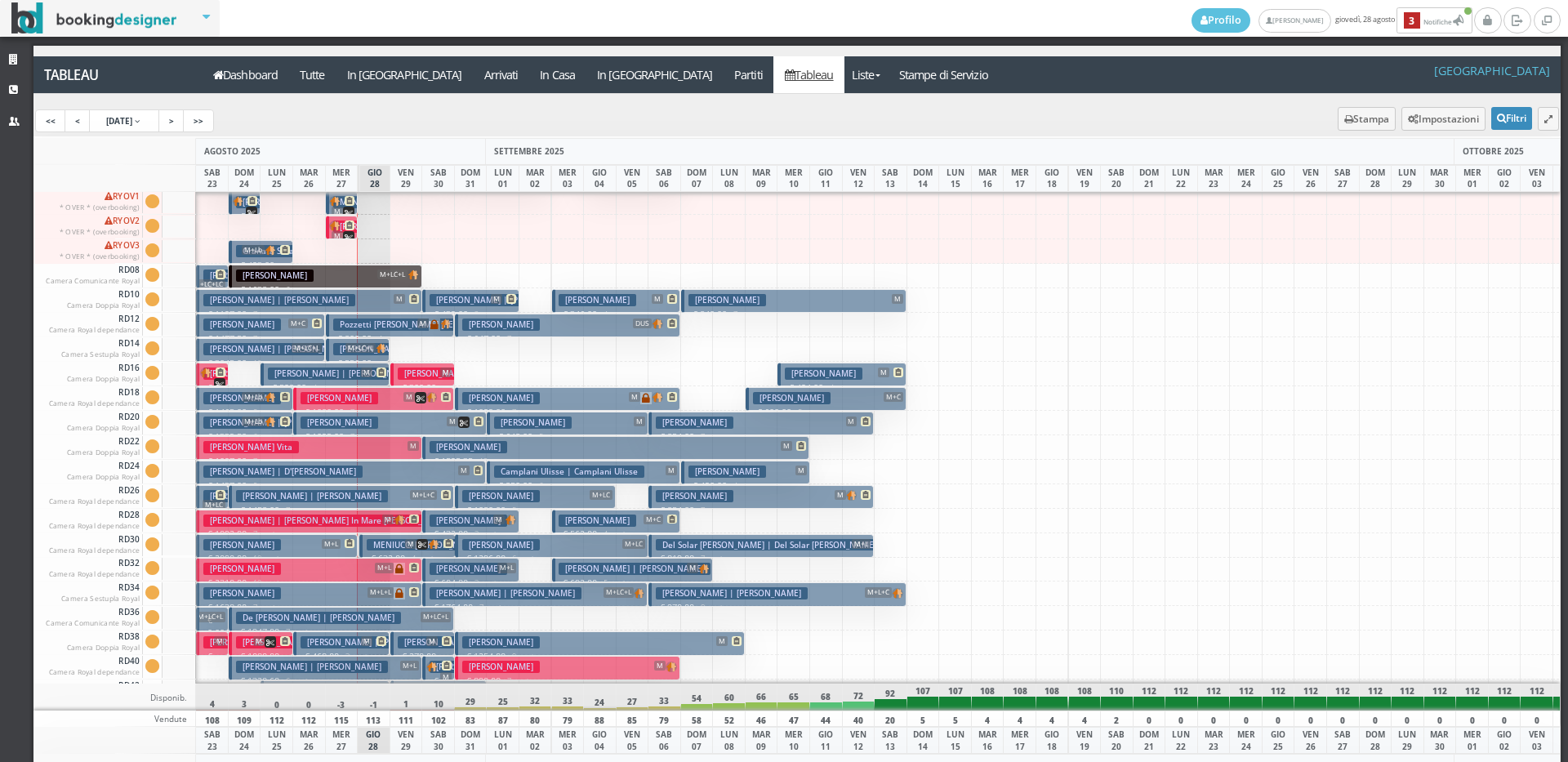
click at [274, 407] on small "8 notti" at bounding box center [261, 413] width 28 height 11
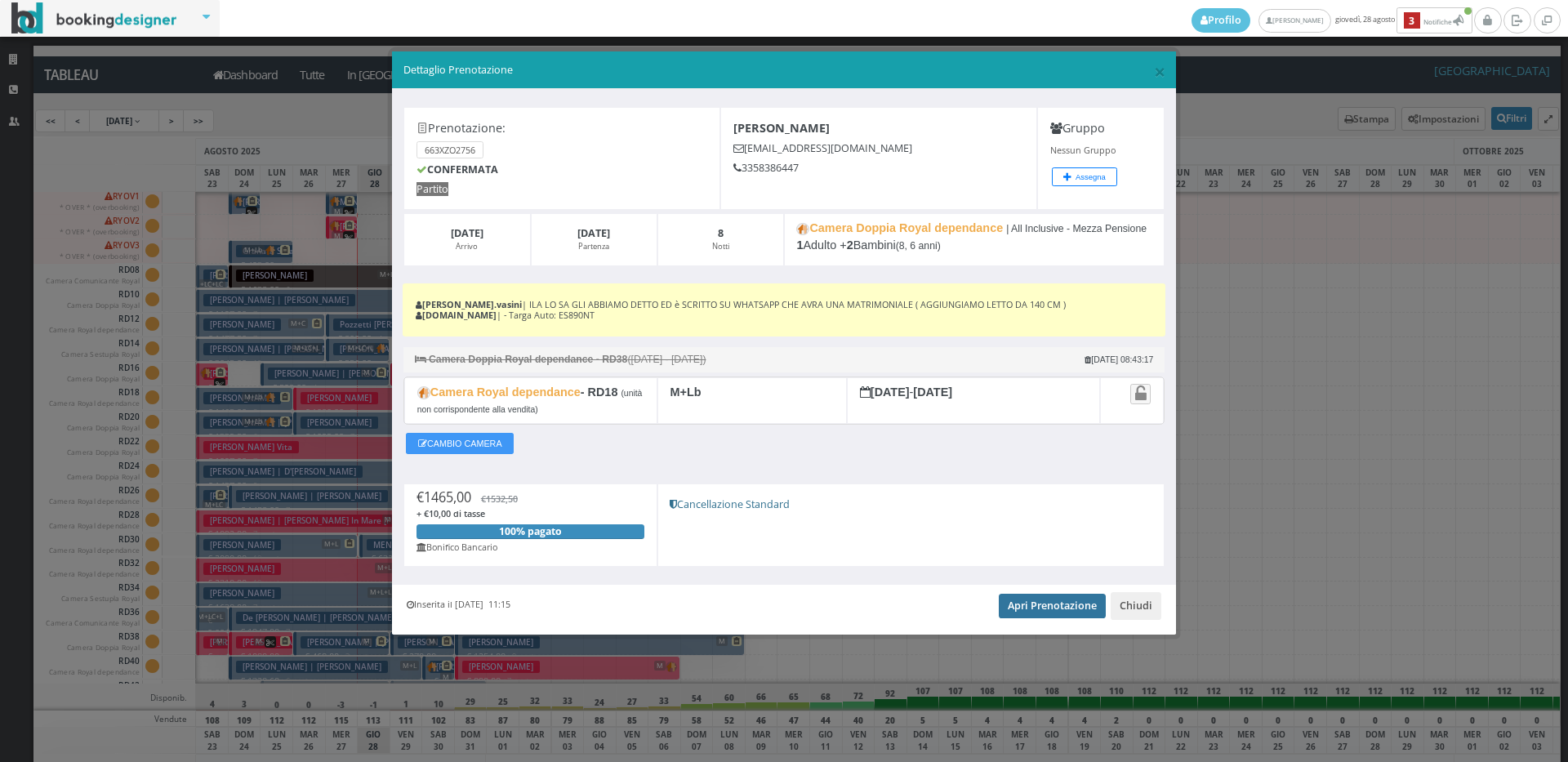
click at [1088, 610] on link "Apri Prenotazione" at bounding box center [1053, 606] width 107 height 25
click at [1037, 600] on link "Apri Prenotazione" at bounding box center [1053, 606] width 107 height 25
click at [1162, 68] on span "×" at bounding box center [1160, 71] width 11 height 28
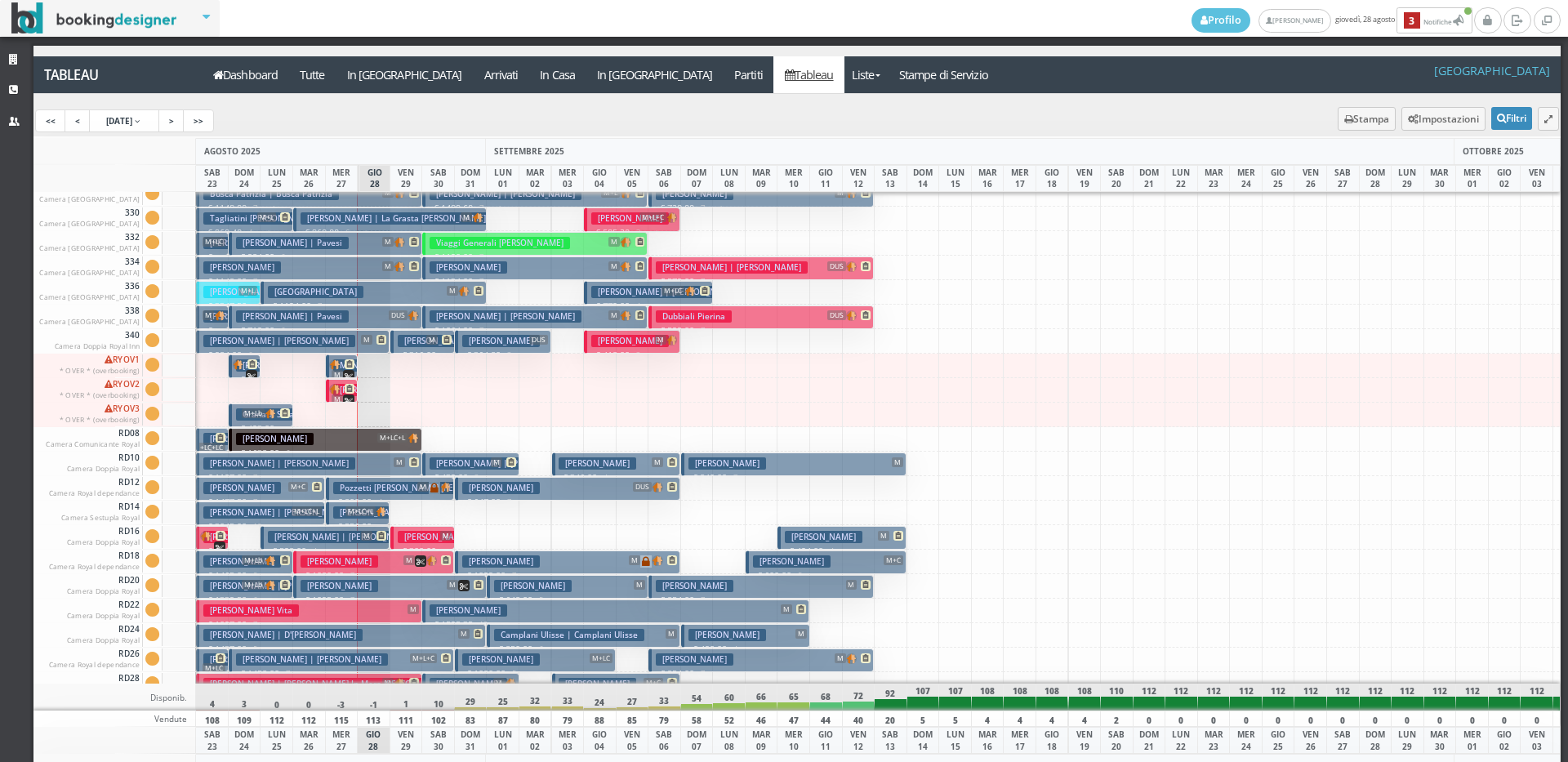
scroll to position [1226, 0]
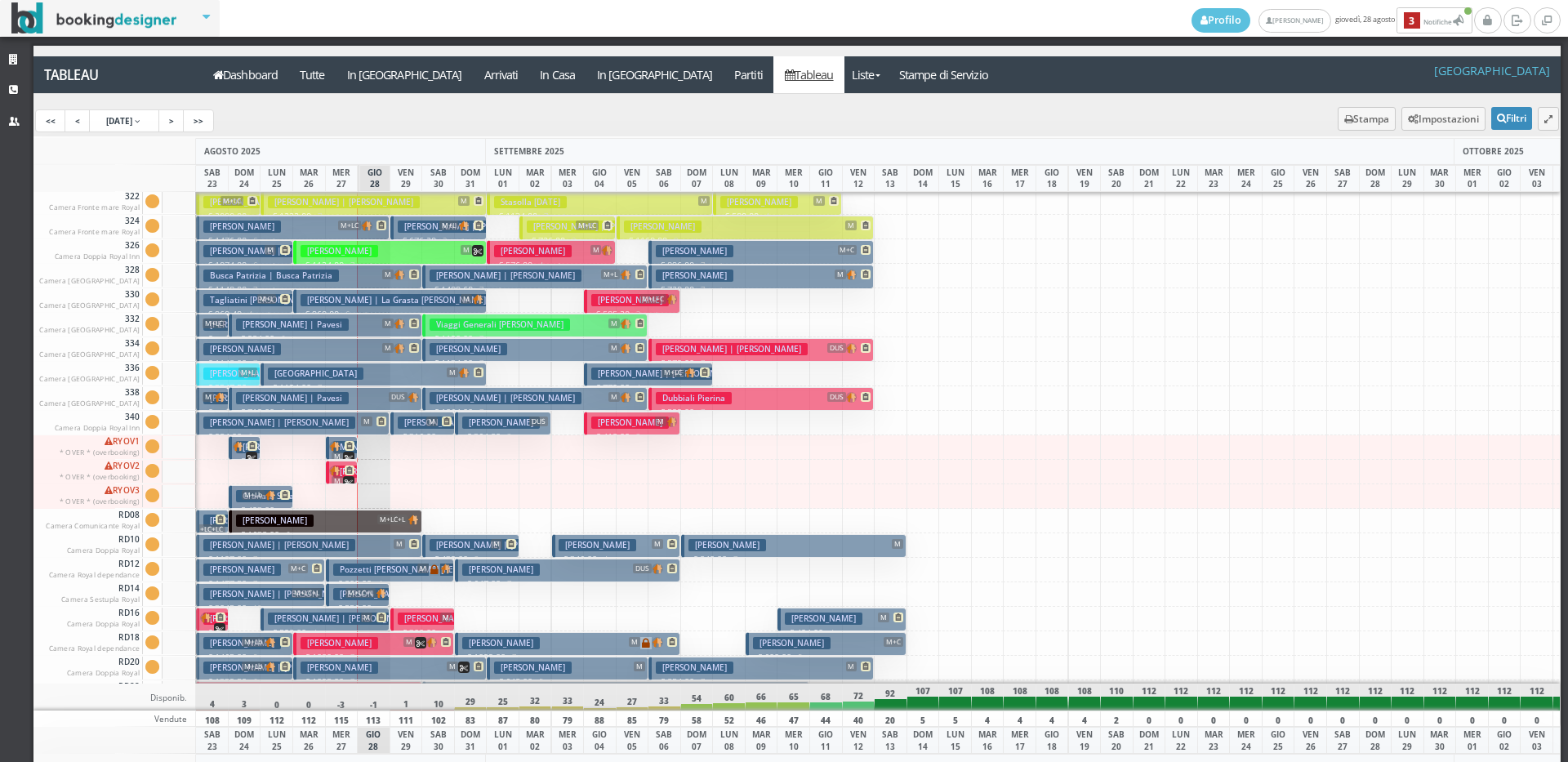
click at [277, 326] on h3 "Pavesi Renato | Pavesi" at bounding box center [292, 325] width 112 height 12
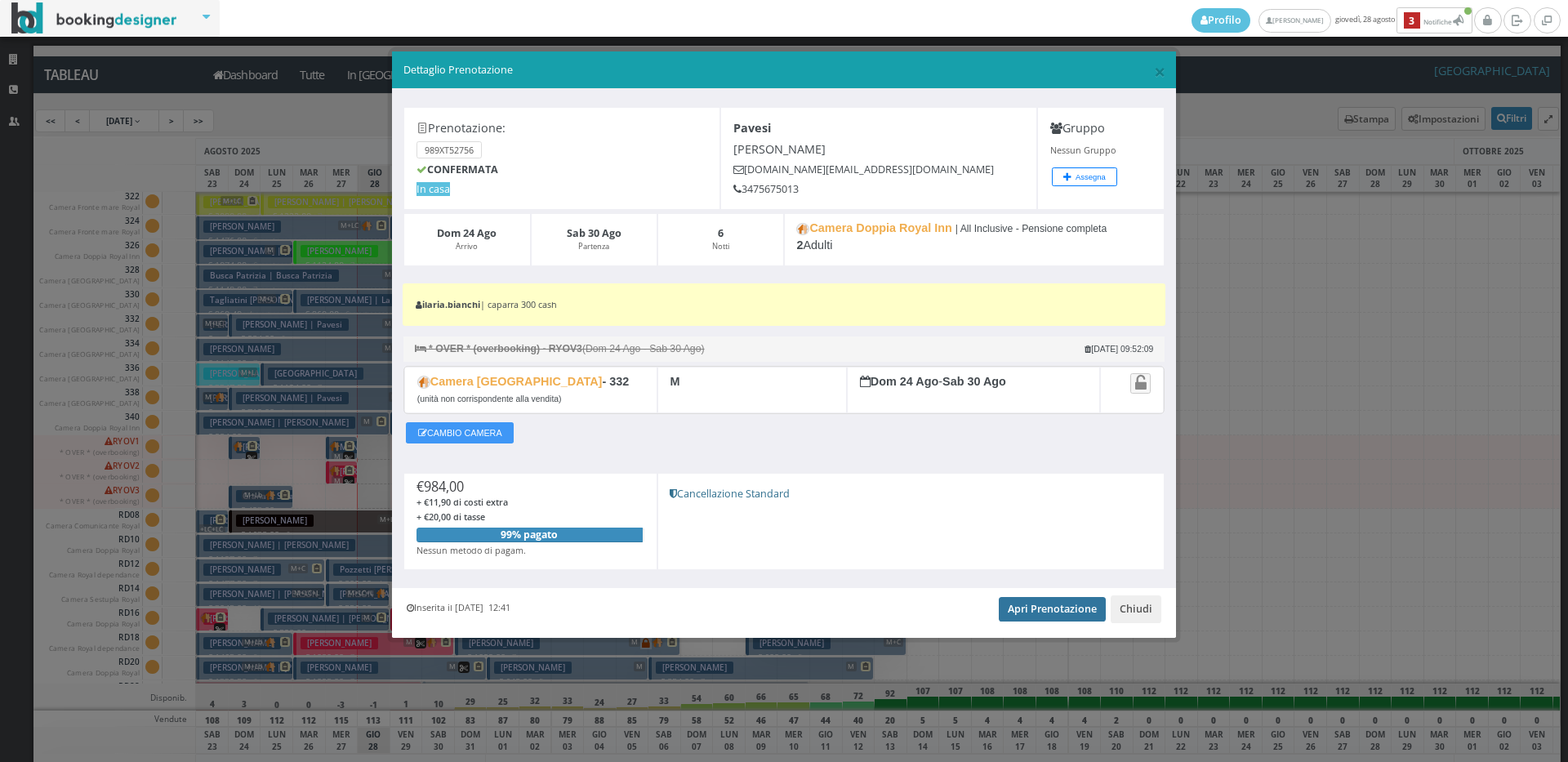
click at [1048, 604] on link "Apri Prenotazione" at bounding box center [1053, 609] width 107 height 25
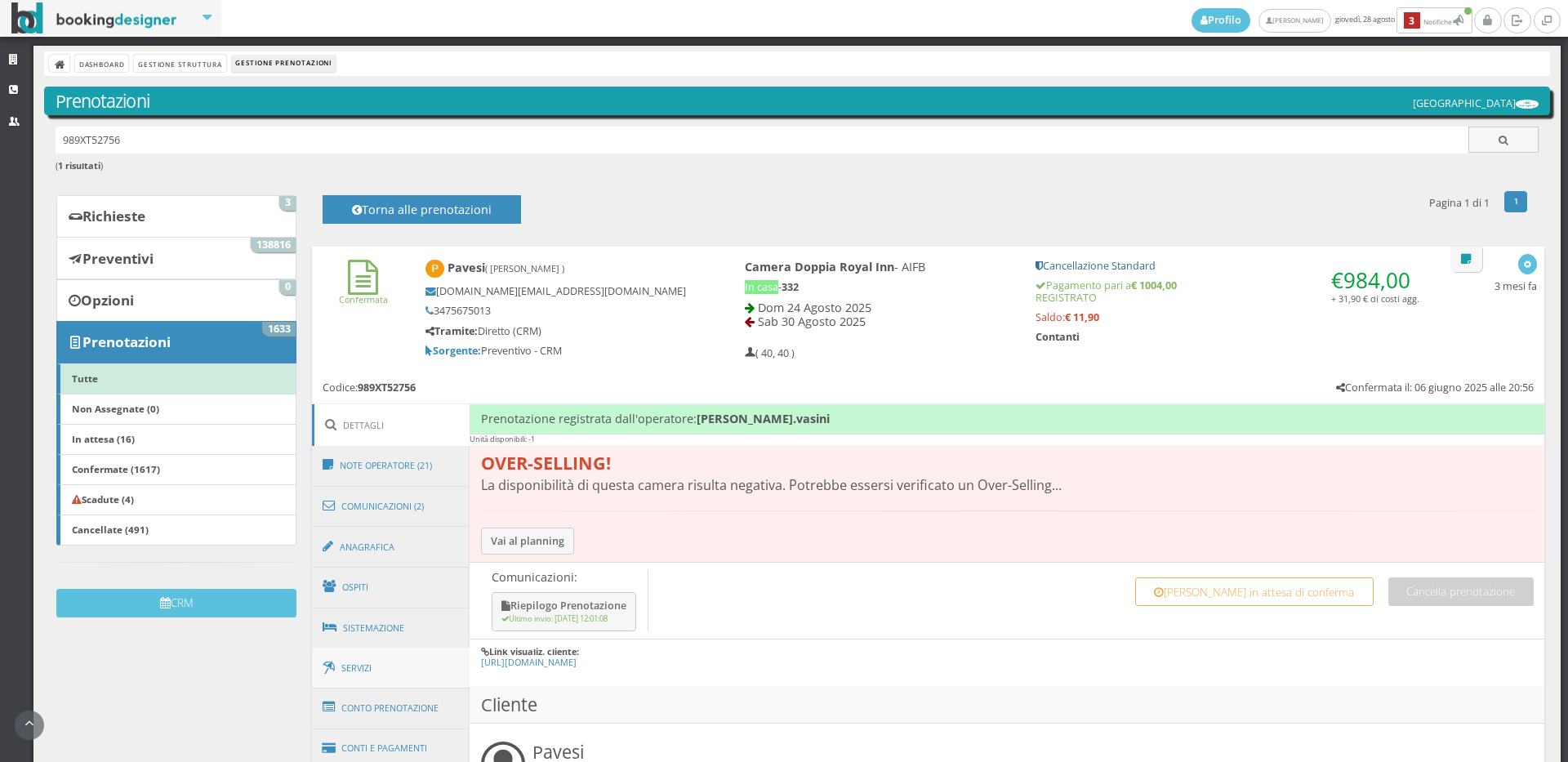
scroll to position [272, 0]
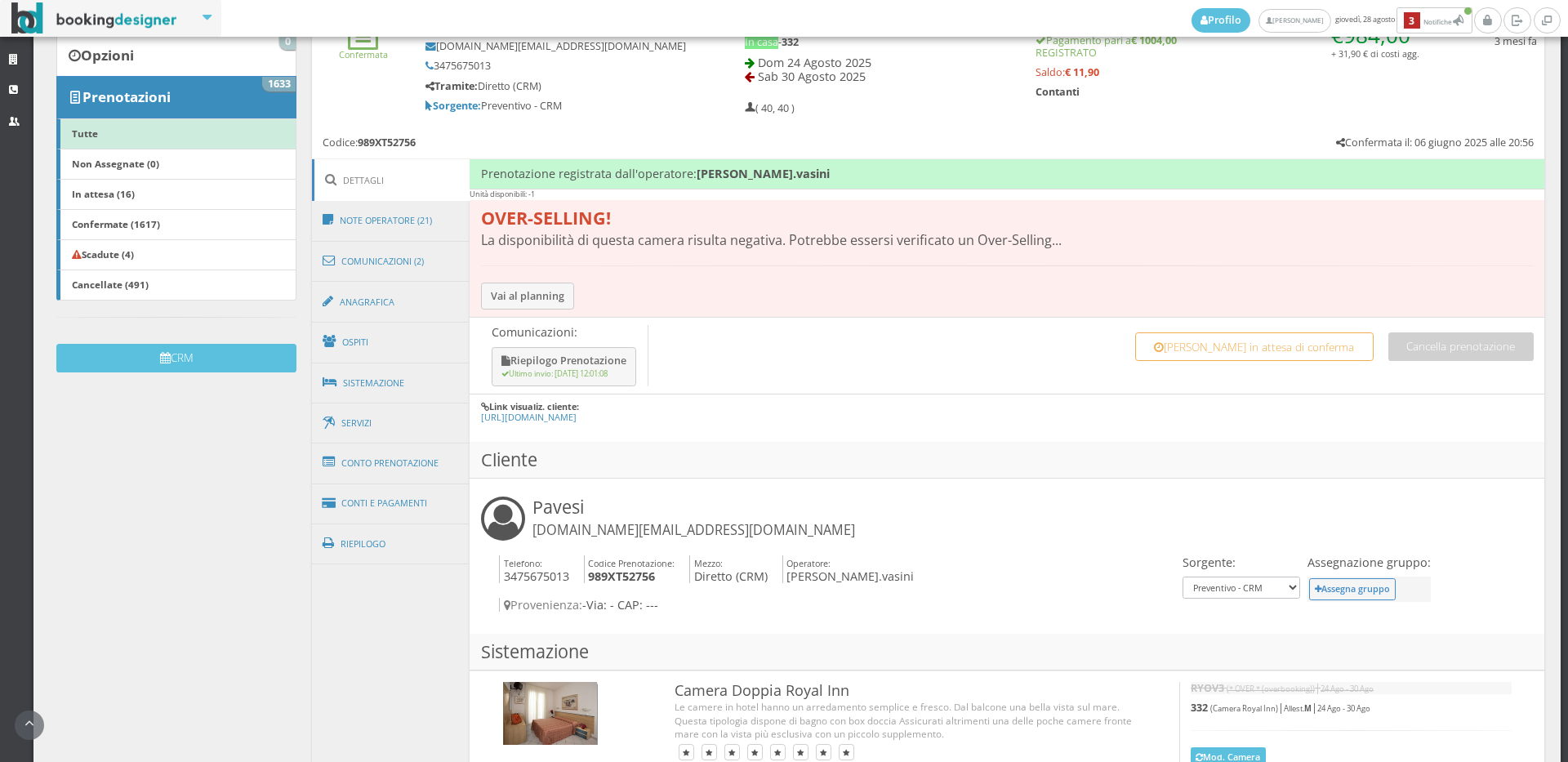
click at [391, 494] on link "Conti e Pagamenti" at bounding box center [391, 503] width 158 height 41
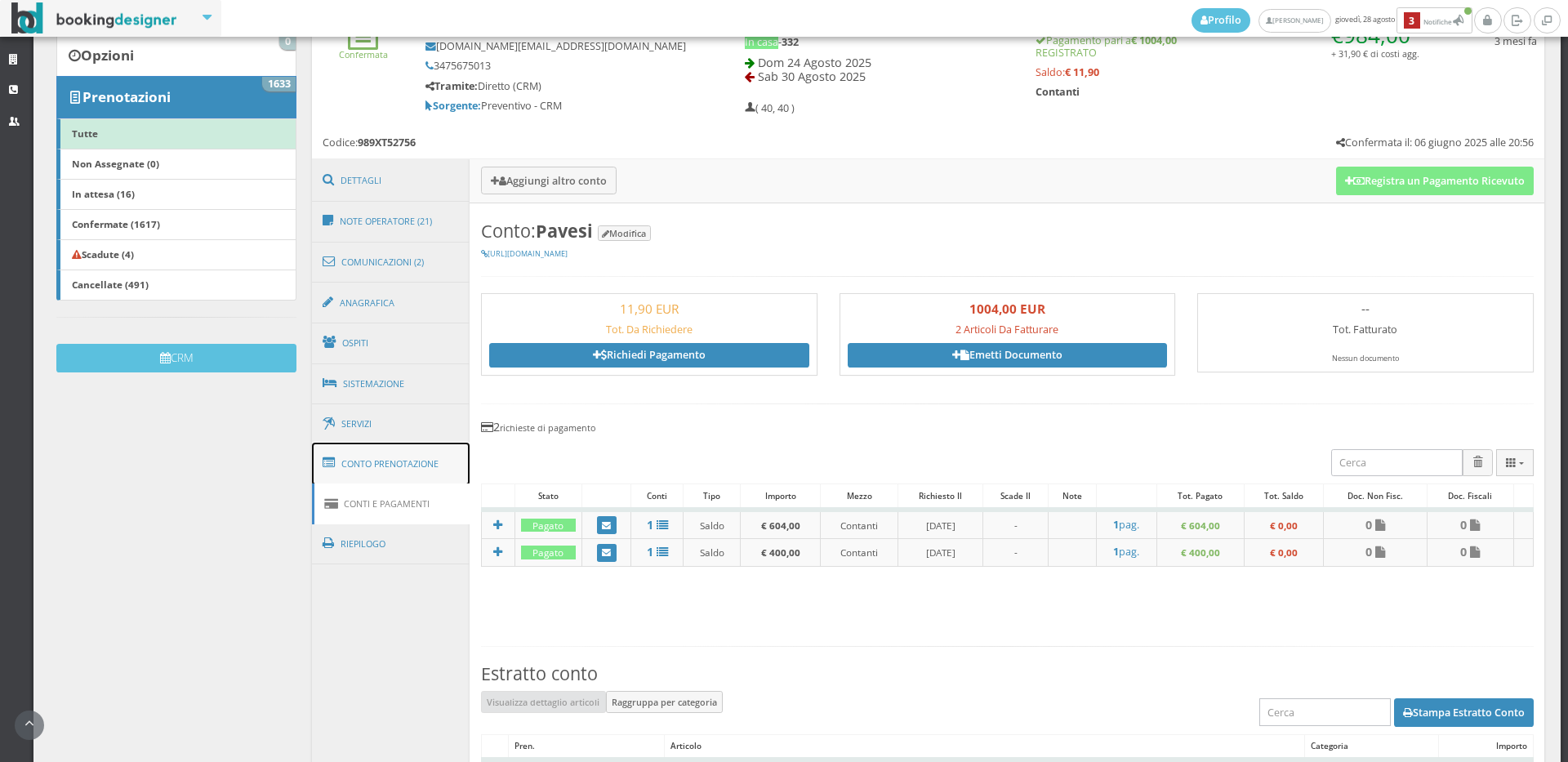
click at [397, 477] on link "Conto Prenotazione" at bounding box center [391, 464] width 158 height 42
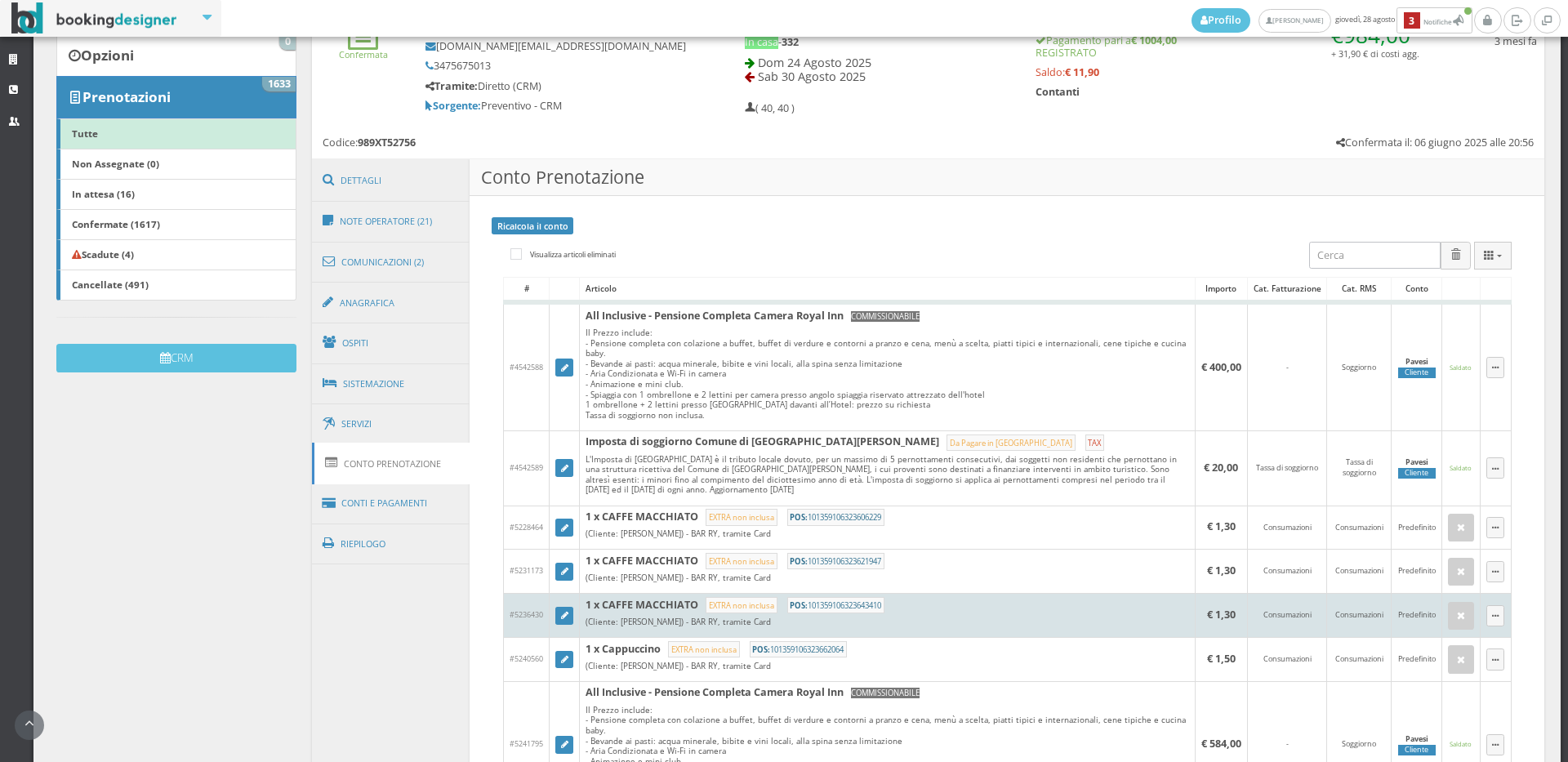
scroll to position [544, 0]
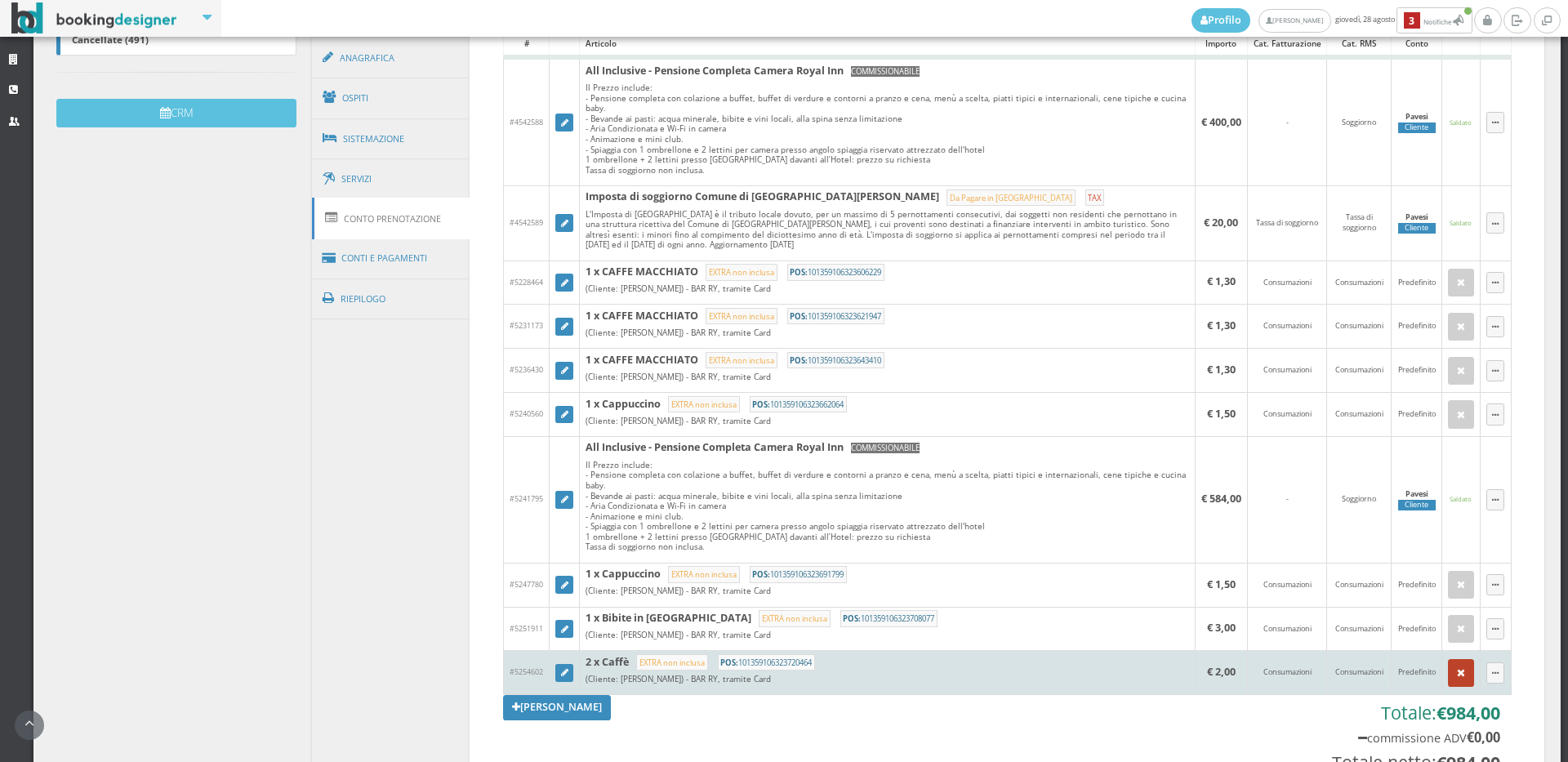
click at [1449, 680] on button "button" at bounding box center [1462, 673] width 26 height 28
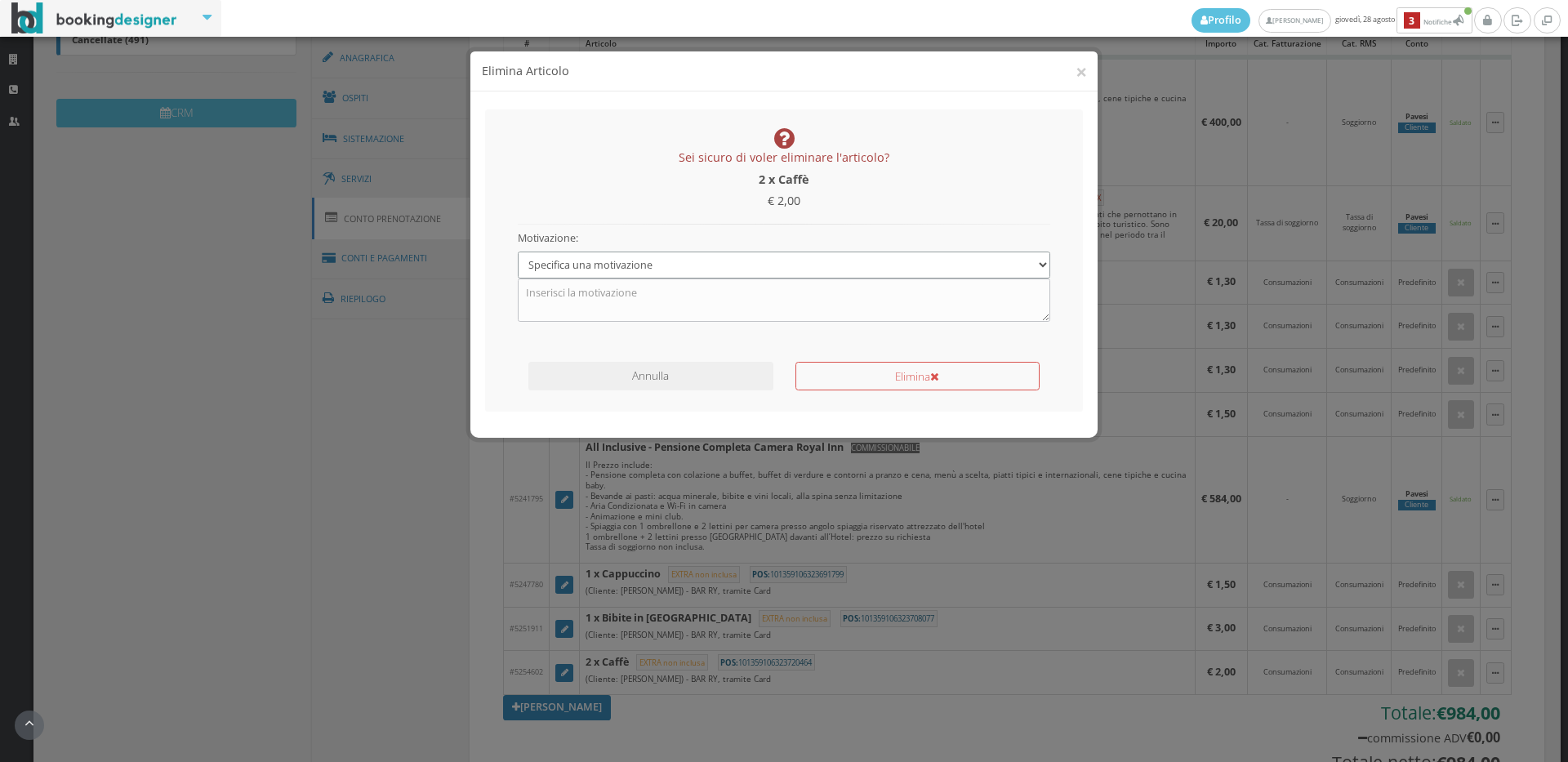
click at [650, 266] on select "Specifica una motivazione Errore di inserimento Ricalcolo del conto Il cliente …" at bounding box center [785, 265] width 534 height 27
select select "1"
click at [518, 252] on select "Specifica una motivazione Errore di inserimento Ricalcolo del conto Il cliente …" at bounding box center [785, 265] width 534 height 27
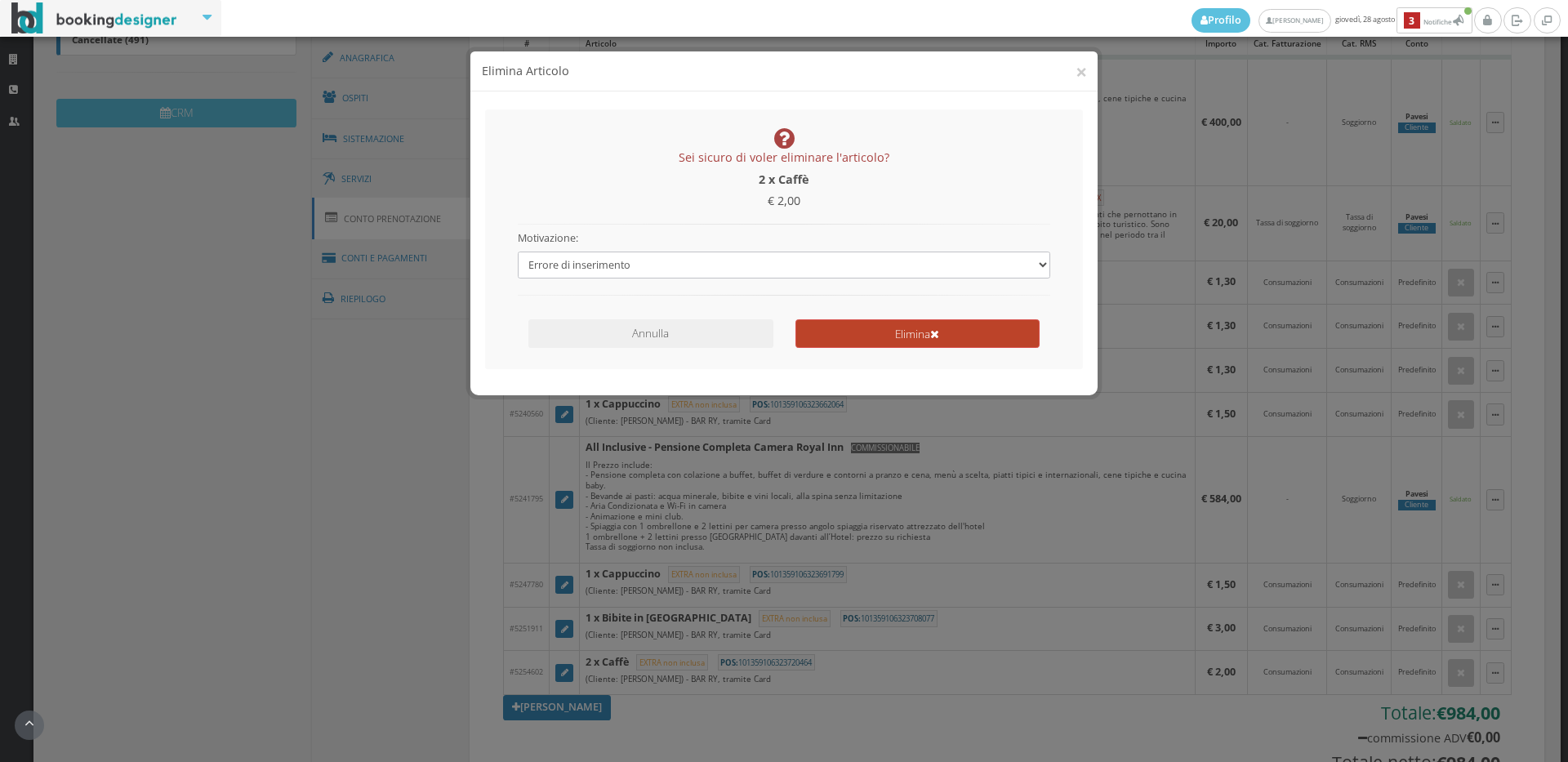
click at [898, 329] on button "Elimina" at bounding box center [917, 334] width 244 height 29
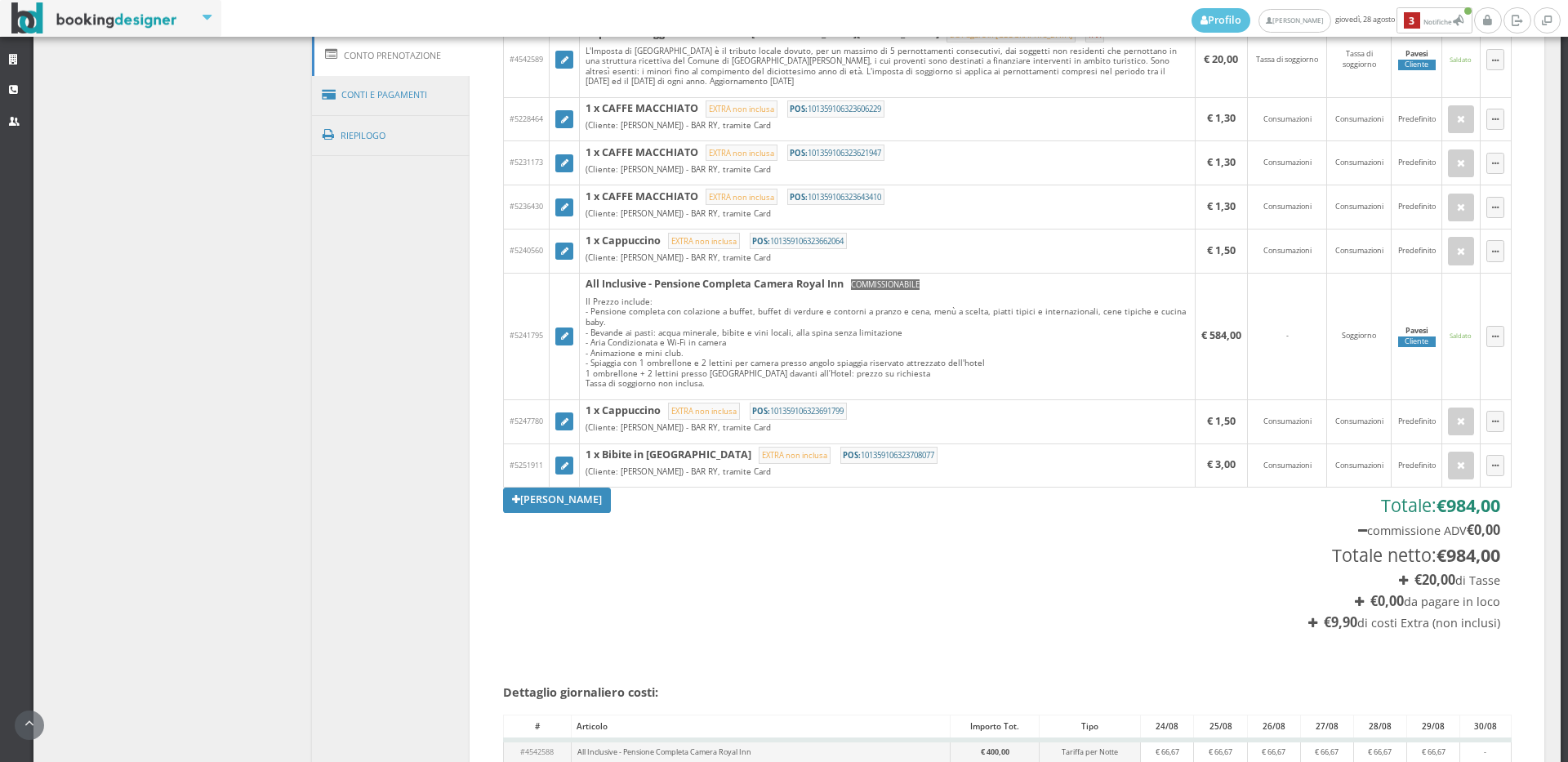
scroll to position [363, 0]
